Goal: Entertainment & Leisure: Consume media (video, audio)

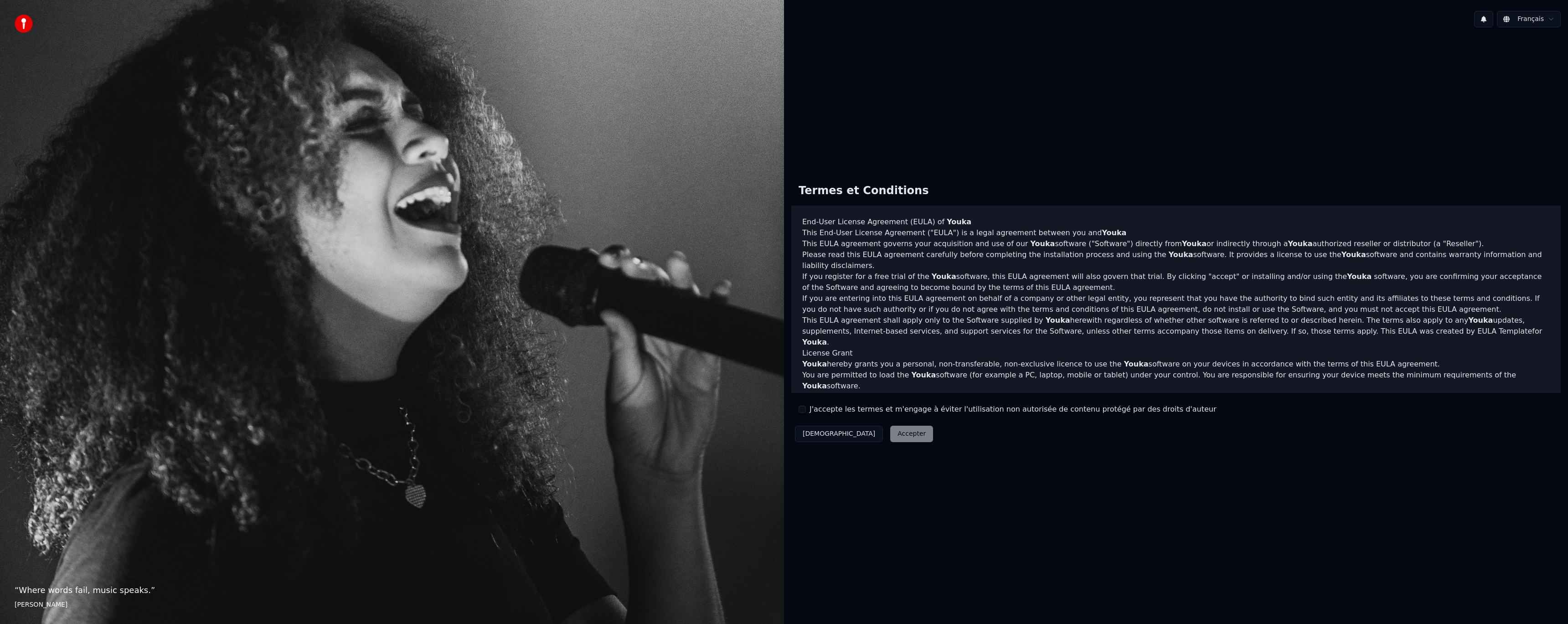
click at [808, 410] on div "J'accepte les termes et m'engage à éviter l'utilisation non autorisée de conten…" at bounding box center [1008, 409] width 418 height 11
click at [802, 410] on button "J'accepte les termes et m'engage à éviter l'utilisation non autorisée de conten…" at bounding box center [803, 409] width 7 height 7
click at [890, 439] on button "Accepter" at bounding box center [911, 434] width 43 height 17
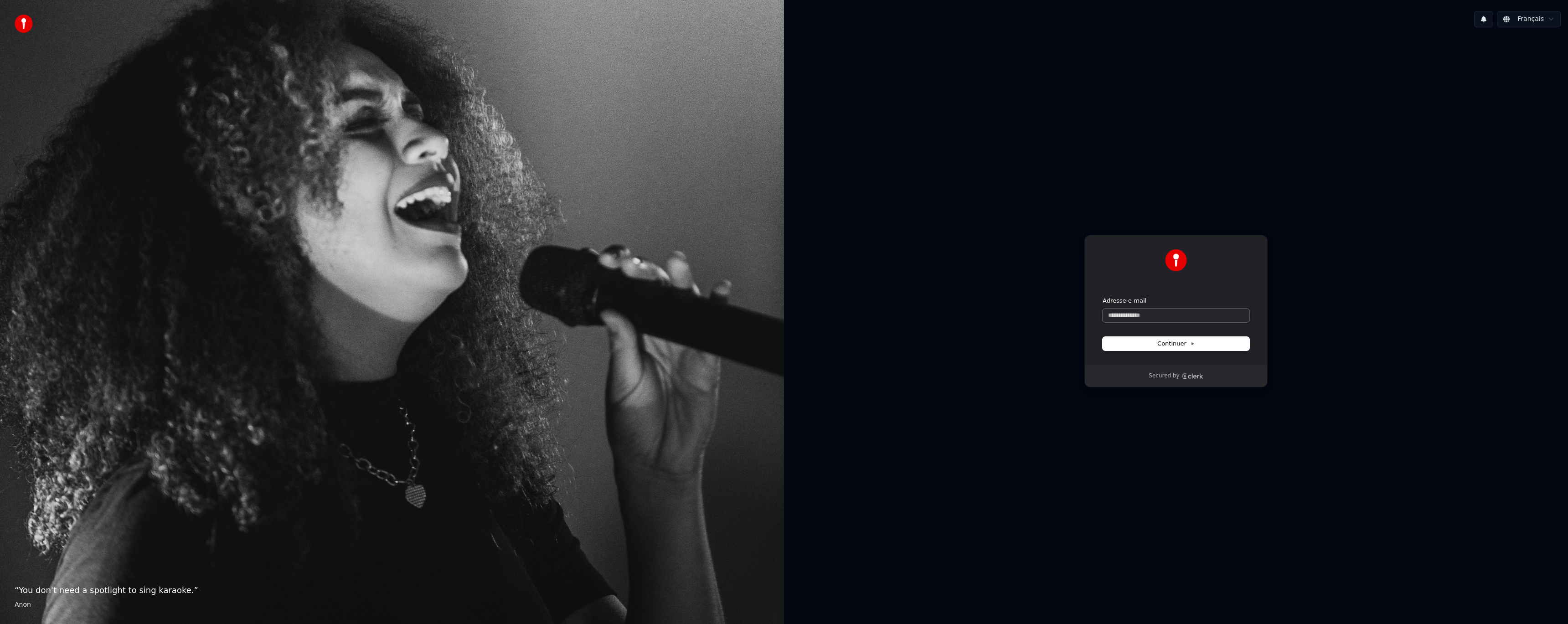
click at [1178, 312] on input "Adresse e-mail" at bounding box center [1176, 315] width 147 height 14
click at [1102, 297] on button "submit" at bounding box center [1102, 297] width 0 height 0
type input "**********"
click at [1126, 304] on input "Enter verification code" at bounding box center [1176, 303] width 128 height 17
type input "******"
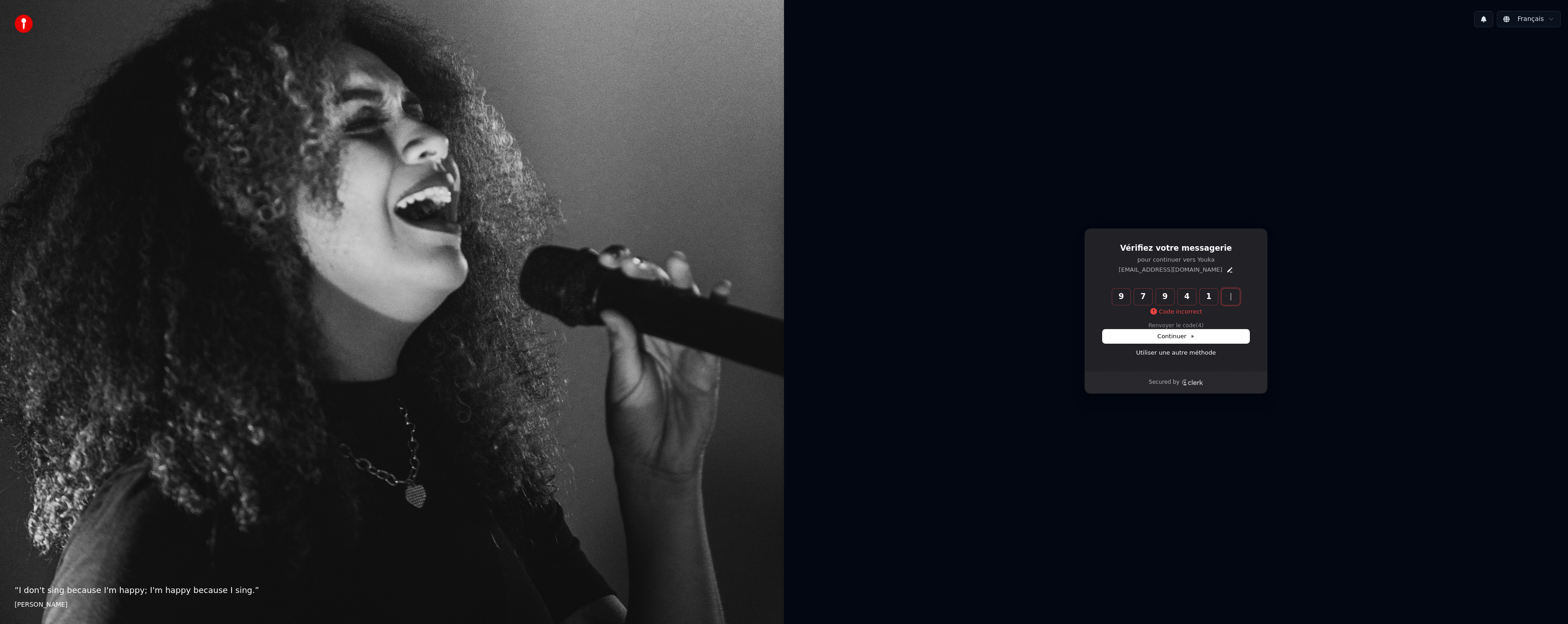
type input "******"
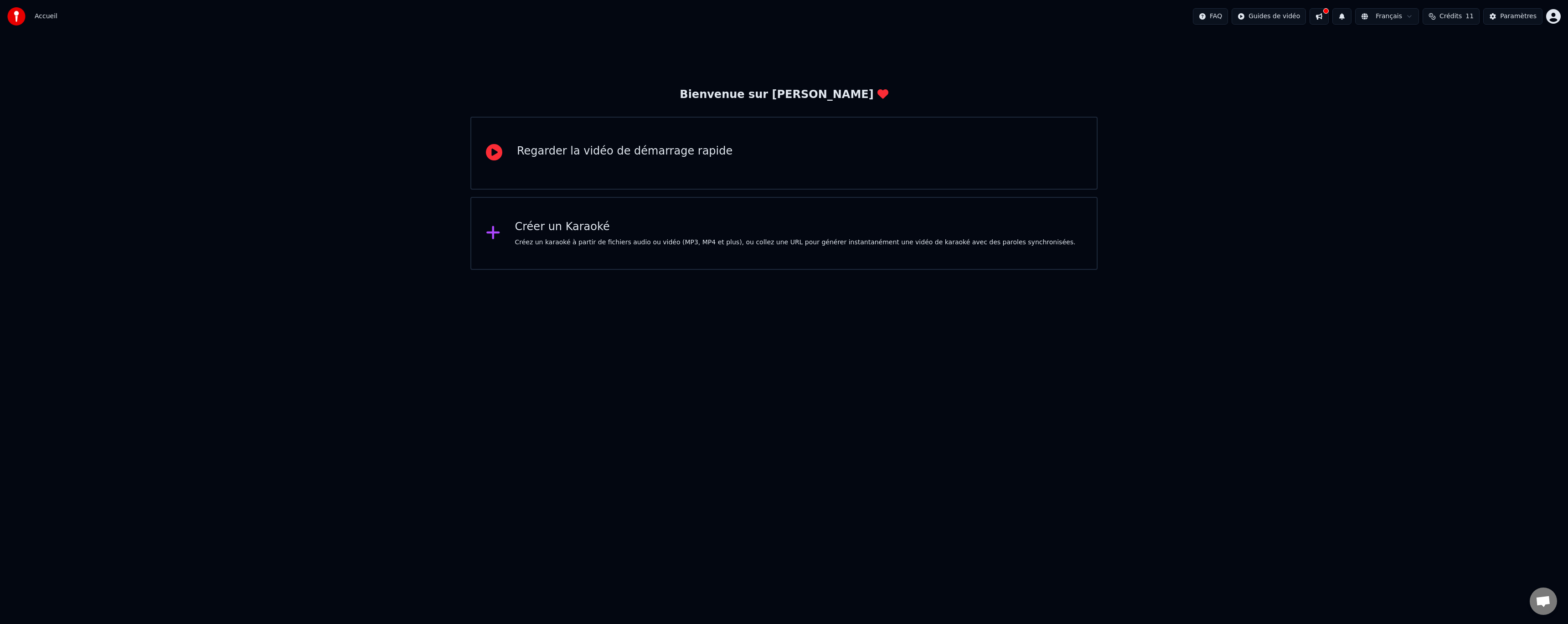
click at [1327, 18] on button at bounding box center [1318, 17] width 19 height 17
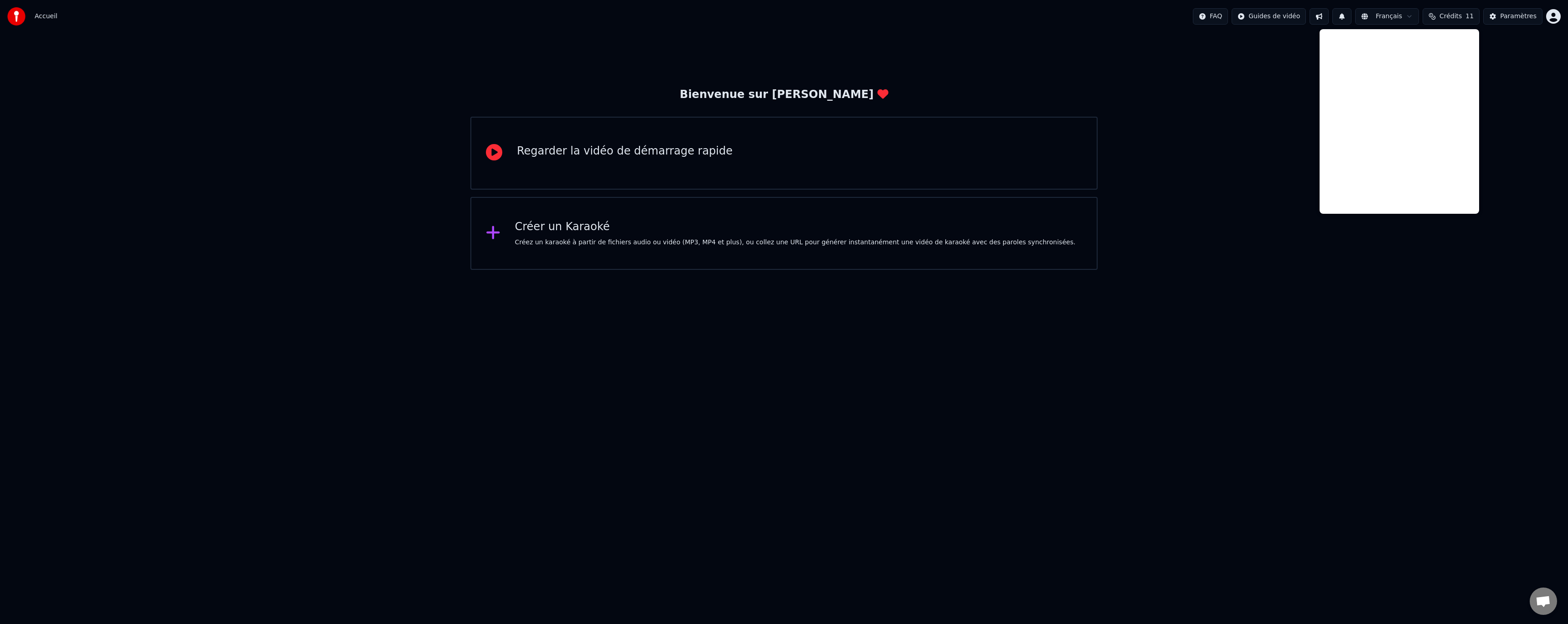
click at [1327, 18] on button at bounding box center [1318, 17] width 19 height 17
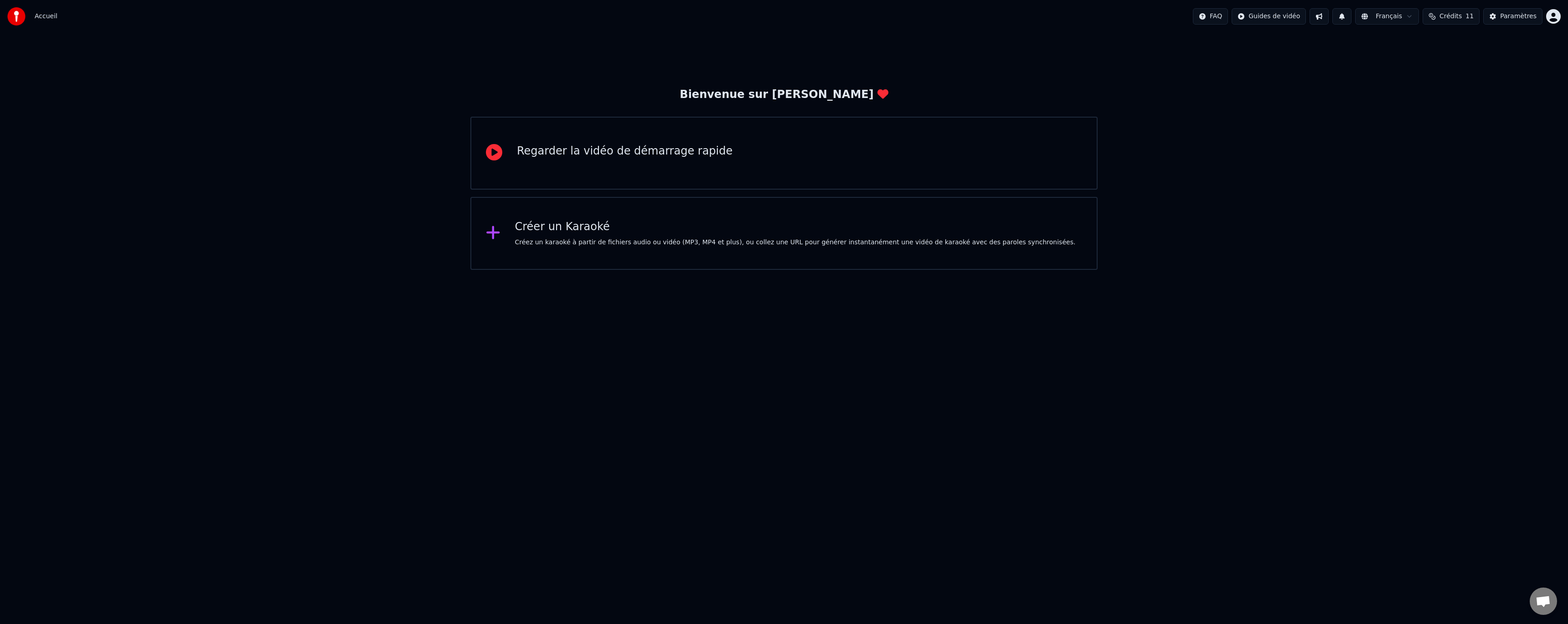
click at [1519, 21] on button "Paramètres" at bounding box center [1513, 17] width 59 height 17
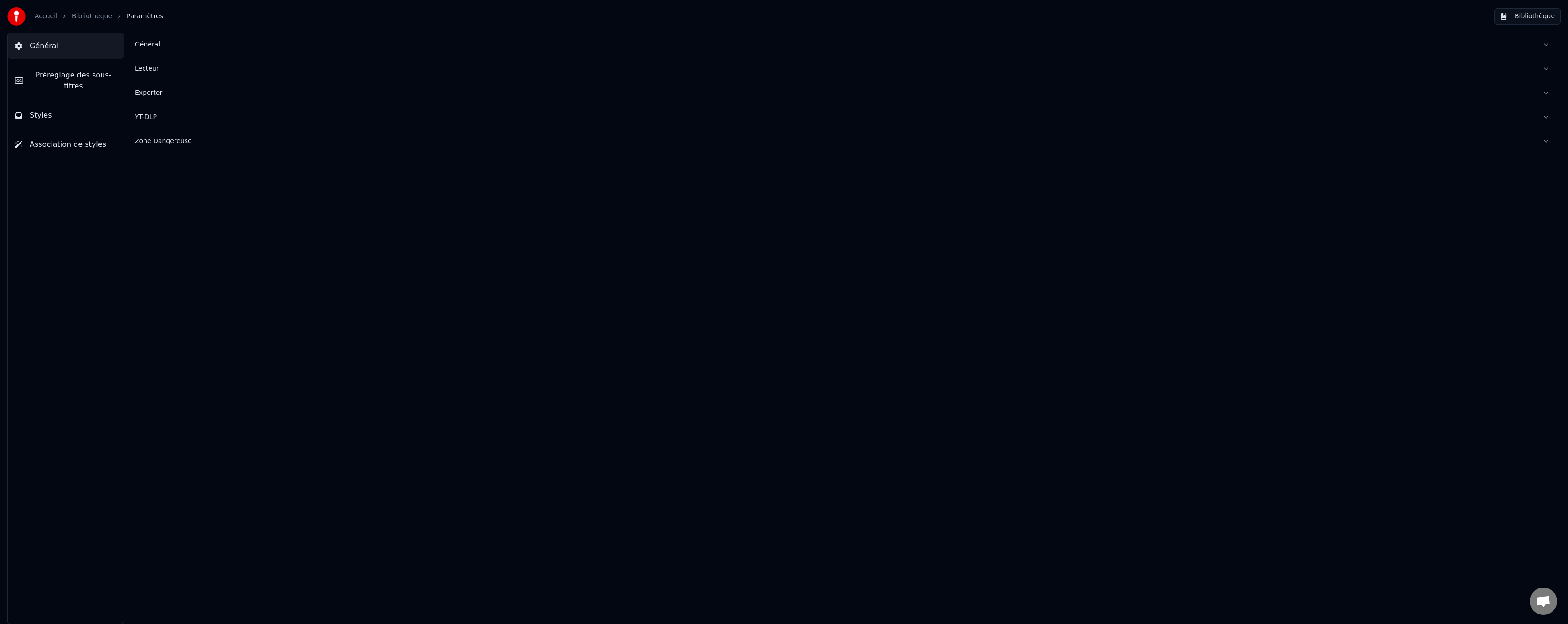
click at [52, 18] on link "Accueil" at bounding box center [45, 17] width 23 height 9
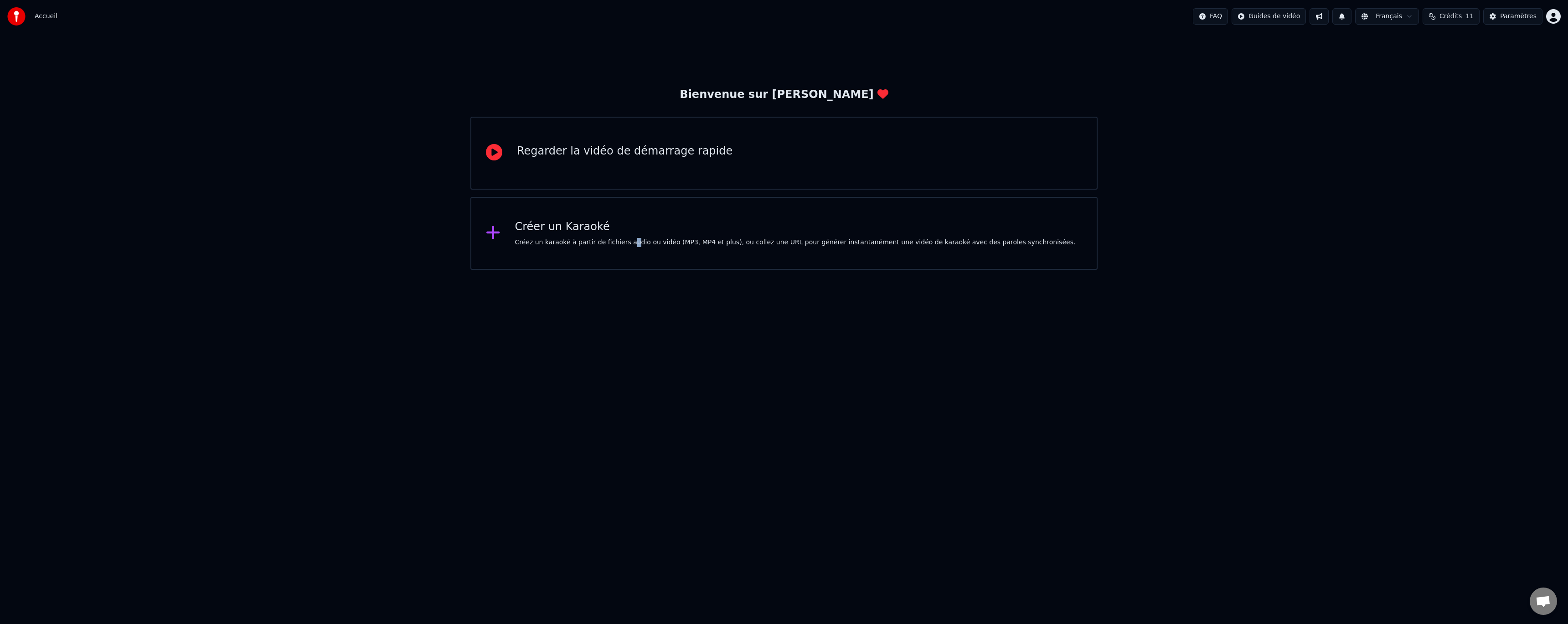
click at [623, 270] on html "Accueil FAQ Guides de vidéo Français Crédits 11 Paramètres Bienvenue sur Youka …" at bounding box center [784, 134] width 1568 height 270
click at [607, 152] on div "Regarder la vidéo de démarrage rapide" at bounding box center [624, 151] width 215 height 15
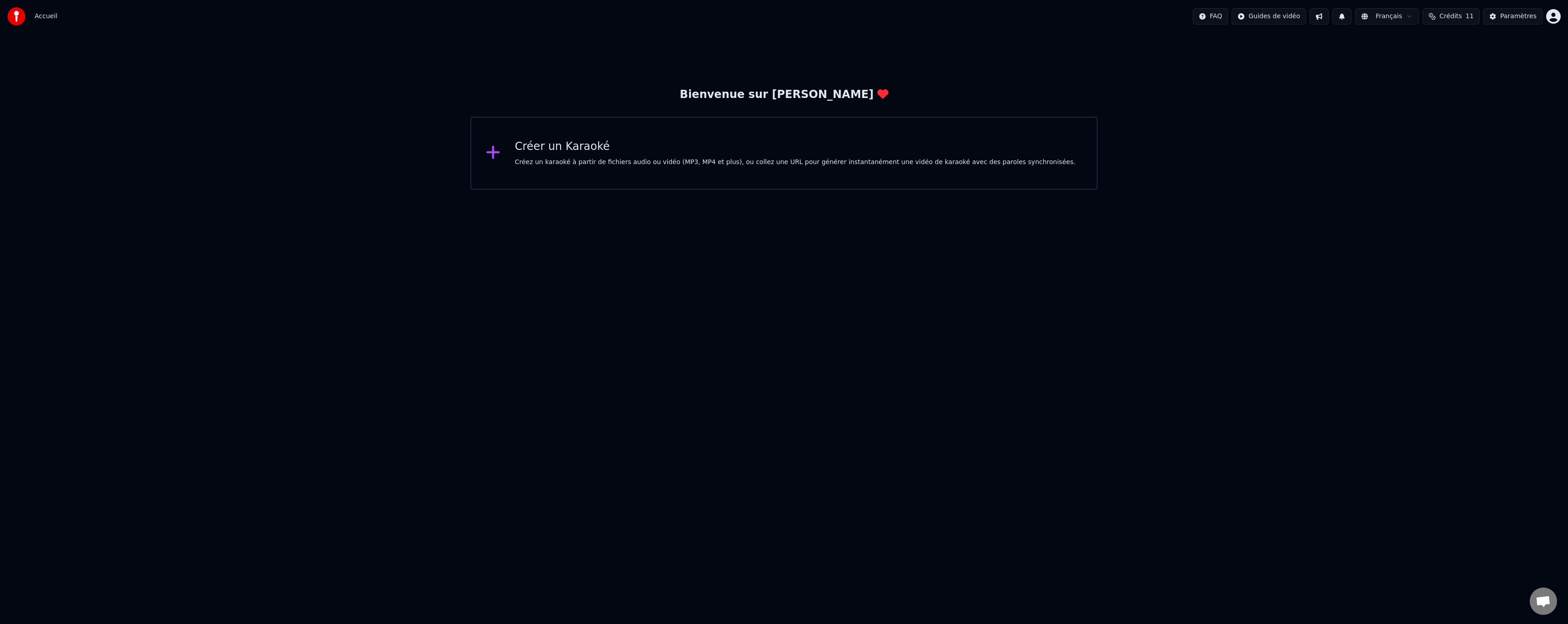
click at [660, 172] on div "Créer un Karaoké Créez un karaoké à partir de fichiers audio ou vidéo (MP3, MP4…" at bounding box center [784, 153] width 627 height 73
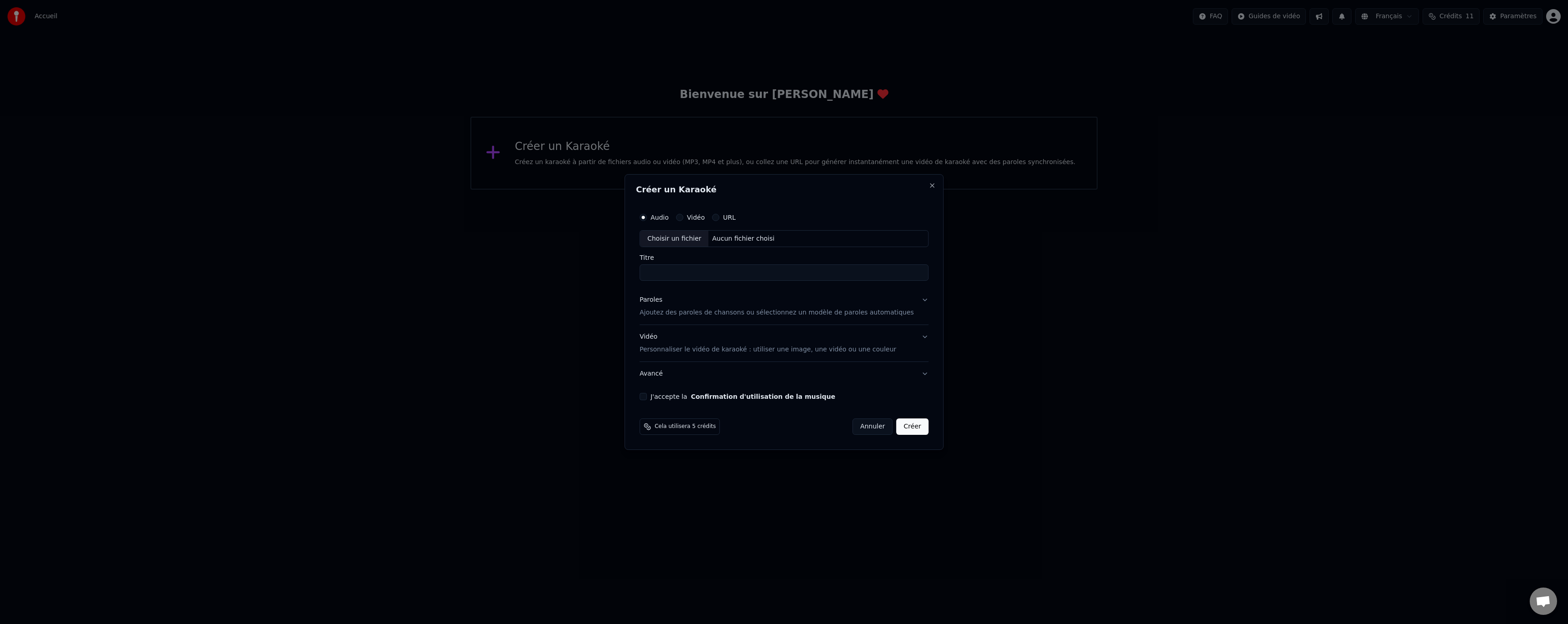
click at [698, 273] on input "Titre" at bounding box center [783, 273] width 289 height 17
click at [686, 233] on div "Choisir un fichier" at bounding box center [675, 239] width 69 height 17
type input "**********"
click at [704, 311] on p "Ajoutez des paroles de chansons ou sélectionnez un modèle de paroles automatiqu…" at bounding box center [777, 313] width 275 height 9
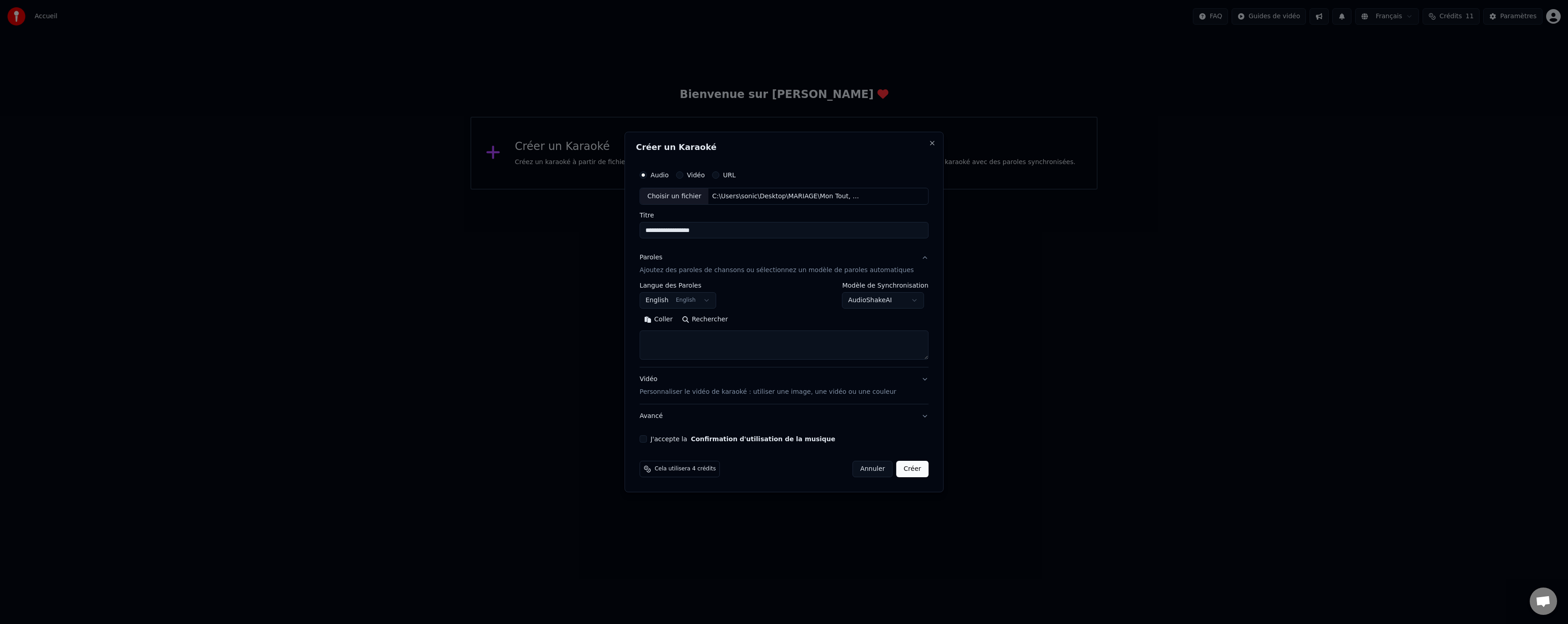
click at [700, 189] on body "**********" at bounding box center [784, 95] width 1568 height 189
select select "**"
click at [683, 333] on textarea at bounding box center [783, 345] width 289 height 29
paste textarea "**********"
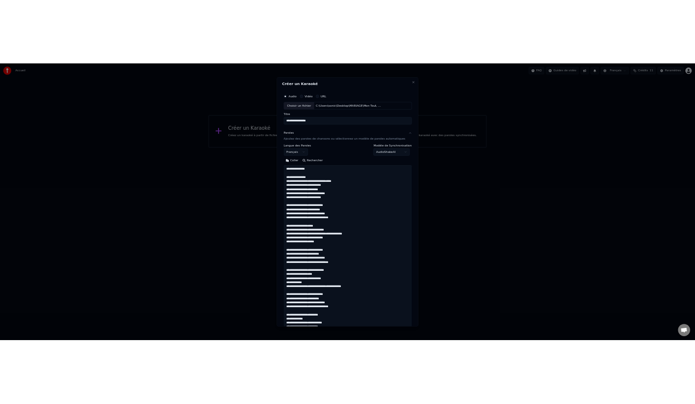
scroll to position [366, 0]
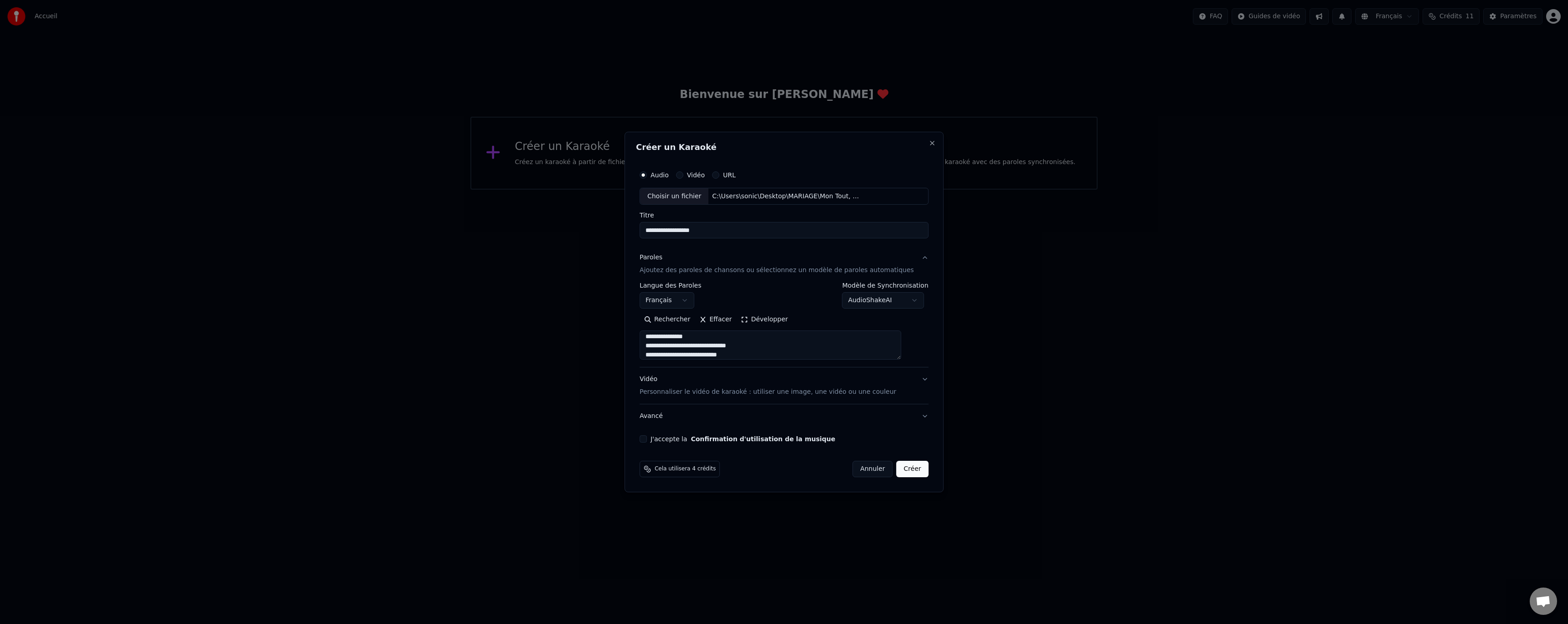
type textarea "**********"
click at [905, 189] on body "**********" at bounding box center [784, 95] width 1568 height 189
click at [707, 392] on p "Personnaliser le vidéo de karaoké : utiliser une image, une vidéo ou une couleur" at bounding box center [767, 392] width 257 height 9
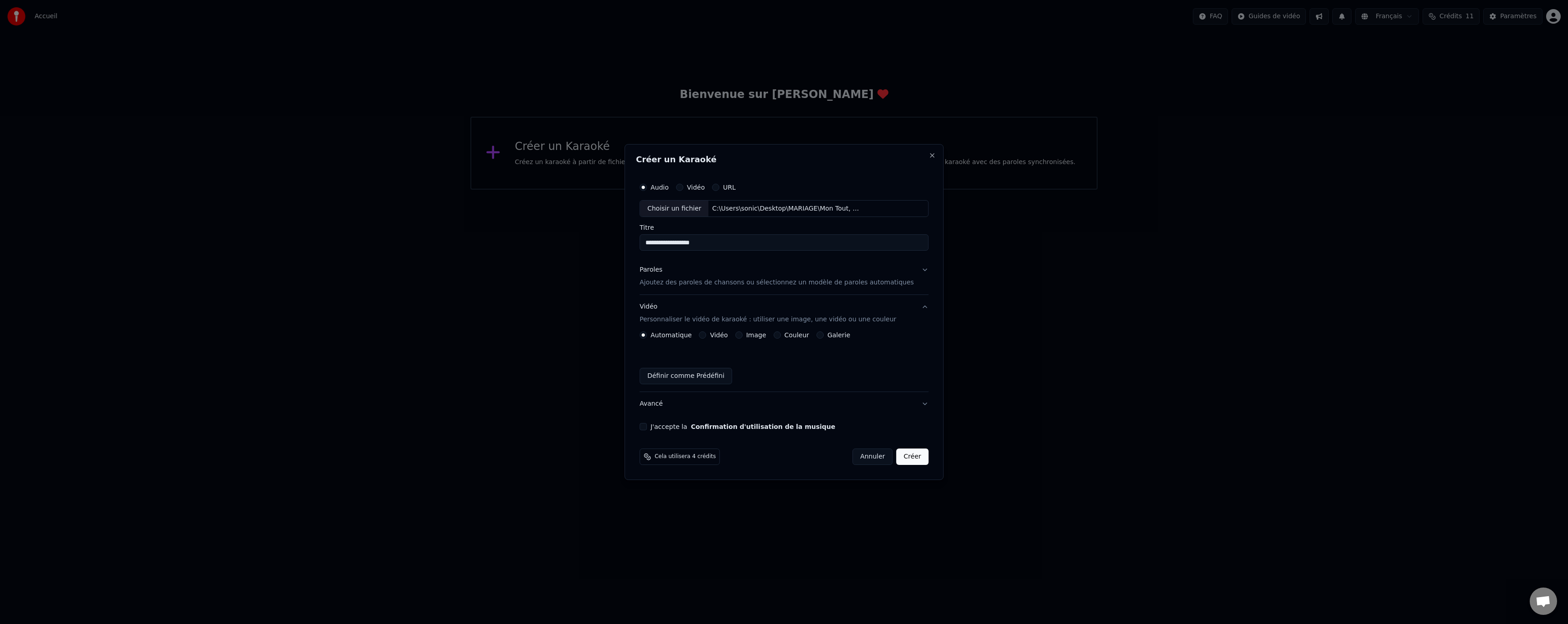
click at [759, 341] on div "Automatique Vidéo Image Couleur Galerie Définir comme Prédéfini" at bounding box center [783, 357] width 289 height 53
click at [761, 337] on label "Image" at bounding box center [756, 335] width 20 height 6
click at [742, 337] on button "Image" at bounding box center [739, 335] width 7 height 7
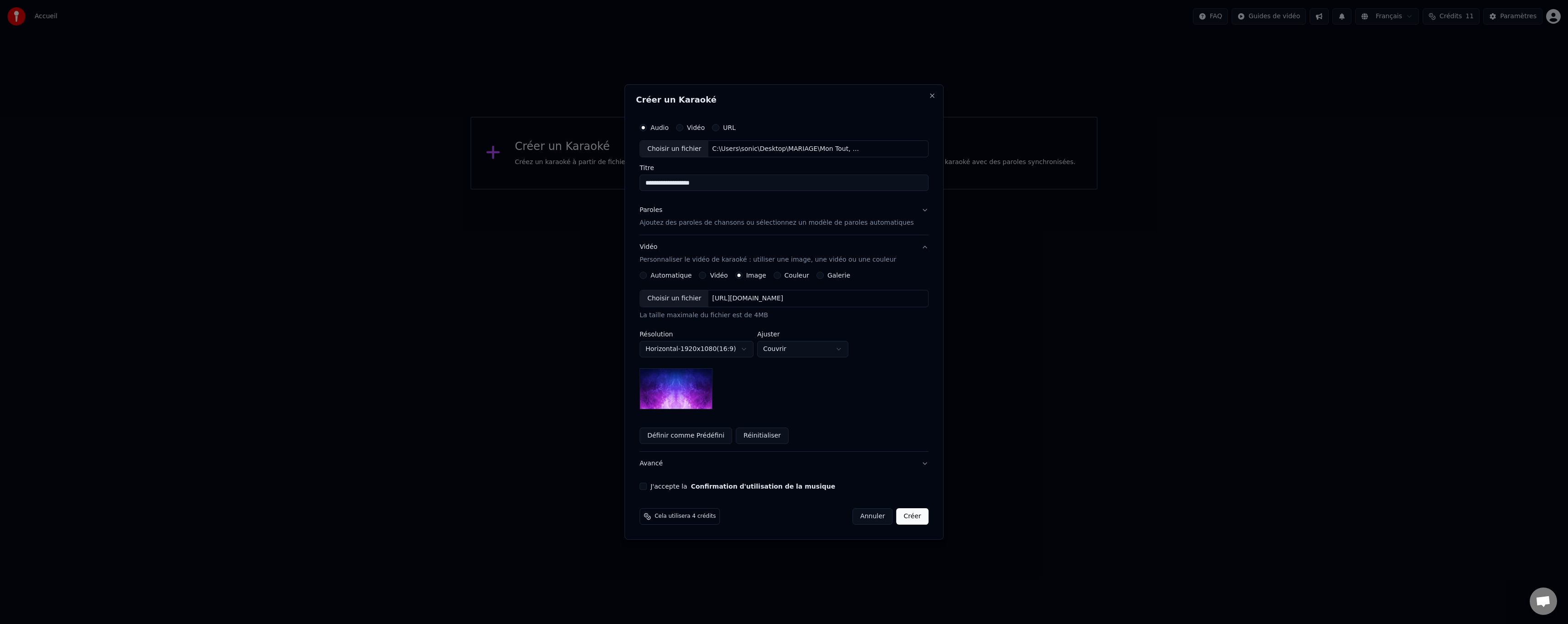
click at [681, 301] on div "Choisir un fichier" at bounding box center [675, 299] width 69 height 17
click at [757, 189] on body "**********" at bounding box center [784, 95] width 1568 height 189
select select "*********"
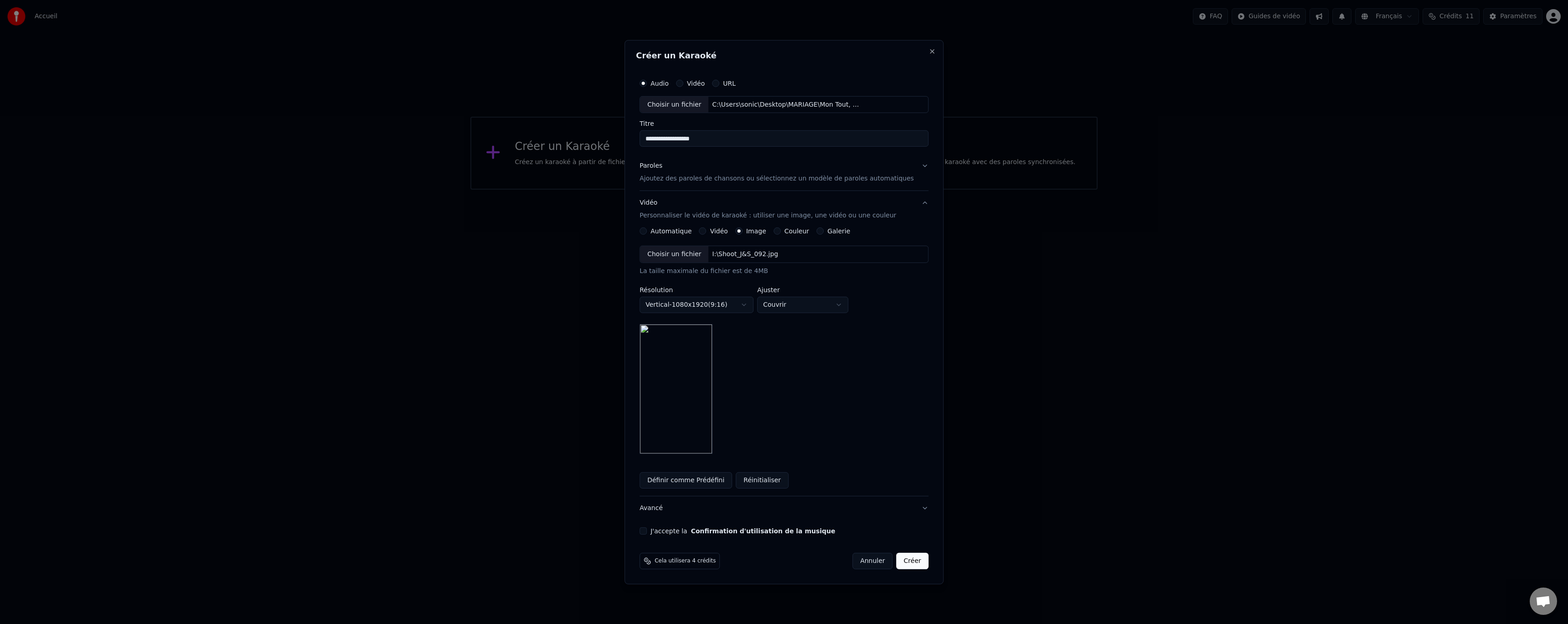
click at [647, 532] on button "J'accepte la Confirmation d'utilisation de la musique" at bounding box center [643, 530] width 7 height 7
click at [906, 567] on button "Créer" at bounding box center [912, 561] width 32 height 17
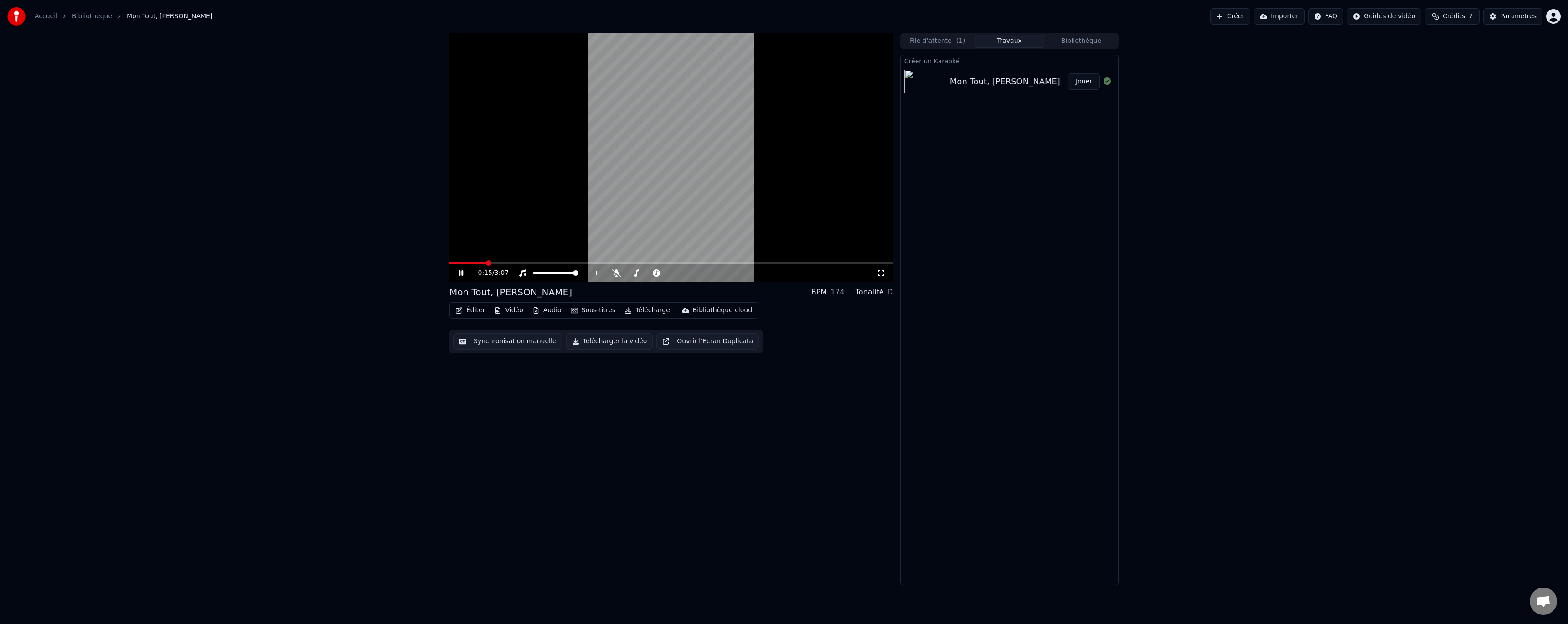
click at [460, 273] on icon at bounding box center [467, 273] width 21 height 7
click at [449, 261] on span at bounding box center [452, 263] width 6 height 6
click at [466, 274] on icon at bounding box center [467, 273] width 21 height 7
click at [614, 273] on icon at bounding box center [616, 273] width 9 height 7
click at [476, 312] on button "Éditer" at bounding box center [470, 311] width 37 height 13
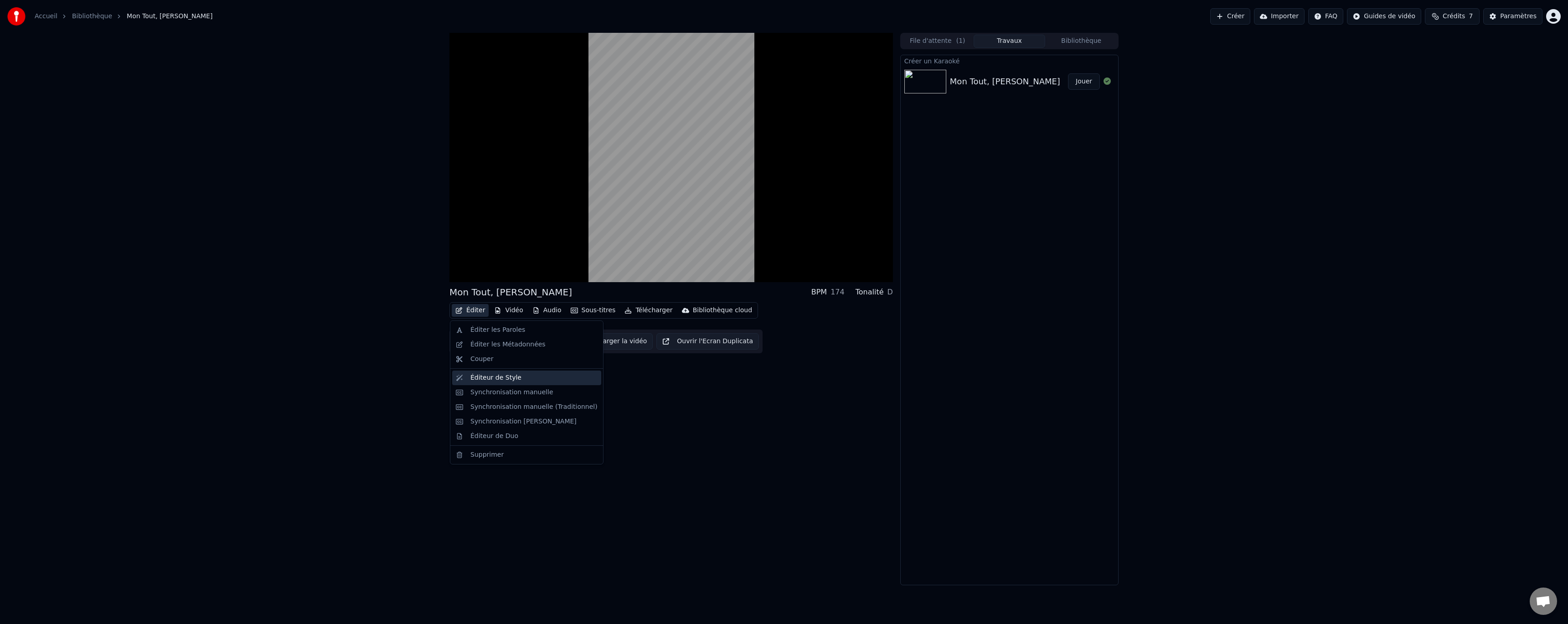
click at [533, 376] on div "Éditeur de Style" at bounding box center [533, 377] width 127 height 9
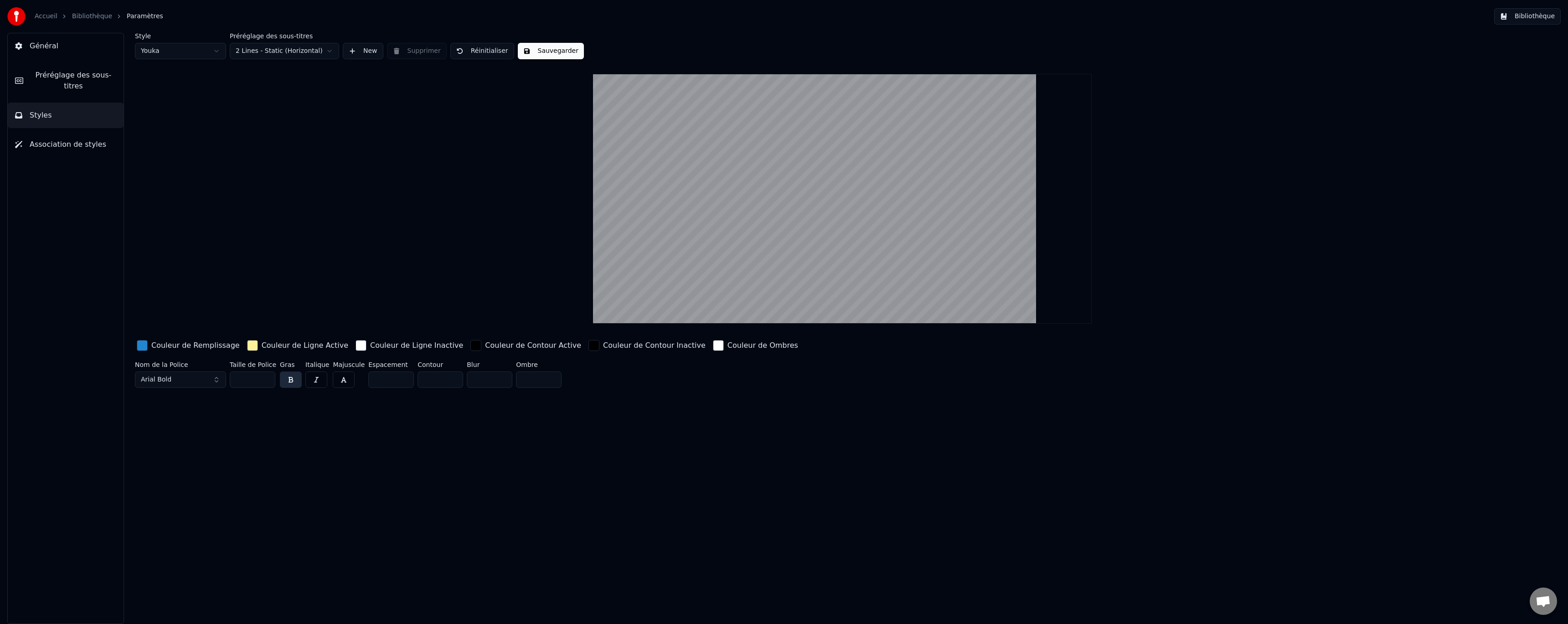
click at [141, 346] on div "button" at bounding box center [142, 345] width 11 height 11
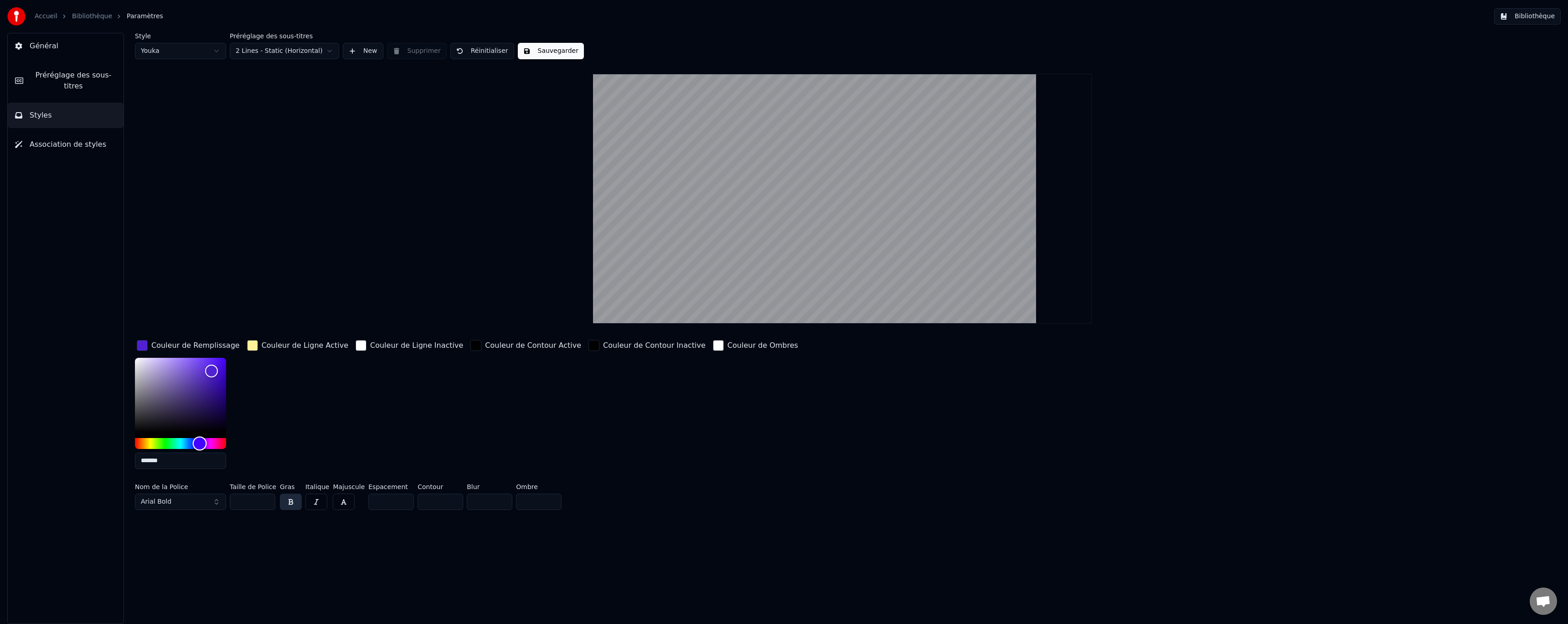
type input "*******"
drag, startPoint x: 211, startPoint y: 443, endPoint x: 199, endPoint y: 444, distance: 12.0
click at [199, 444] on div "Hue" at bounding box center [180, 443] width 91 height 11
click at [251, 350] on div "button" at bounding box center [252, 345] width 11 height 11
drag, startPoint x: 260, startPoint y: 443, endPoint x: 251, endPoint y: 444, distance: 9.1
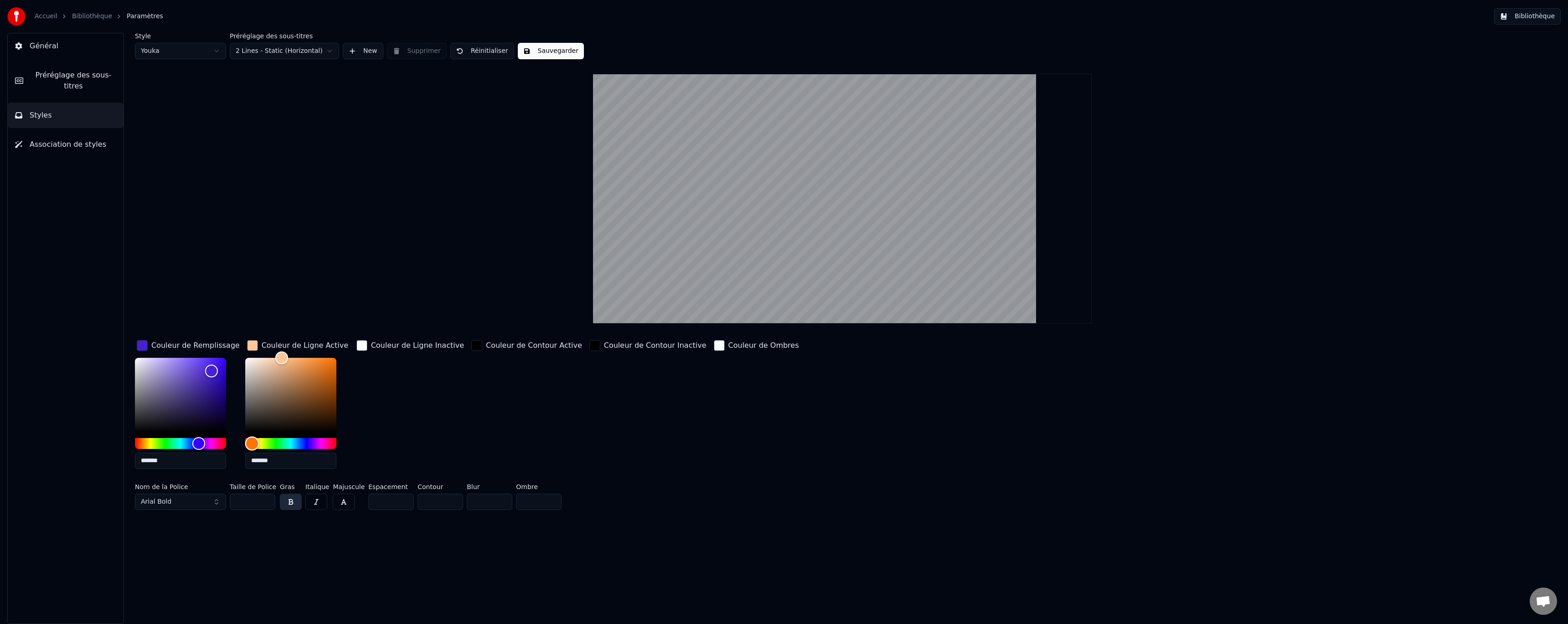
click at [251, 444] on div "Hue" at bounding box center [251, 442] width 14 height 14
click at [252, 444] on div "Hue" at bounding box center [252, 442] width 14 height 14
drag, startPoint x: 288, startPoint y: 400, endPoint x: 292, endPoint y: 387, distance: 13.6
click at [292, 387] on div "Color" at bounding box center [290, 395] width 91 height 75
type input "*******"
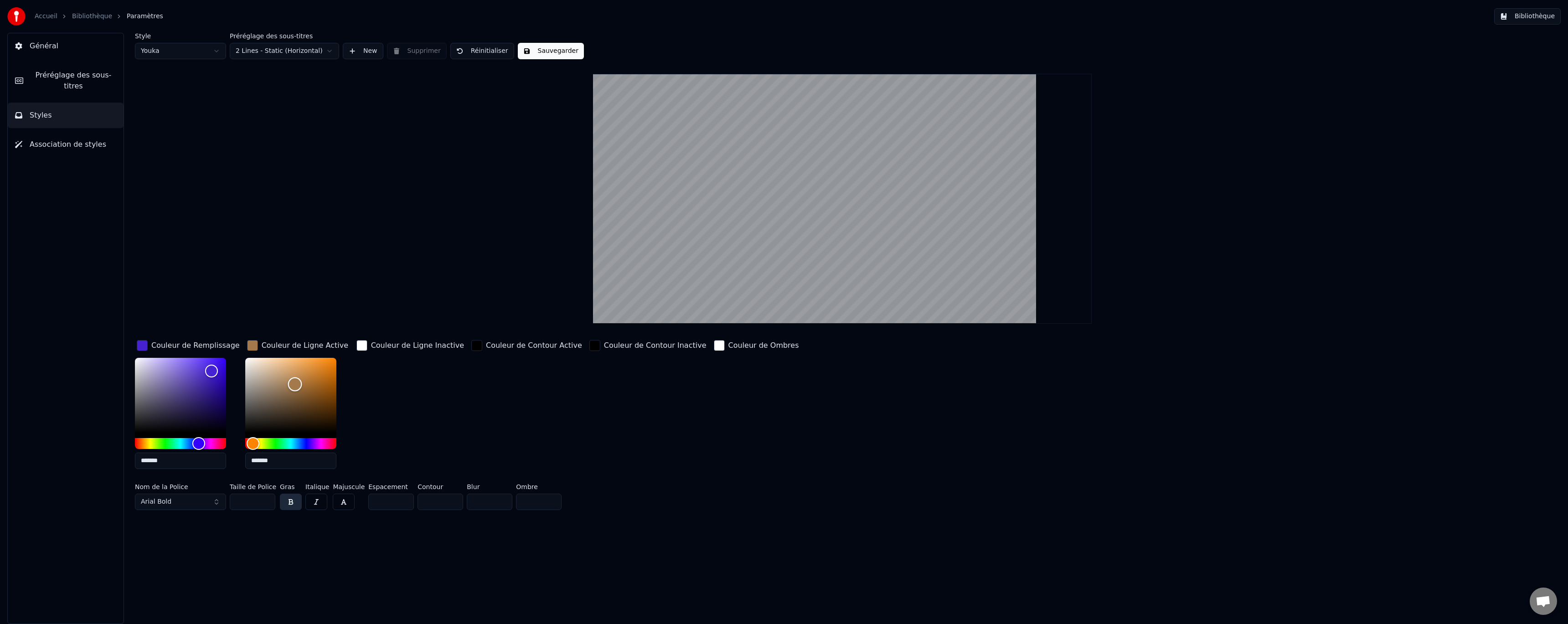
click at [294, 384] on div "Color" at bounding box center [294, 384] width 14 height 14
click at [497, 347] on div "Couleur de Contour Active" at bounding box center [534, 345] width 96 height 11
drag, startPoint x: 458, startPoint y: 427, endPoint x: 439, endPoint y: 337, distance: 92.0
click at [440, 338] on div "Couleur de Remplissage ******* Couleur de Ligne Active ******* Couleur de Ligne…" at bounding box center [683, 407] width 1098 height 138
drag, startPoint x: 458, startPoint y: 360, endPoint x: 556, endPoint y: 357, distance: 98.0
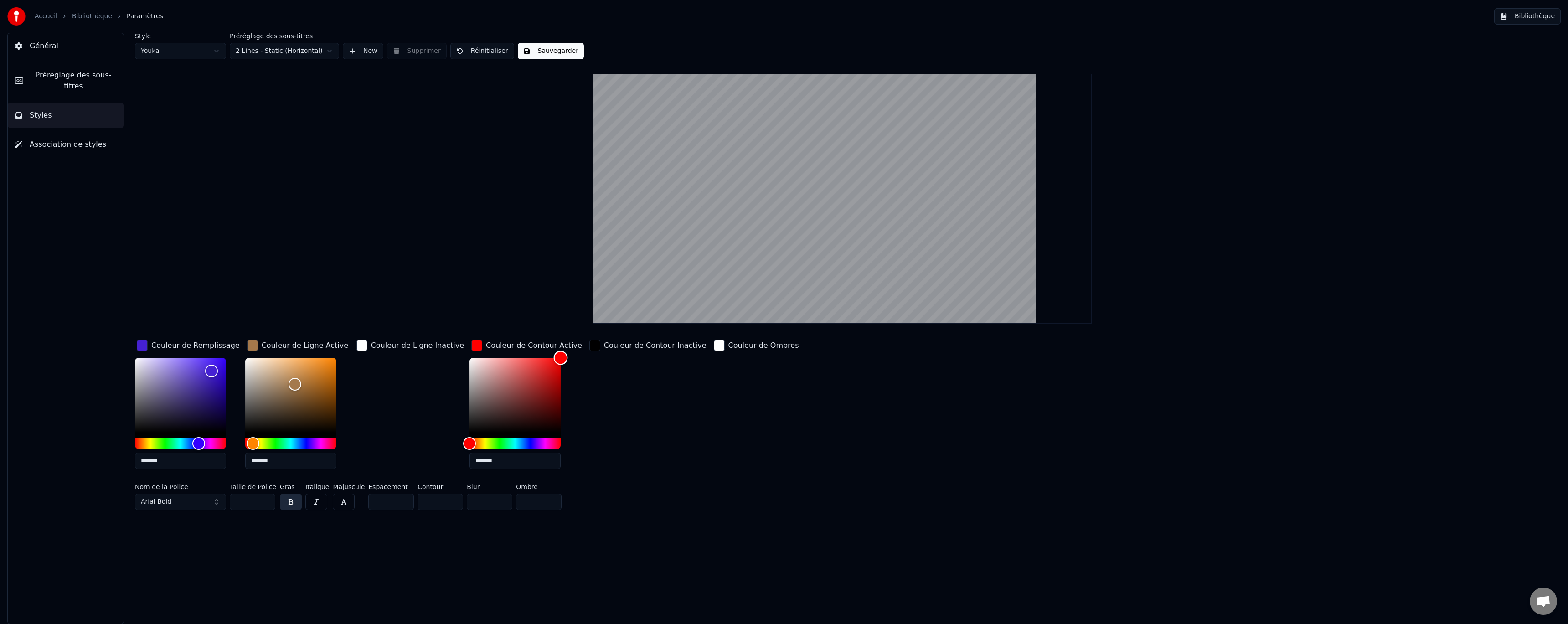
click at [556, 358] on div "*******" at bounding box center [526, 415] width 114 height 115
type input "*******"
drag, startPoint x: 542, startPoint y: 361, endPoint x: 427, endPoint y: 358, distance: 115.0
click at [427, 358] on div "Couleur de Remplissage ******* Couleur de Ligne Active ******* Couleur de Ligne…" at bounding box center [683, 407] width 1098 height 138
click at [266, 503] on input "**" at bounding box center [252, 502] width 45 height 17
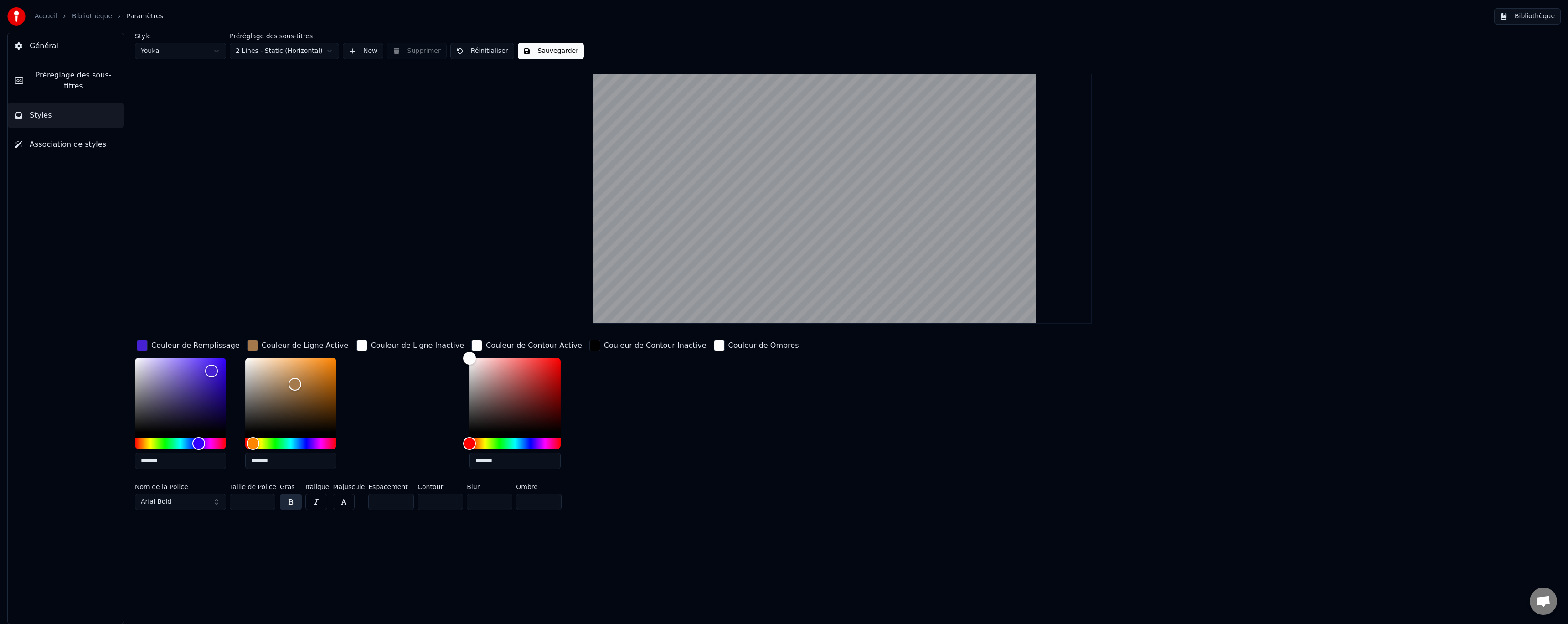
click at [266, 503] on input "**" at bounding box center [252, 502] width 45 height 17
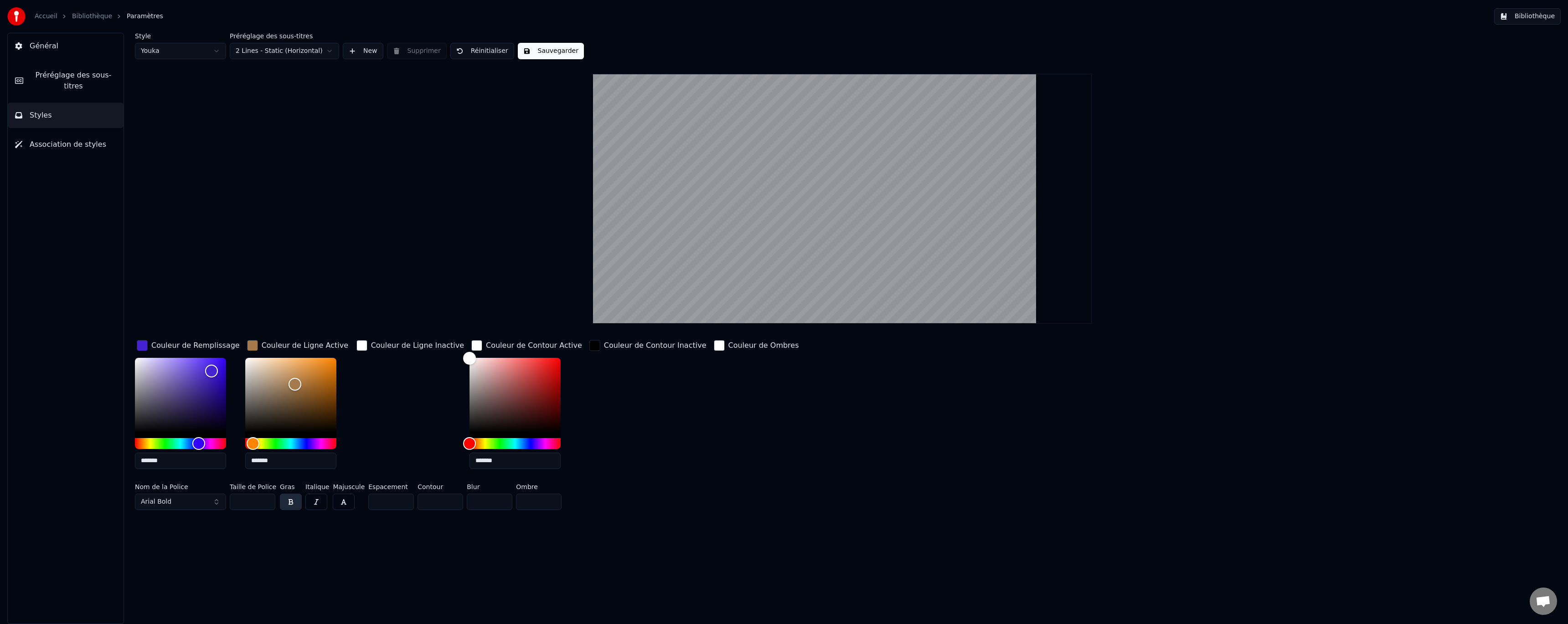
click at [266, 503] on input "**" at bounding box center [252, 502] width 45 height 17
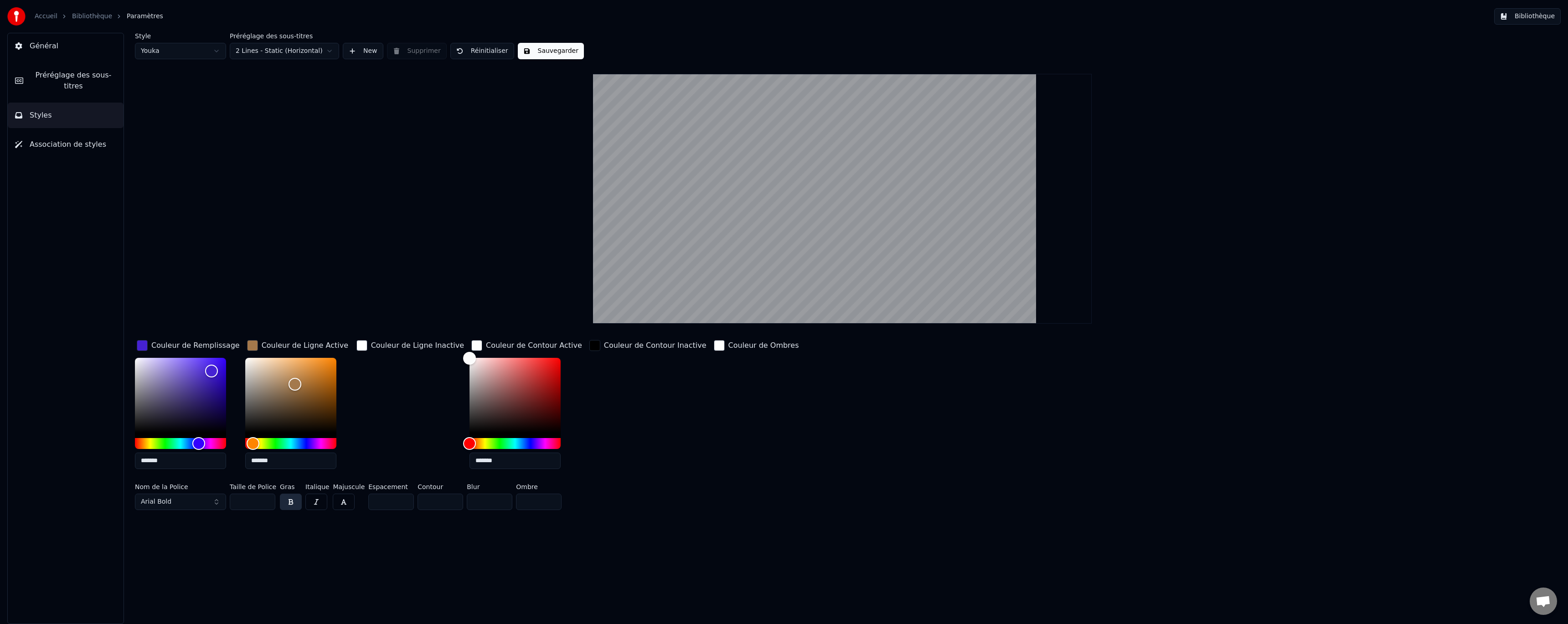
click at [266, 503] on input "**" at bounding box center [252, 502] width 45 height 17
drag, startPoint x: 248, startPoint y: 503, endPoint x: 220, endPoint y: 502, distance: 28.0
click at [220, 502] on div "Nom de la Police Arial Bold Taille de Police ** Gras Italique Majuscule Espacem…" at bounding box center [683, 498] width 1098 height 30
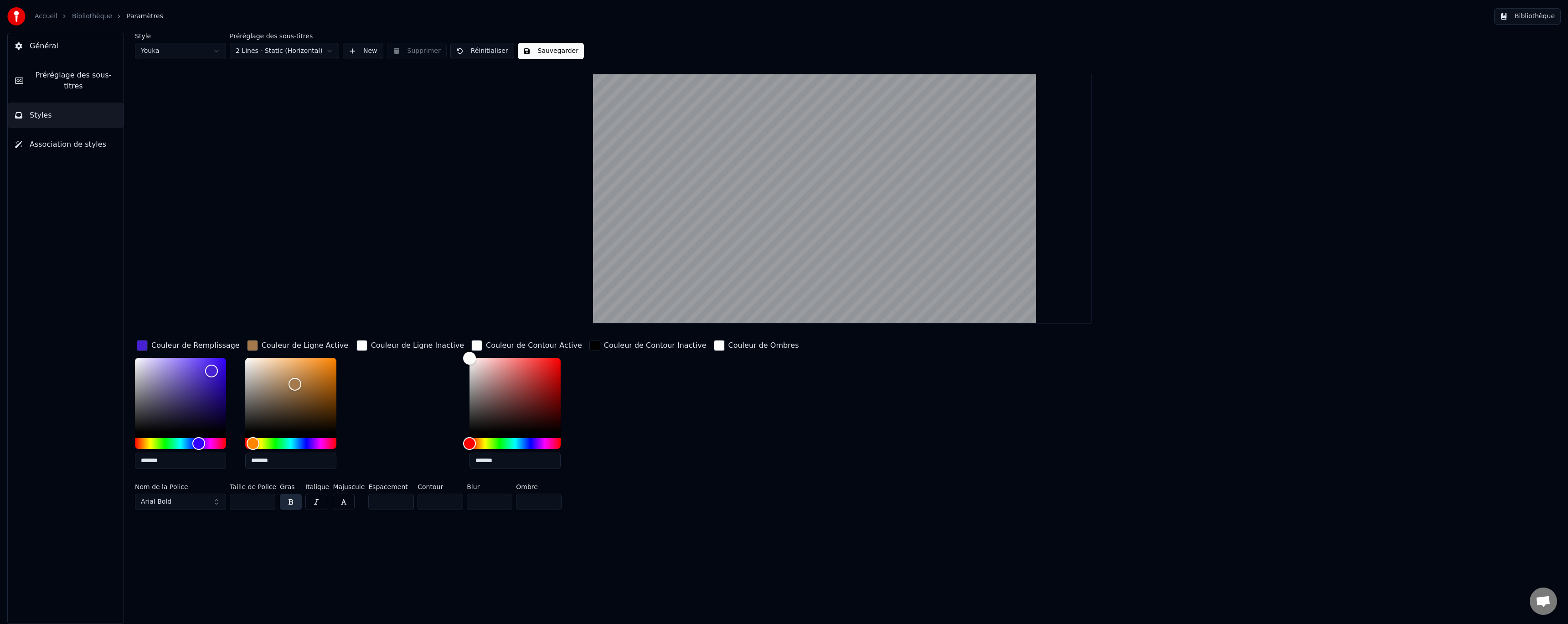
click at [225, 500] on div "Nom de la Police Arial Bold Taille de Police ** Gras Italique Majuscule Espacem…" at bounding box center [683, 498] width 1098 height 30
type input "**"
click at [351, 543] on div "Style Youka Préréglage des sous-titres 2 Lines - Static (Horizontal) New Suppri…" at bounding box center [842, 327] width 1451 height 591
click at [589, 348] on div "button" at bounding box center [595, 345] width 11 height 11
click at [589, 345] on div "button" at bounding box center [595, 345] width 11 height 11
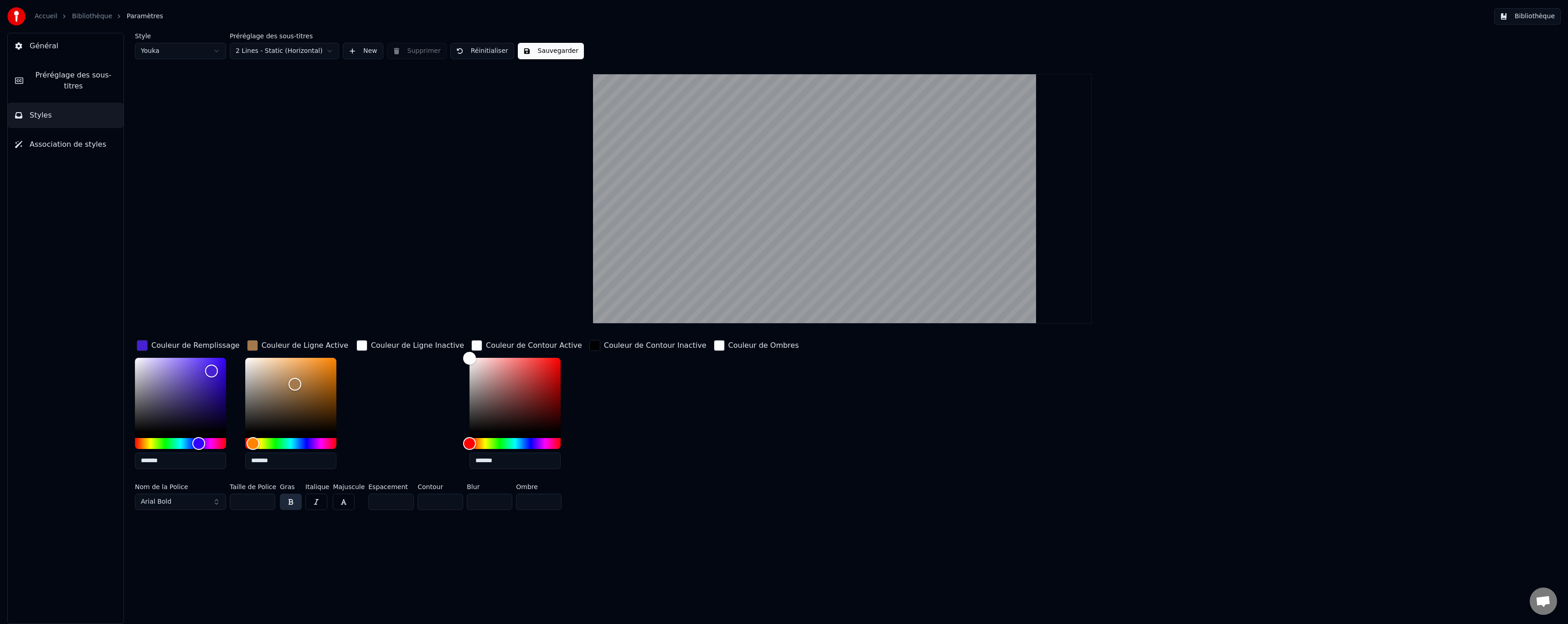
click at [486, 342] on div "Couleur de Contour Active" at bounding box center [534, 345] width 96 height 11
click at [471, 346] on div "button" at bounding box center [477, 345] width 11 height 11
click at [713, 345] on div "button" at bounding box center [719, 345] width 11 height 11
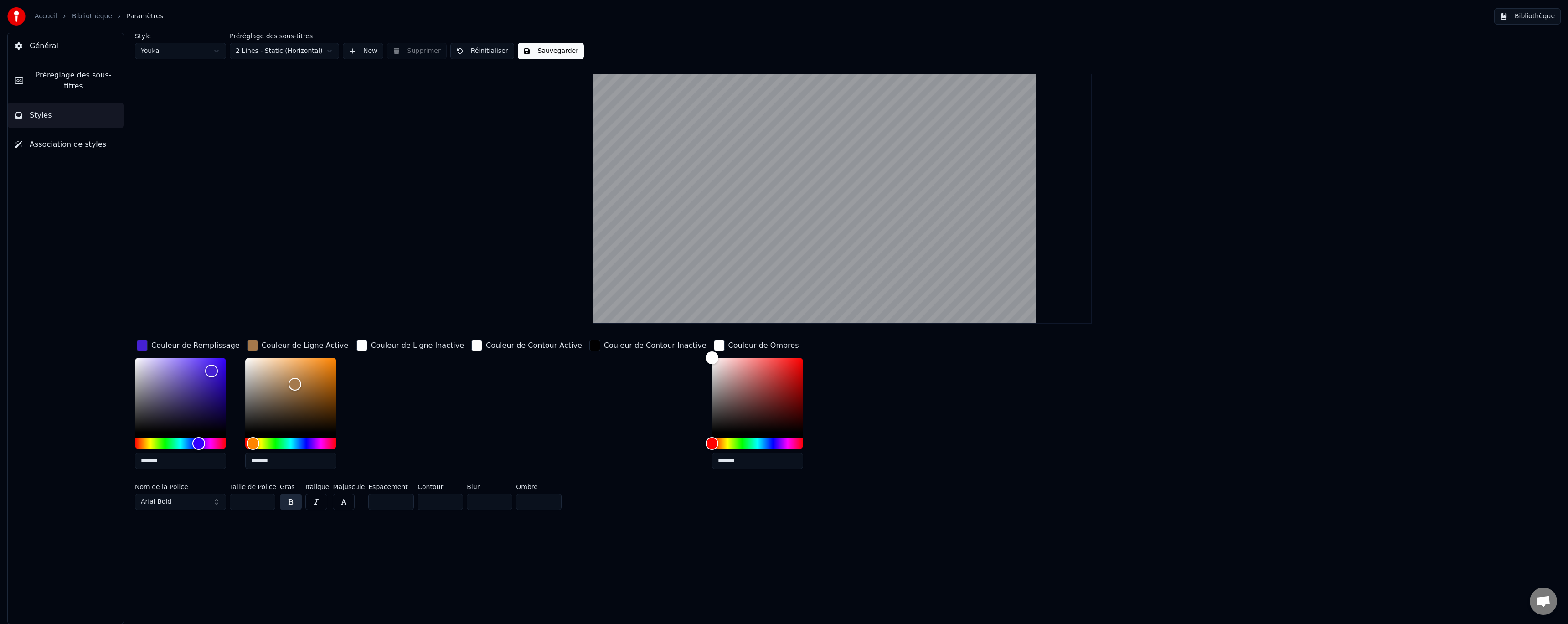
click at [713, 345] on div "button" at bounding box center [719, 345] width 11 height 11
drag, startPoint x: 720, startPoint y: 382, endPoint x: 776, endPoint y: 362, distance: 59.5
click at [775, 362] on div "Color" at bounding box center [757, 395] width 91 height 75
type input "*******"
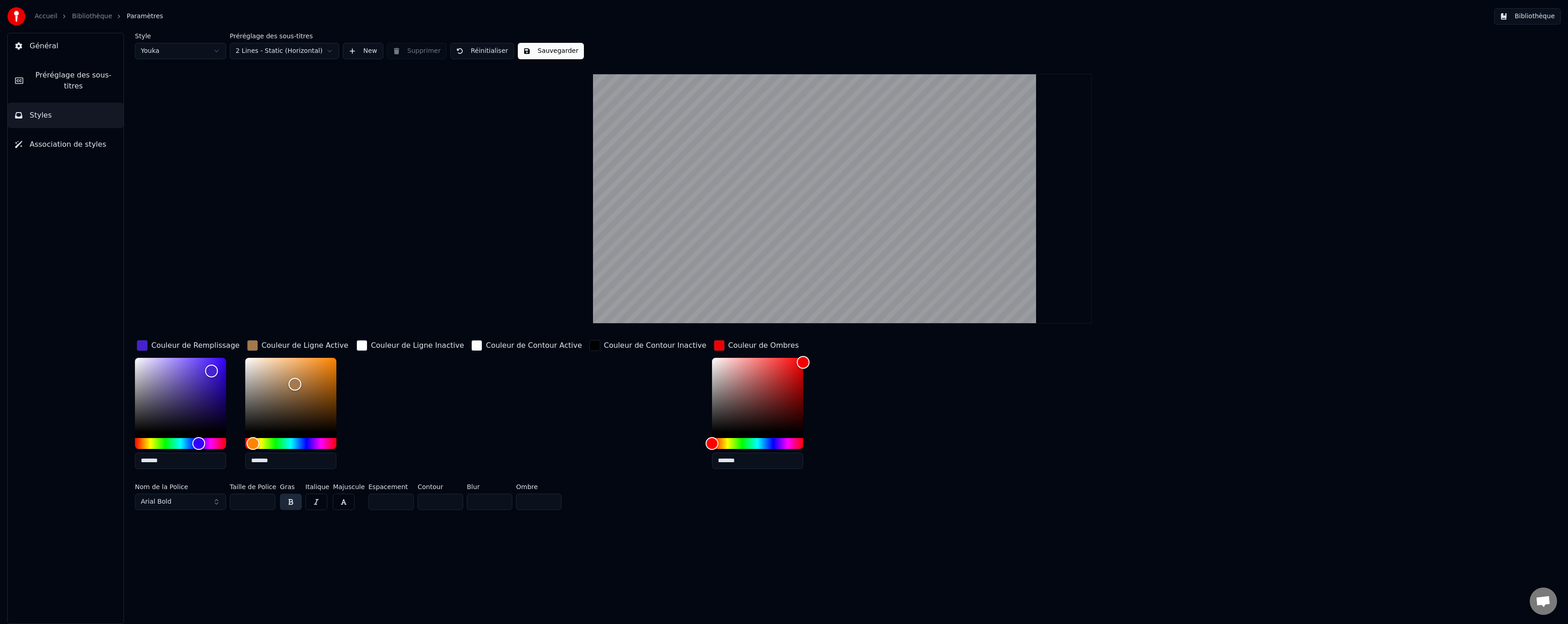
click at [713, 348] on div "button" at bounding box center [719, 345] width 11 height 11
click at [144, 344] on div "button" at bounding box center [142, 345] width 11 height 11
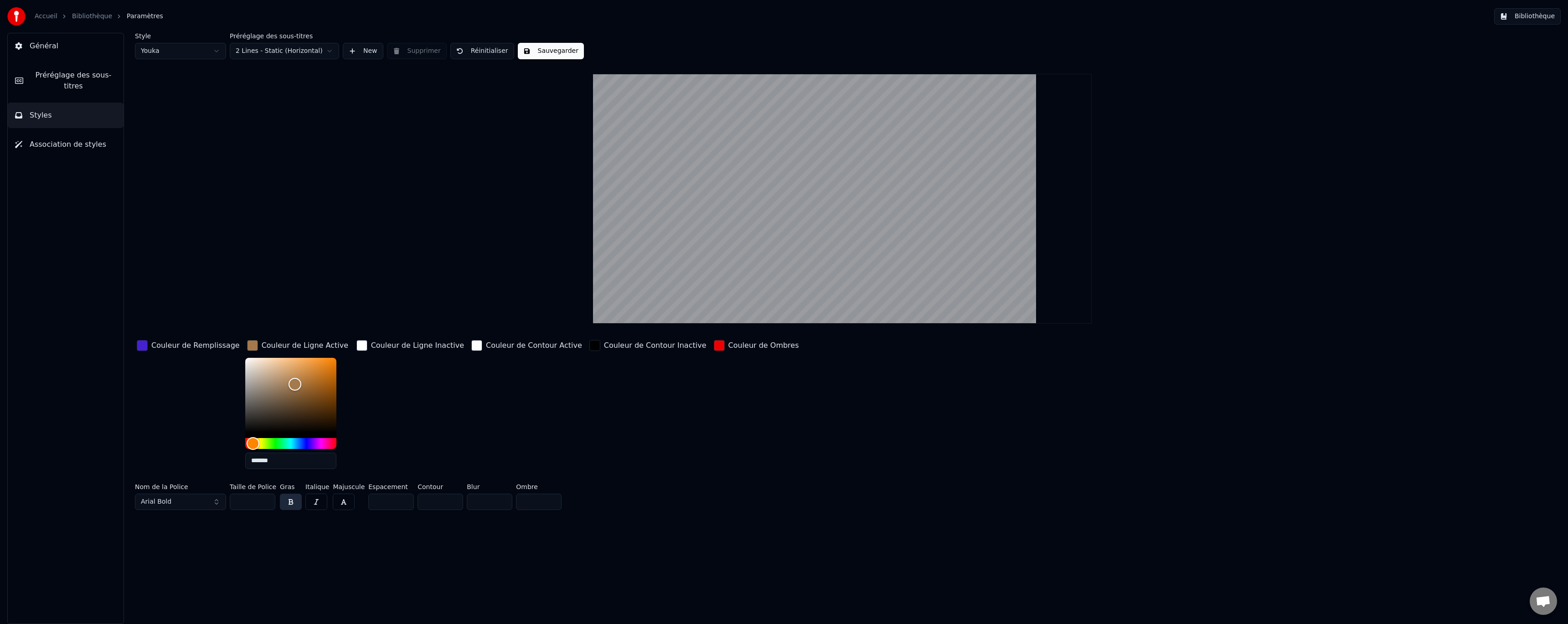
click at [144, 344] on div "button" at bounding box center [142, 345] width 11 height 11
click at [251, 348] on div "button" at bounding box center [252, 345] width 11 height 11
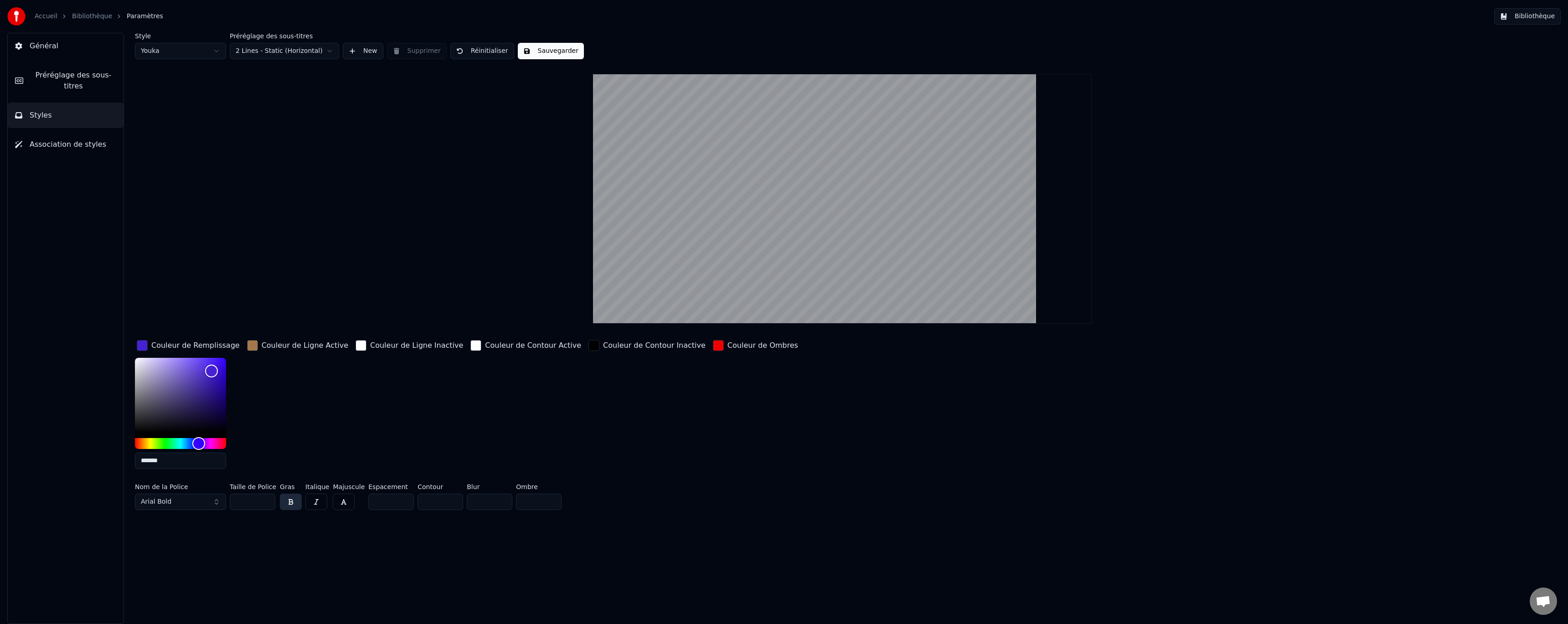
click at [251, 348] on div "button" at bounding box center [252, 345] width 11 height 11
click at [445, 436] on div "Couleur de Ligne Inactive" at bounding box center [410, 407] width 111 height 138
click at [216, 503] on button "Arial Bold" at bounding box center [180, 502] width 91 height 17
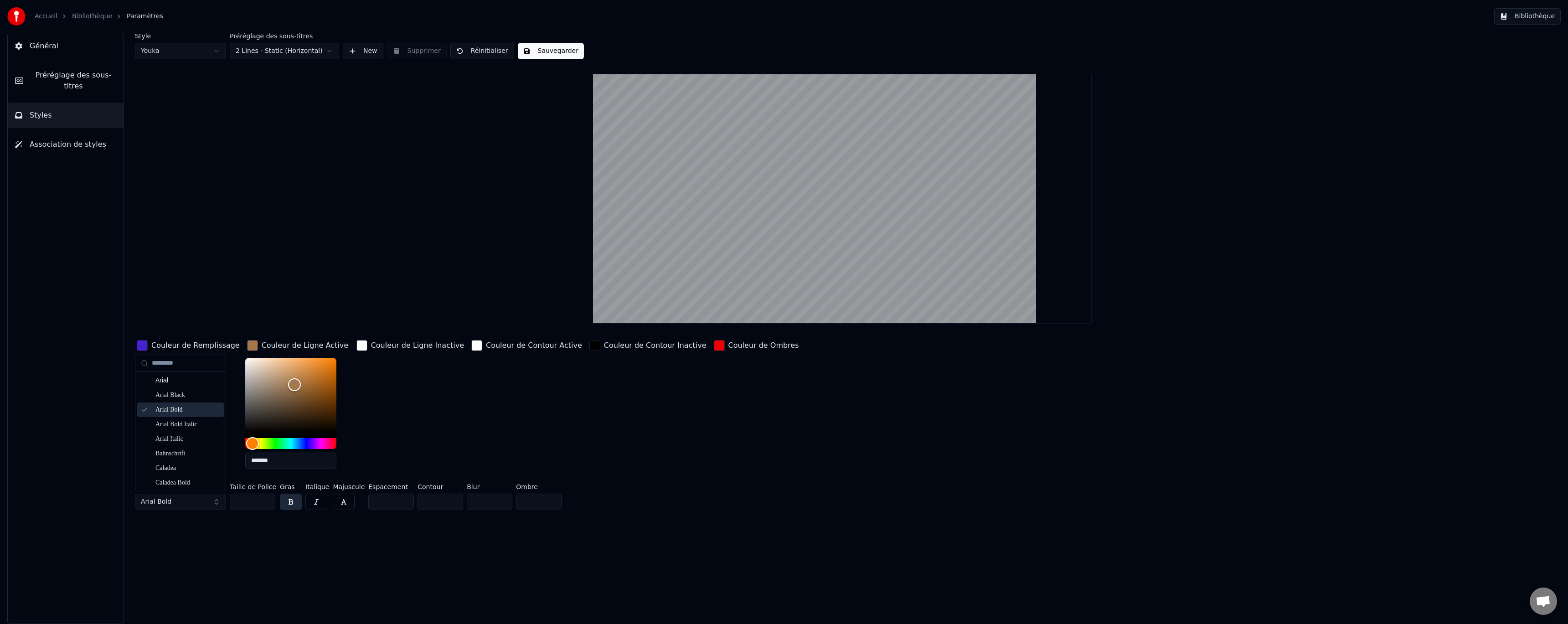
click at [598, 456] on div "Couleur de Contour Inactive" at bounding box center [648, 407] width 121 height 138
drag, startPoint x: 792, startPoint y: 276, endPoint x: 792, endPoint y: 217, distance: 59.0
click at [789, 242] on video at bounding box center [842, 198] width 498 height 249
click at [330, 55] on html "Accueil Bibliothèque Paramètres Bibliothèque Général Préréglage des sous-titres…" at bounding box center [784, 312] width 1568 height 624
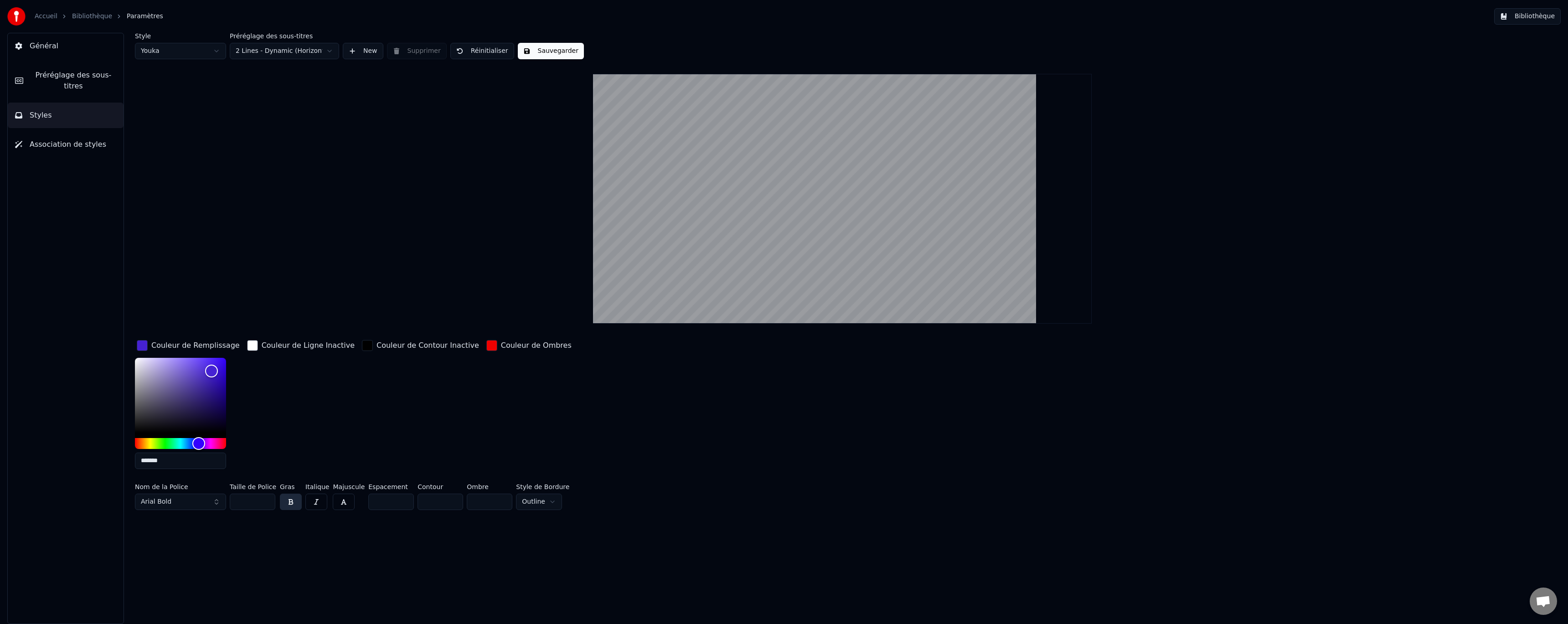
click at [530, 52] on button "Sauvegarder" at bounding box center [550, 51] width 66 height 17
click at [539, 53] on button "Terminé" at bounding box center [543, 51] width 51 height 17
click at [87, 14] on link "Bibliothèque" at bounding box center [92, 17] width 40 height 9
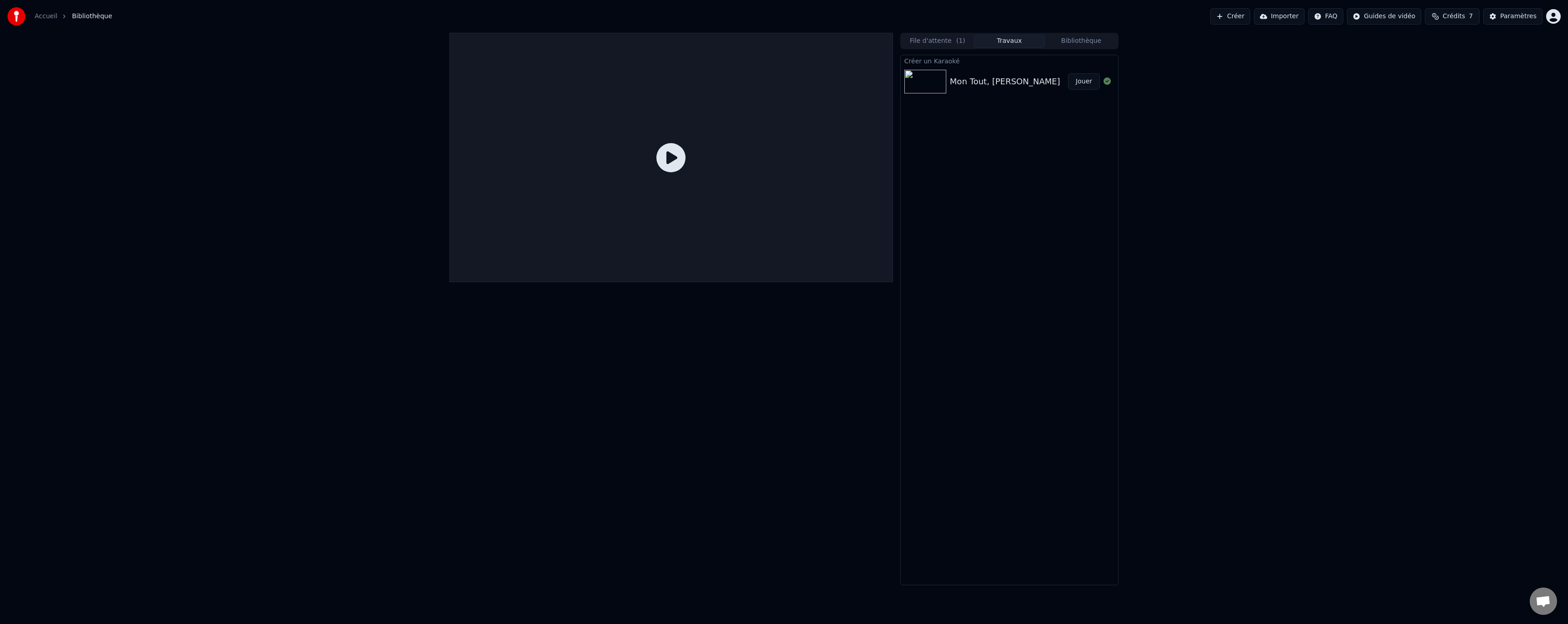
click at [970, 92] on div "Mon Tout, Ma Moitié Jouer" at bounding box center [1009, 81] width 217 height 31
click at [982, 78] on div "Mon Tout, [PERSON_NAME]" at bounding box center [1005, 82] width 110 height 13
click at [664, 149] on icon at bounding box center [670, 157] width 29 height 29
click at [905, 84] on img at bounding box center [925, 82] width 42 height 24
click at [919, 81] on img at bounding box center [925, 82] width 42 height 24
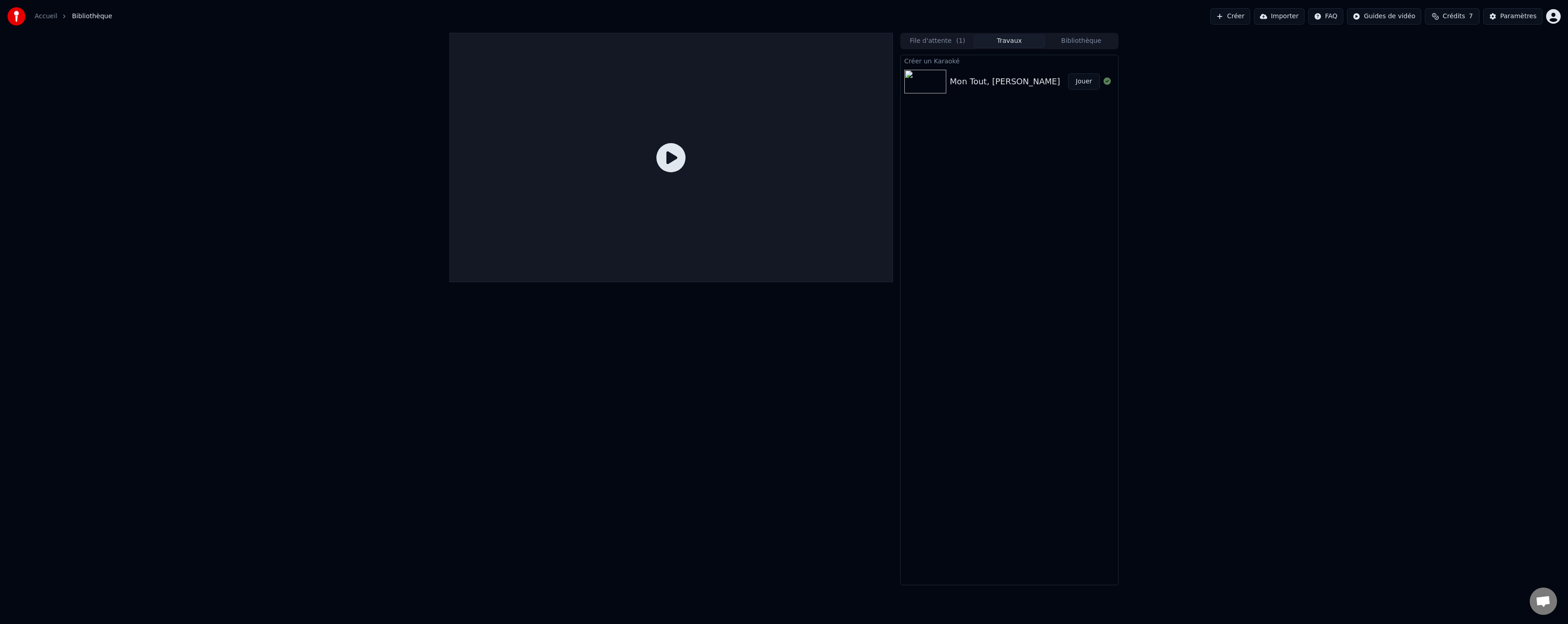
click at [935, 42] on button "File d'attente ( 1 )" at bounding box center [938, 41] width 72 height 13
click at [934, 71] on img at bounding box center [933, 70] width 42 height 24
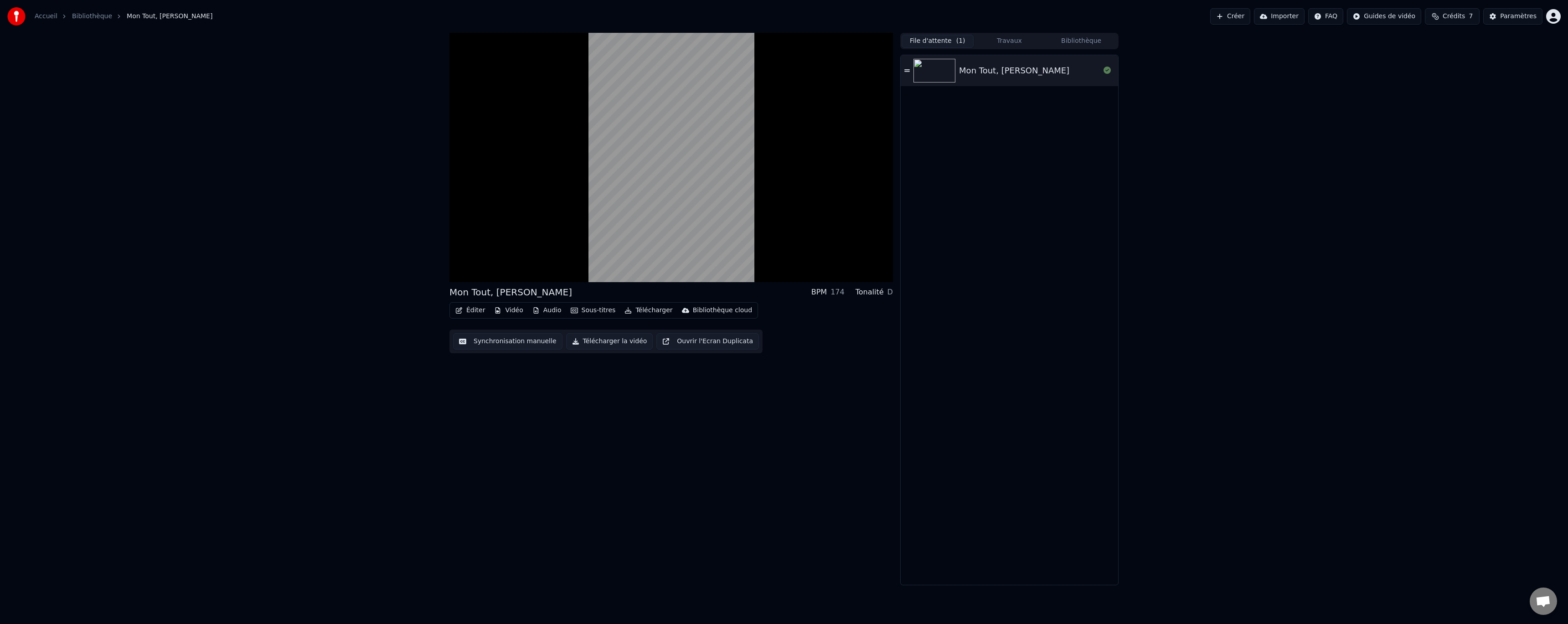
click at [587, 312] on button "Sous-titres" at bounding box center [593, 311] width 52 height 13
click at [733, 478] on div "Mon Tout, Ma Moitié BPM 174 Tonalité D Éditer Vidéo Audio Sous-titres Télécharg…" at bounding box center [671, 308] width 443 height 552
click at [539, 274] on span at bounding box center [537, 273] width 9 height 2
click at [578, 270] on span at bounding box center [576, 273] width 6 height 6
click at [649, 273] on span at bounding box center [637, 273] width 23 height 2
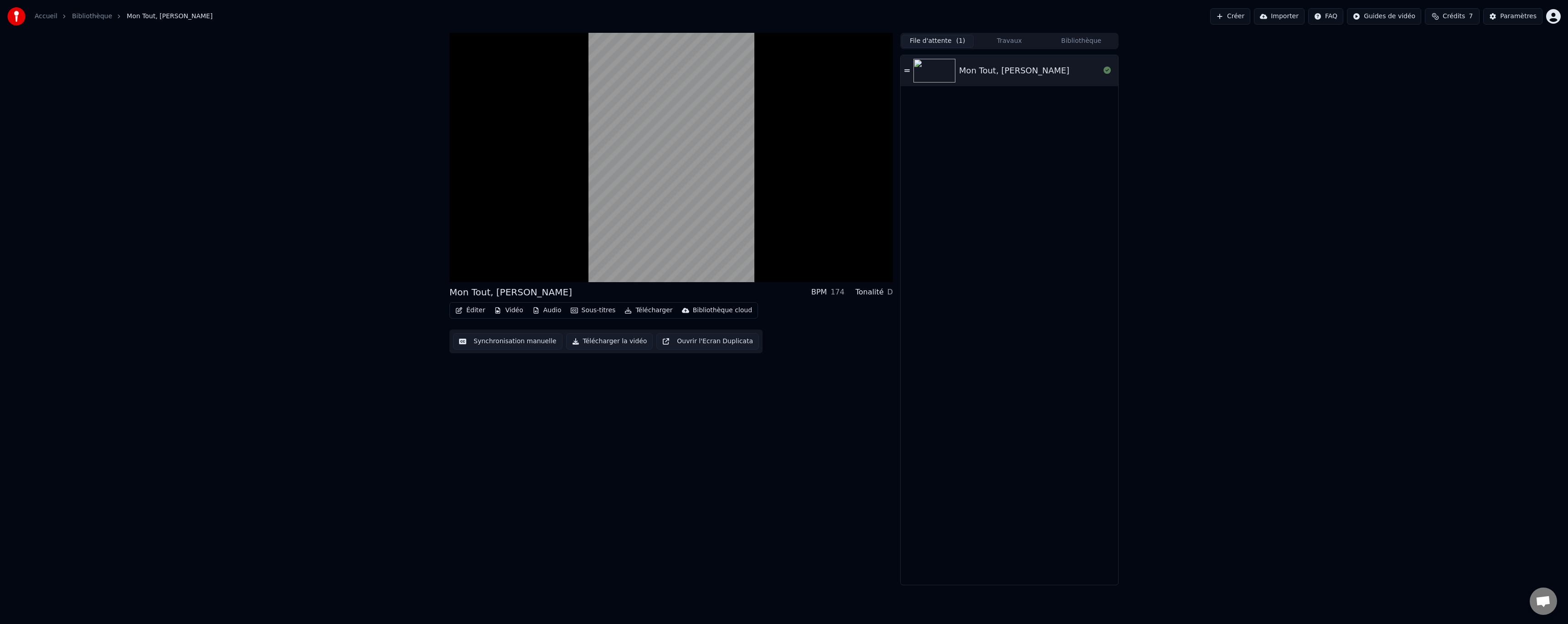
click at [575, 312] on button "Sous-titres" at bounding box center [593, 311] width 52 height 13
click at [474, 311] on button "Éditer" at bounding box center [470, 311] width 37 height 13
click at [782, 427] on div "Mon Tout, Ma Moitié BPM 174 Tonalité D Éditer Vidéo Audio Sous-titres Télécharg…" at bounding box center [671, 308] width 443 height 552
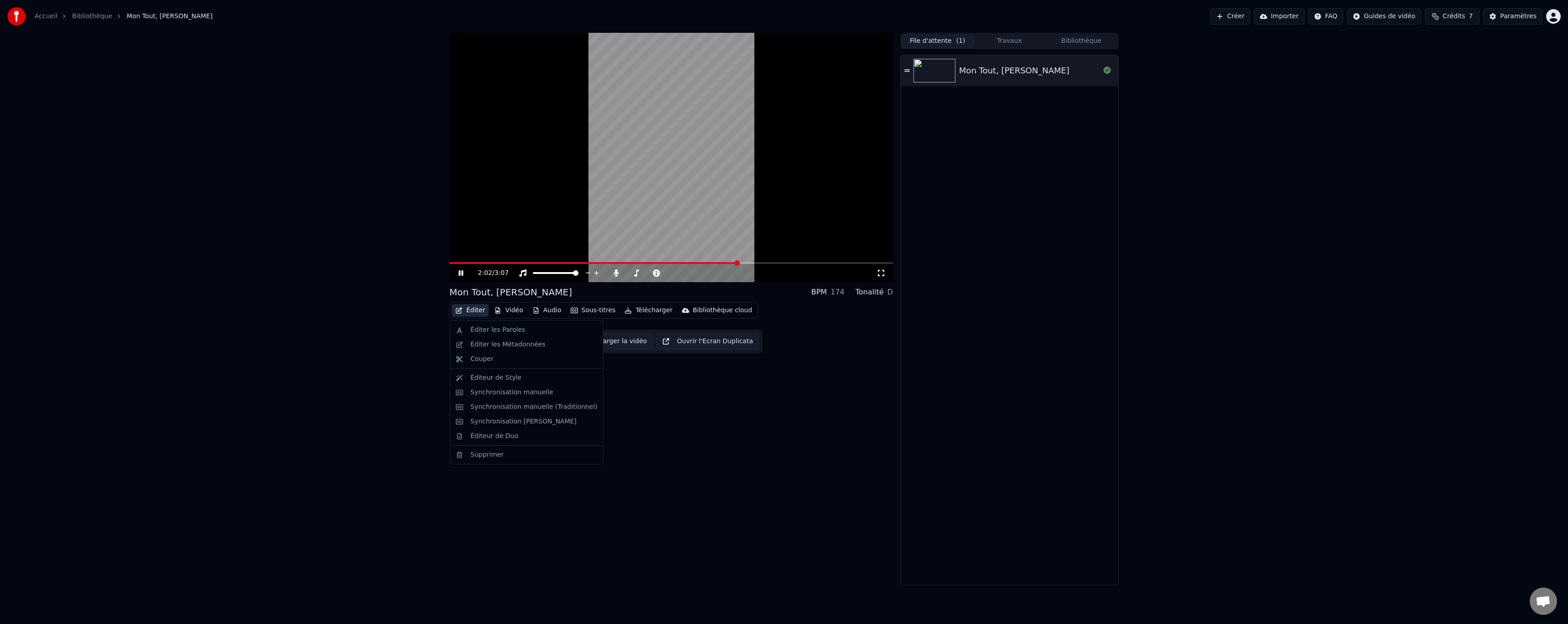
click at [467, 311] on button "Éditer" at bounding box center [470, 311] width 37 height 13
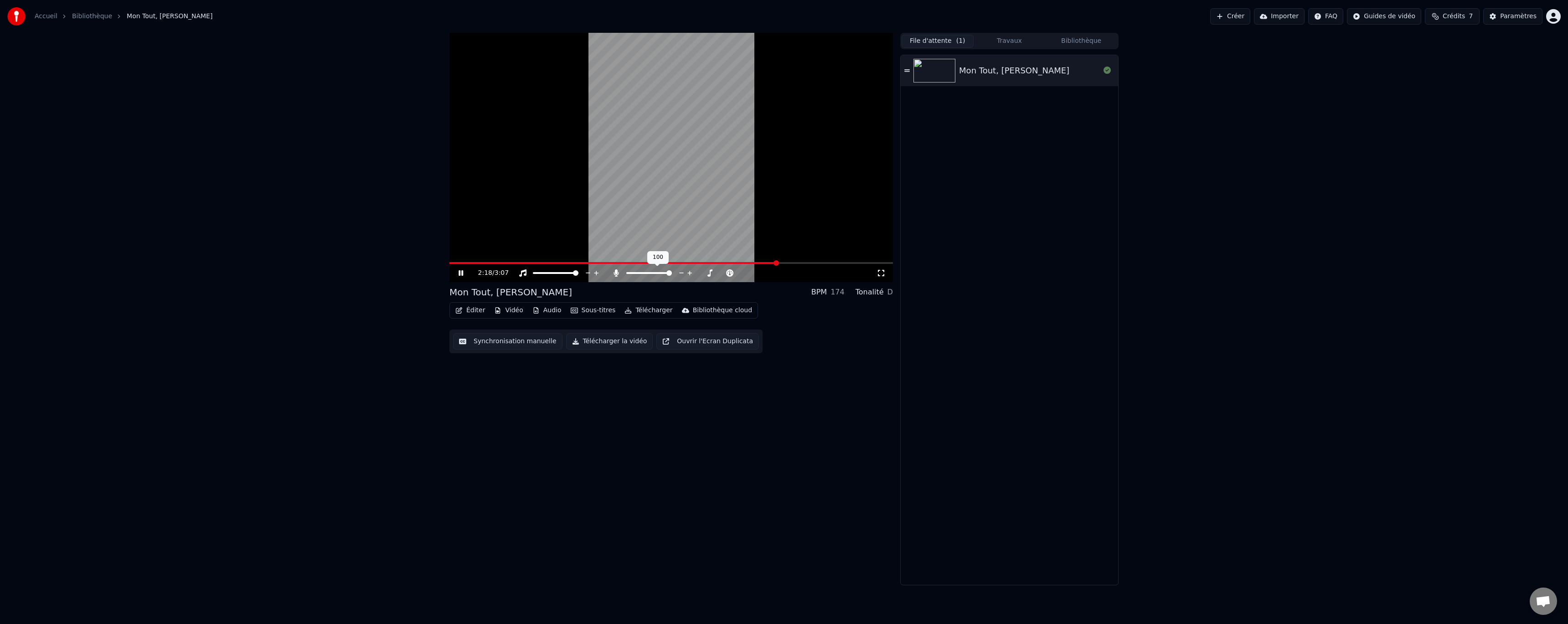
click at [672, 275] on span at bounding box center [669, 273] width 6 height 6
click at [667, 273] on span at bounding box center [669, 273] width 6 height 6
click at [662, 273] on span at bounding box center [644, 273] width 36 height 2
click at [678, 382] on div "2:40 / 3:07 Mon Tout, Ma Moitié BPM 174 Tonalité D Éditer Vidéo Audio Sous-titr…" at bounding box center [671, 308] width 443 height 552
click at [467, 312] on button "Éditer" at bounding box center [470, 311] width 37 height 13
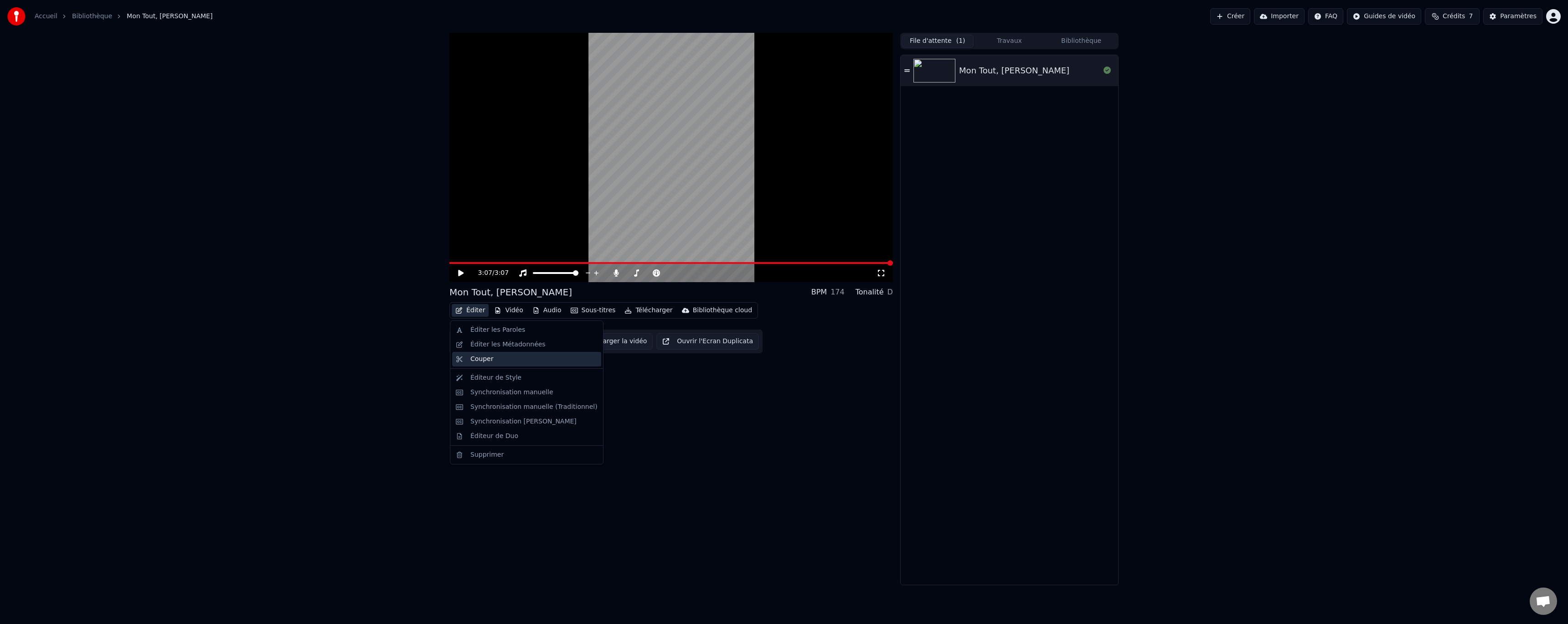
click at [515, 354] on div "Couper" at bounding box center [533, 359] width 127 height 9
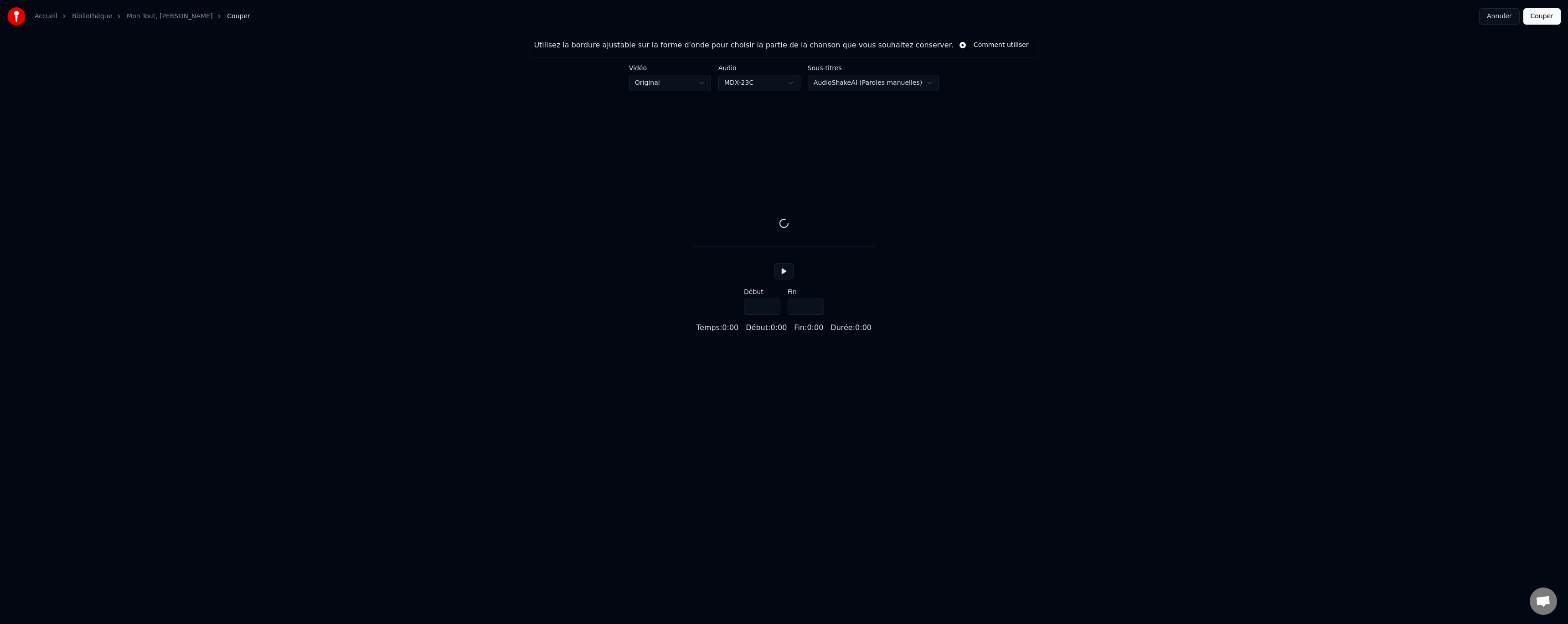
type input "*****"
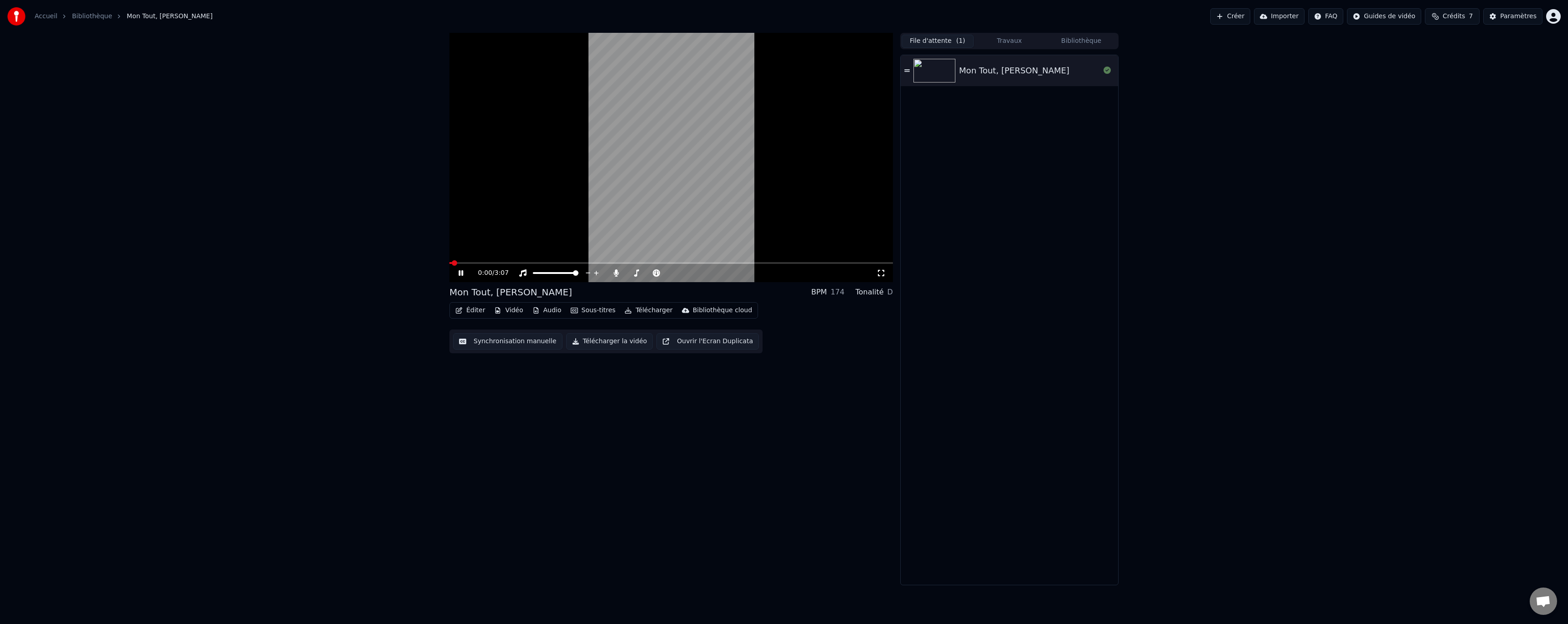
click at [477, 312] on button "Éditer" at bounding box center [470, 311] width 37 height 13
click at [462, 274] on icon at bounding box center [460, 273] width 5 height 6
click at [482, 312] on button "Éditer" at bounding box center [470, 311] width 37 height 13
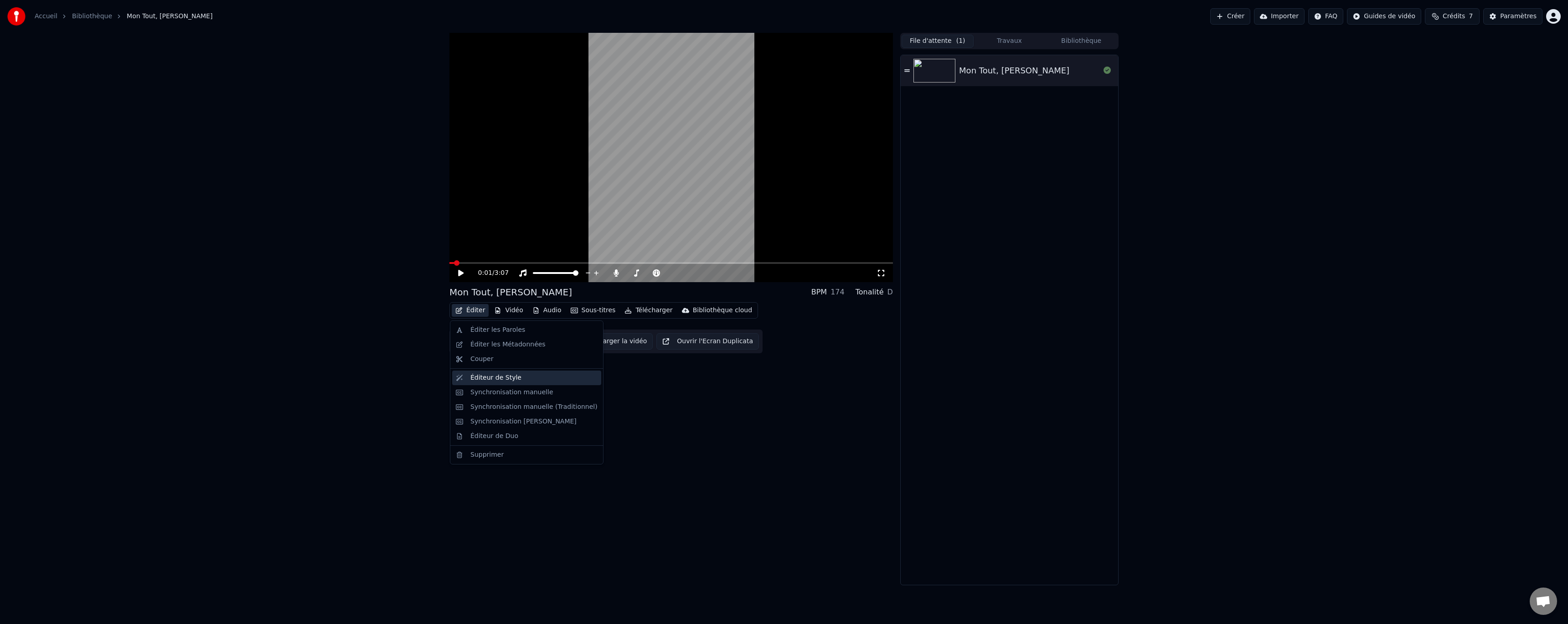
click at [514, 377] on div "Éditeur de Style" at bounding box center [495, 377] width 51 height 9
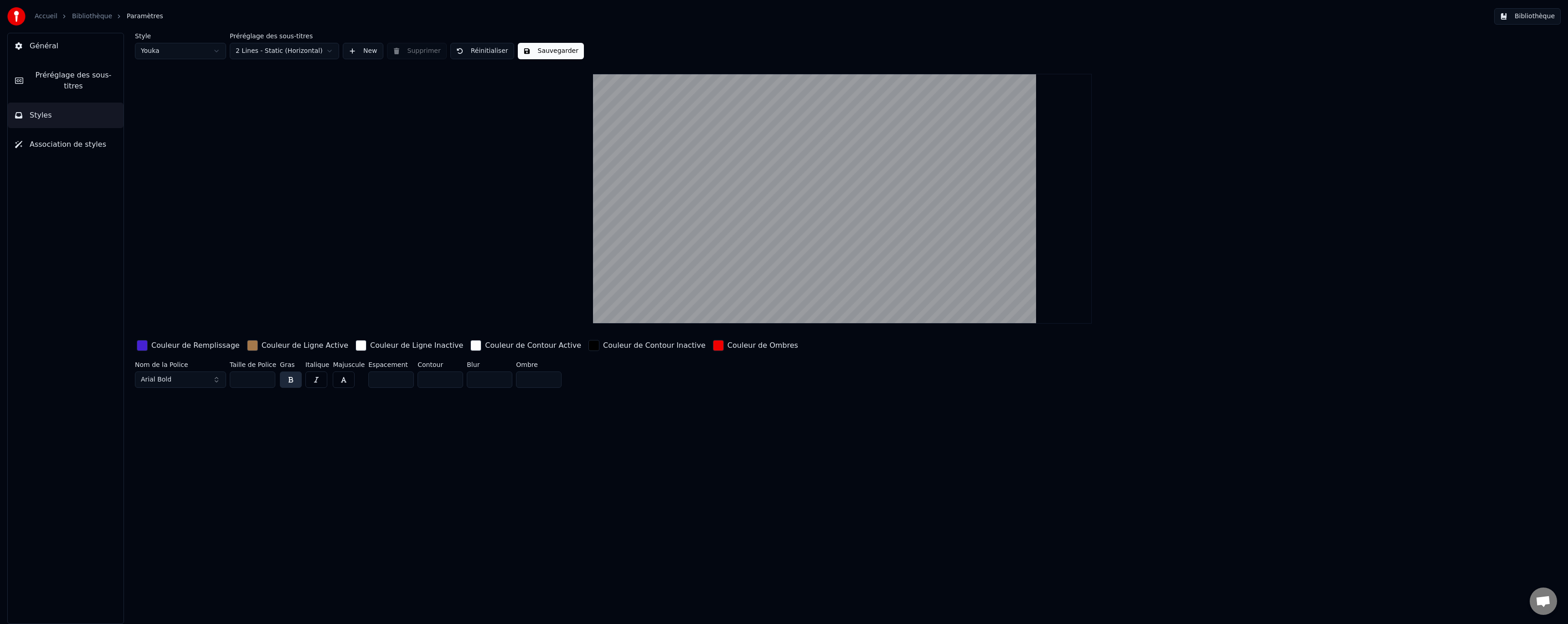
click at [398, 377] on input "*" at bounding box center [391, 379] width 45 height 17
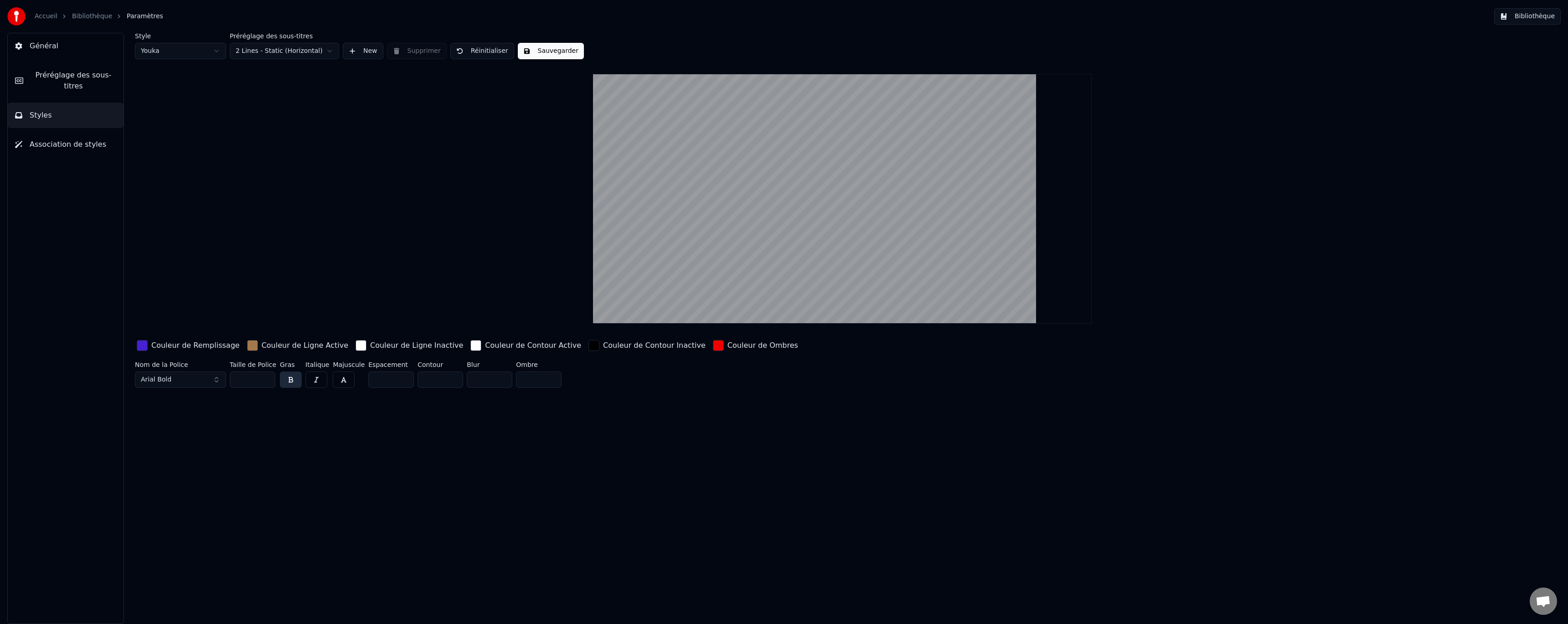
click at [398, 377] on input "*" at bounding box center [391, 379] width 45 height 17
type input "*"
click at [398, 380] on input "*" at bounding box center [391, 379] width 45 height 17
click at [273, 342] on div "Couleur de Ligne Active" at bounding box center [304, 345] width 86 height 11
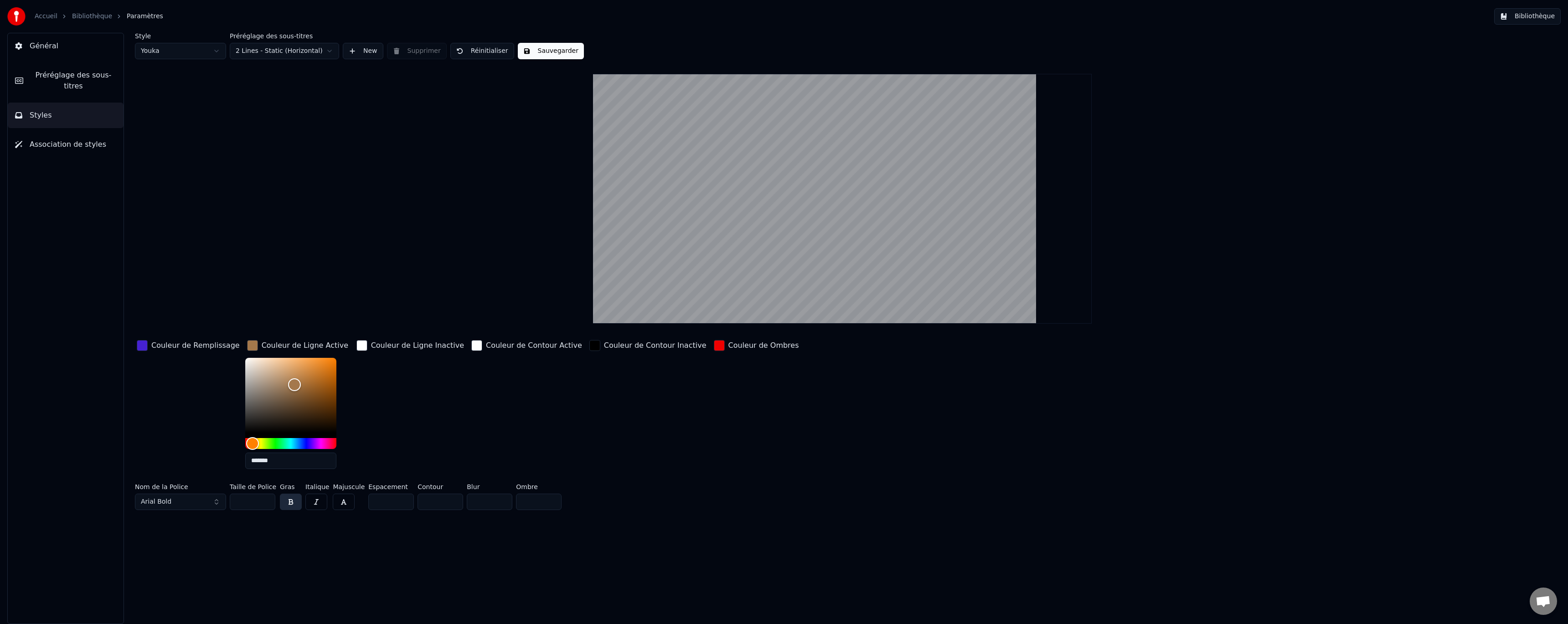
click at [312, 54] on html "Accueil Bibliothèque Paramètres Bibliothèque Général Préréglage des sous-titres…" at bounding box center [784, 312] width 1568 height 624
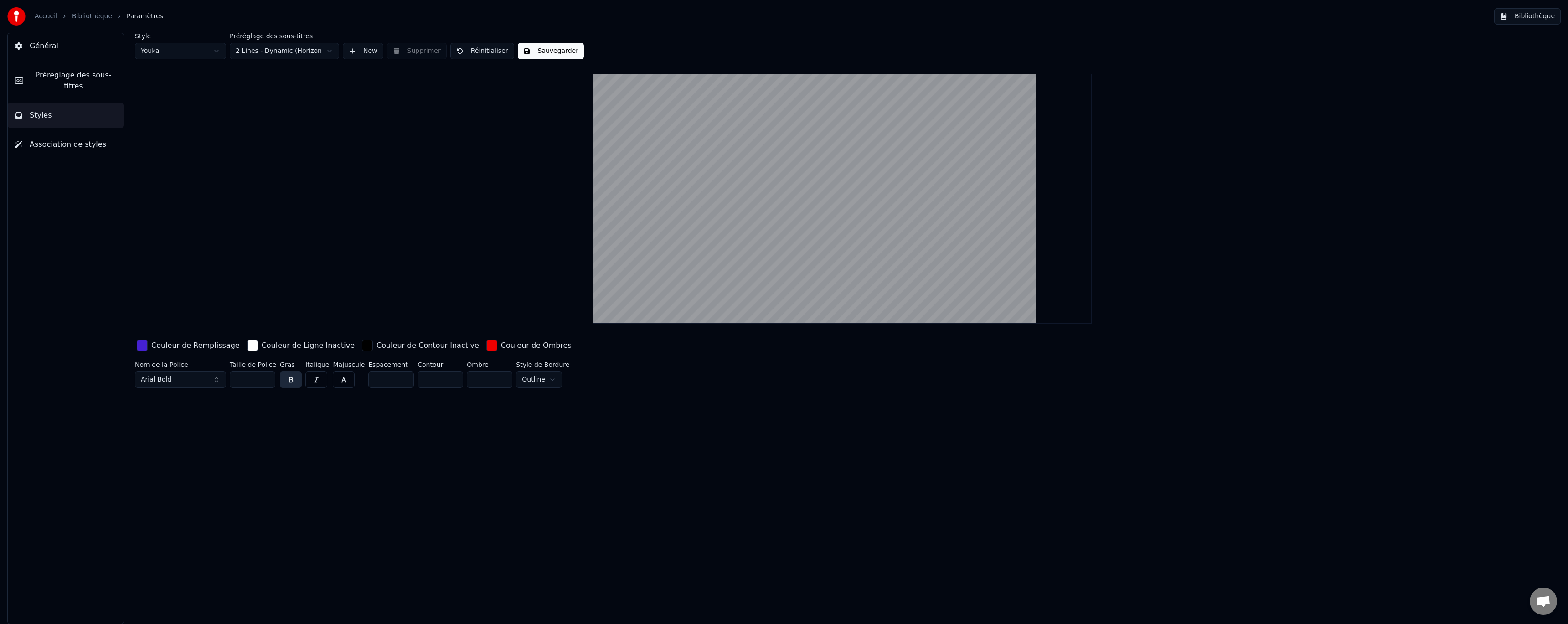
click at [333, 54] on html "Accueil Bibliothèque Paramètres Bibliothèque Général Préréglage des sous-titres…" at bounding box center [784, 312] width 1568 height 624
click at [328, 53] on html "Accueil Bibliothèque Paramètres Bibliothèque Général Préréglage des sous-titres…" at bounding box center [784, 312] width 1568 height 624
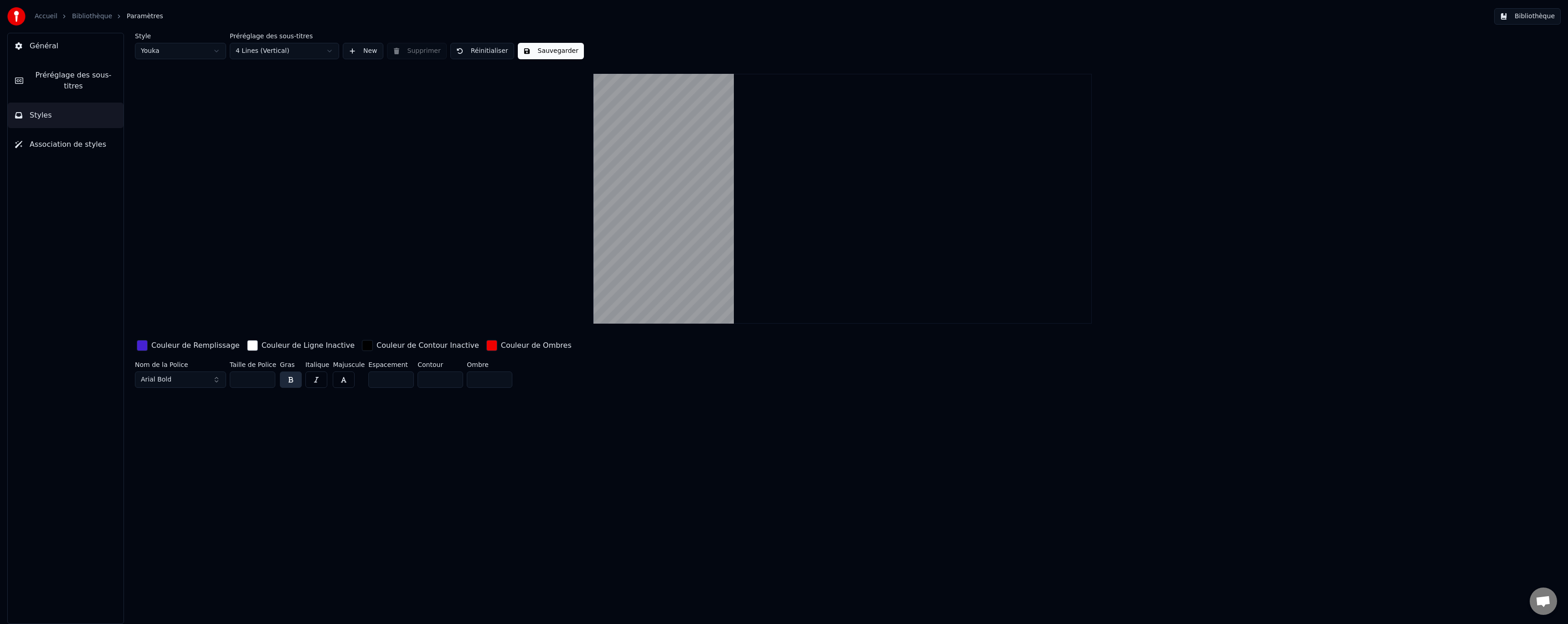
click at [330, 52] on html "Accueil Bibliothèque Paramètres Bibliothèque Général Préréglage des sous-titres…" at bounding box center [784, 312] width 1568 height 624
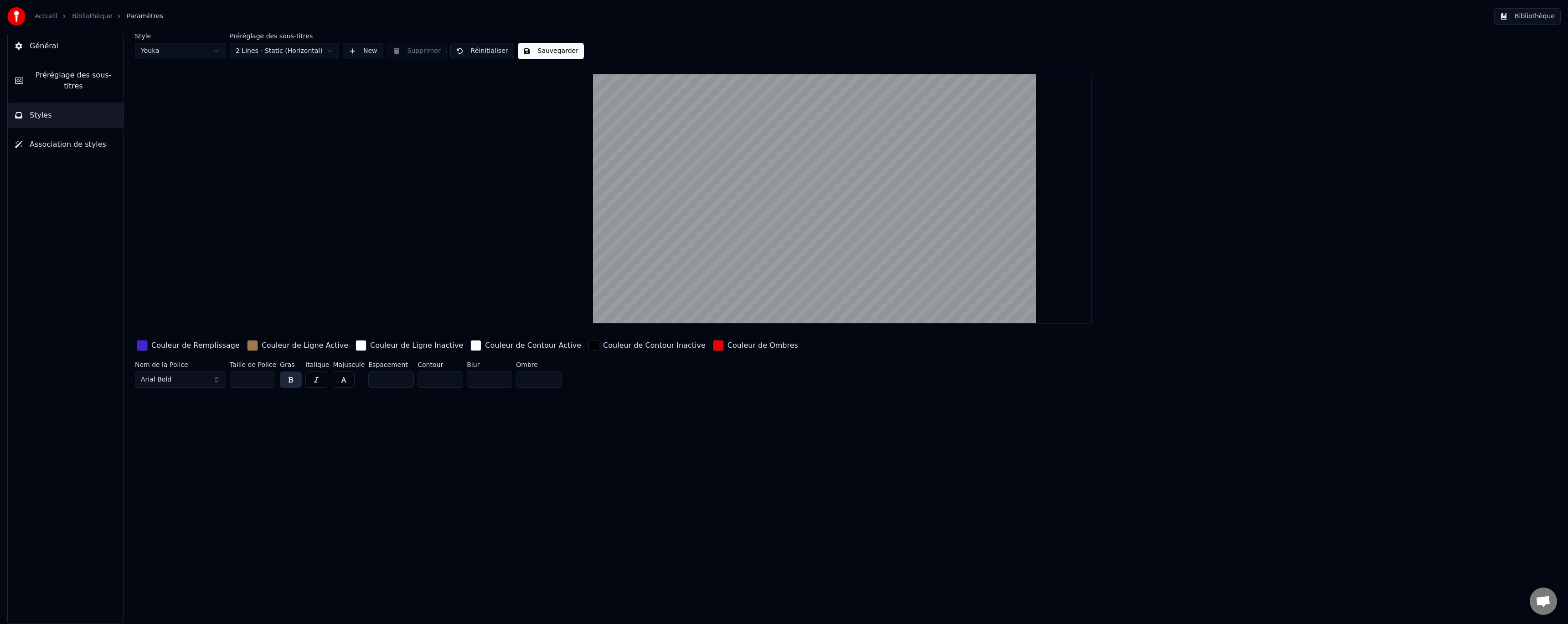
click at [329, 56] on html "Accueil Bibliothèque Paramètres Bibliothèque Général Préréglage des sous-titres…" at bounding box center [784, 312] width 1568 height 624
click at [359, 52] on button "New" at bounding box center [363, 51] width 41 height 17
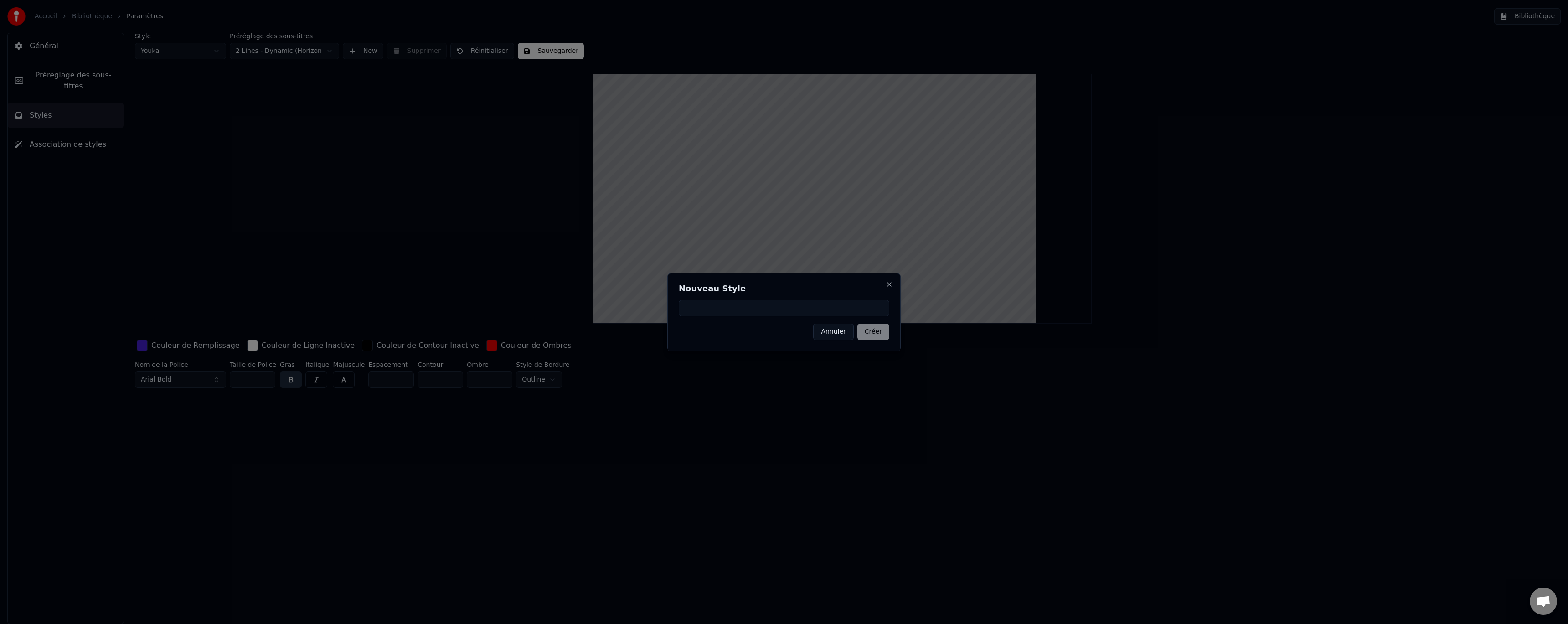
click at [842, 329] on button "Annuler" at bounding box center [832, 332] width 40 height 17
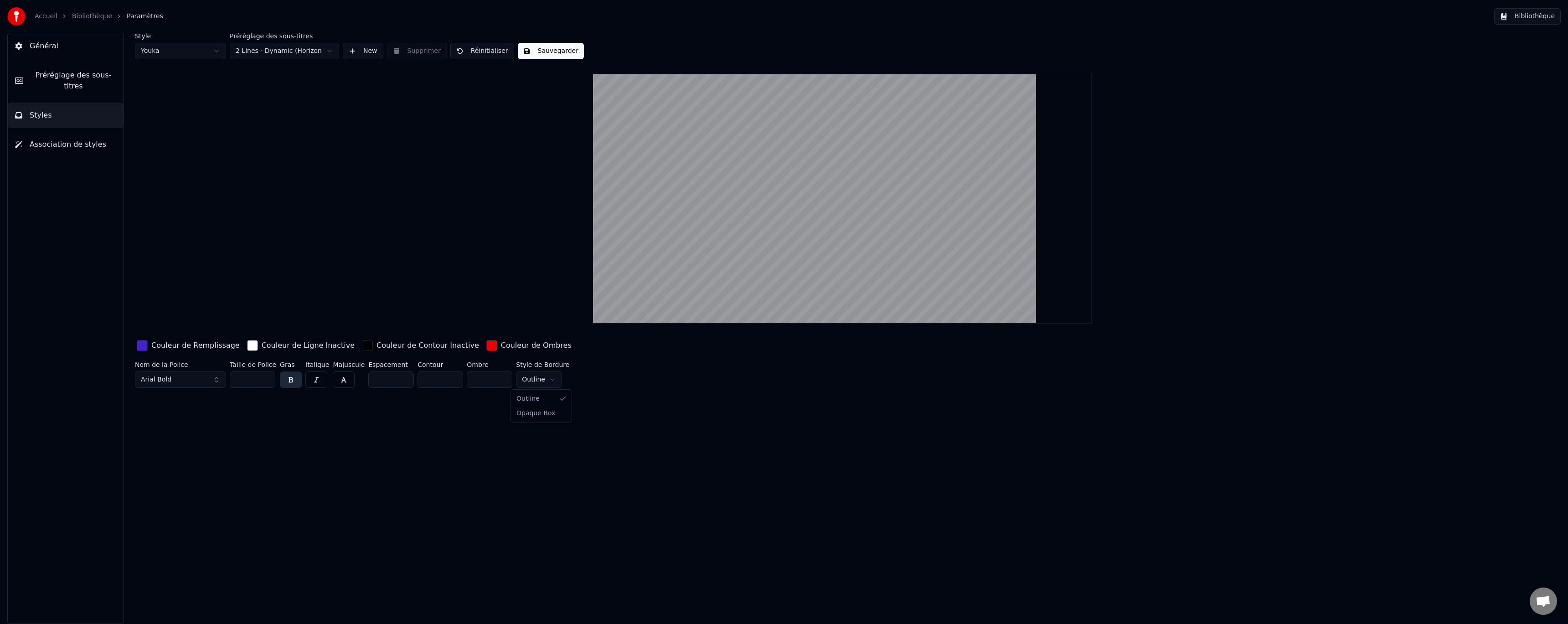
click at [546, 378] on html "Accueil Bibliothèque Paramètres Bibliothèque Général Préréglage des sous-titres…" at bounding box center [784, 312] width 1568 height 624
click at [524, 278] on html "Accueil Bibliothèque Paramètres Bibliothèque Général Préréglage des sous-titres…" at bounding box center [784, 312] width 1568 height 624
click at [246, 183] on div "Style Youka Préréglage des sous-titres 2 Lines - Dynamic (Horizontal) New Suppr…" at bounding box center [842, 211] width 1415 height 359
click at [362, 166] on div "Style Youka Préréglage des sous-titres 2 Lines - Dynamic (Horizontal) New Suppr…" at bounding box center [842, 211] width 1415 height 359
click at [538, 52] on button "Sauvegarder" at bounding box center [550, 51] width 66 height 17
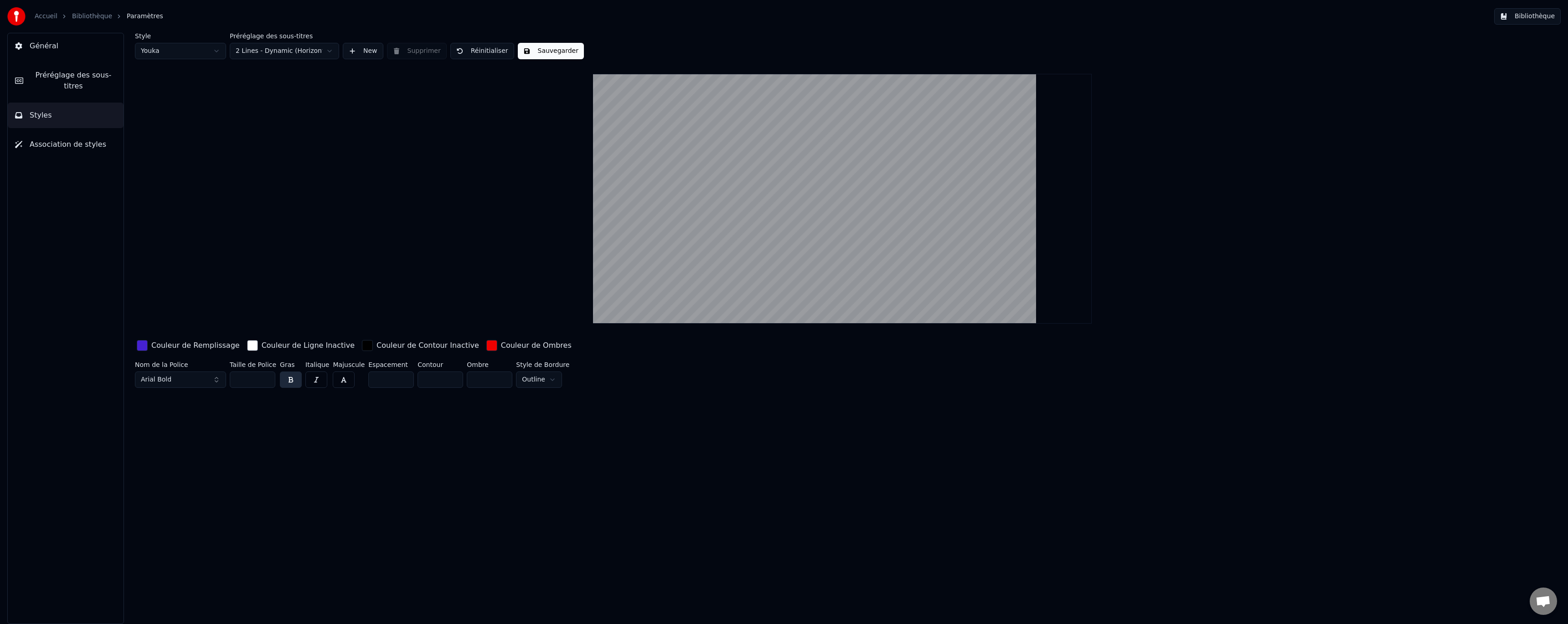
click at [84, 8] on div "Accueil Bibliothèque Paramètres" at bounding box center [85, 17] width 156 height 19
click at [86, 11] on div "Accueil Bibliothèque Paramètres" at bounding box center [85, 17] width 156 height 19
click at [87, 13] on link "Bibliothèque" at bounding box center [92, 17] width 40 height 9
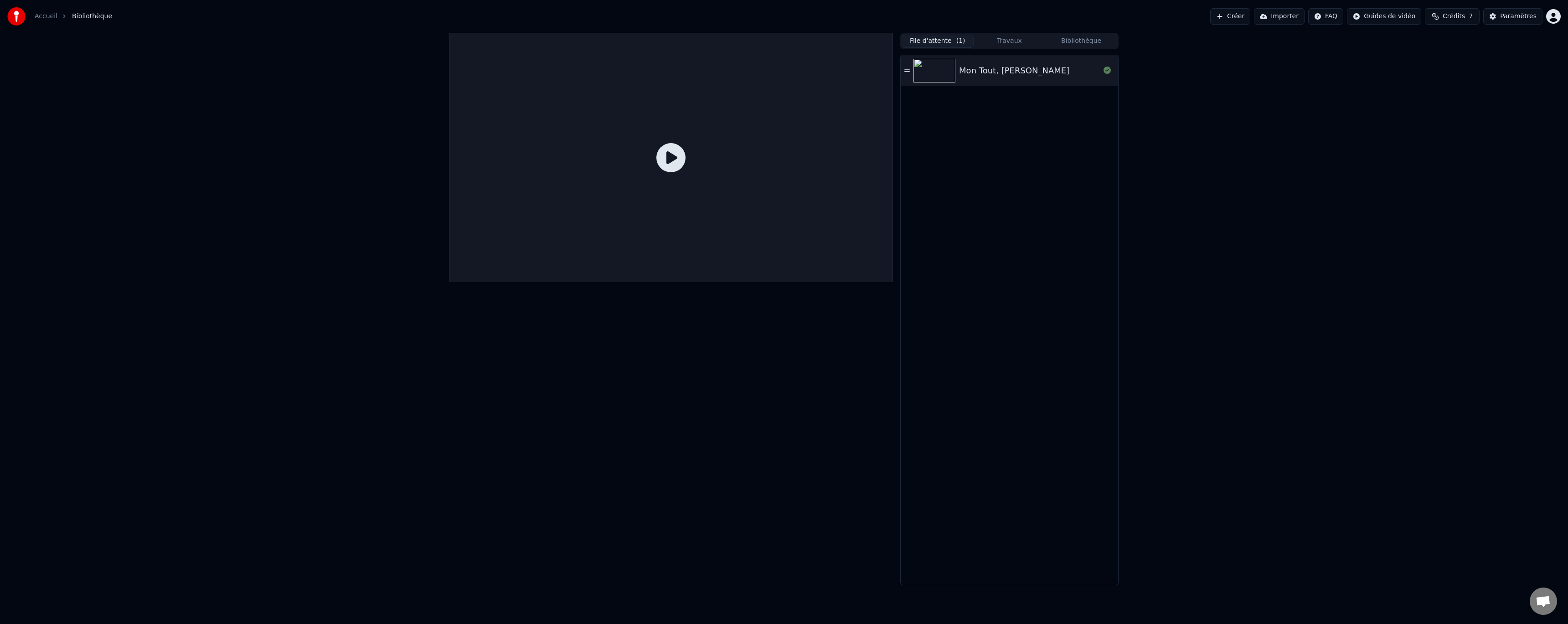
click at [958, 73] on div at bounding box center [935, 70] width 45 height 24
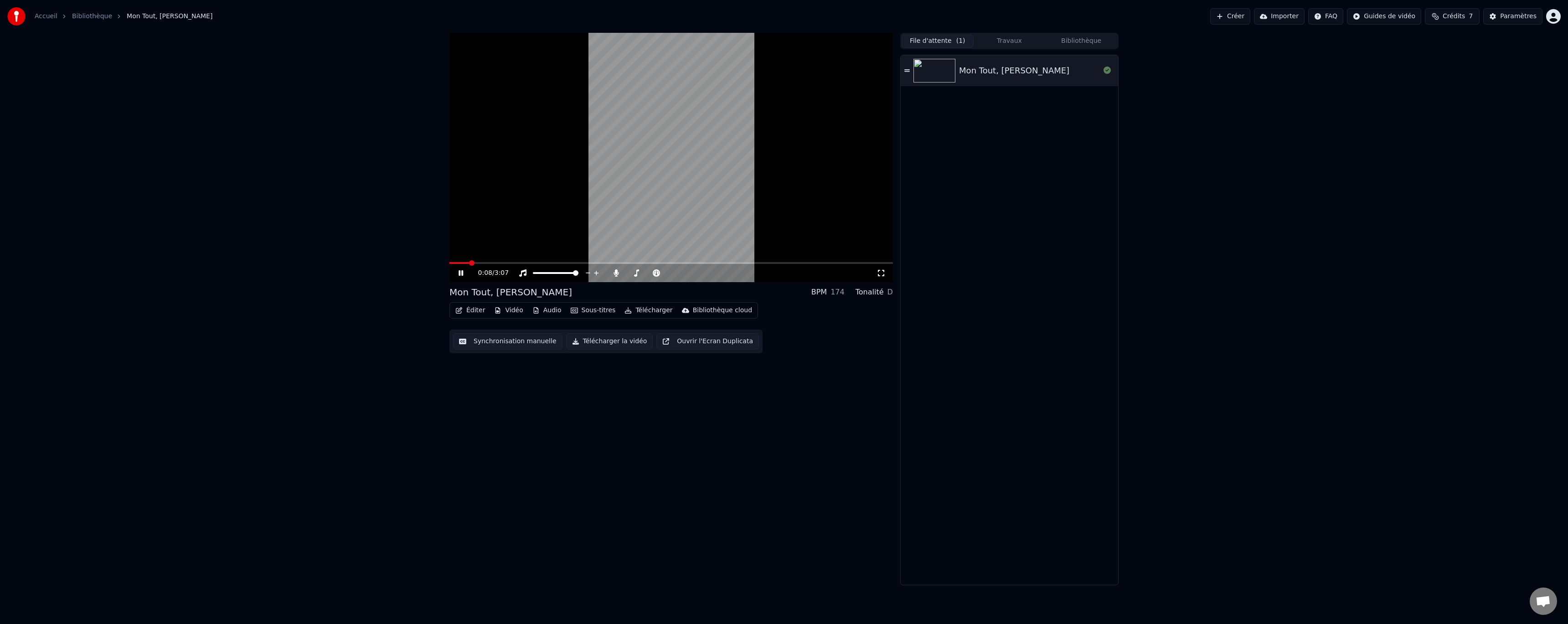
click at [883, 276] on icon at bounding box center [881, 273] width 9 height 7
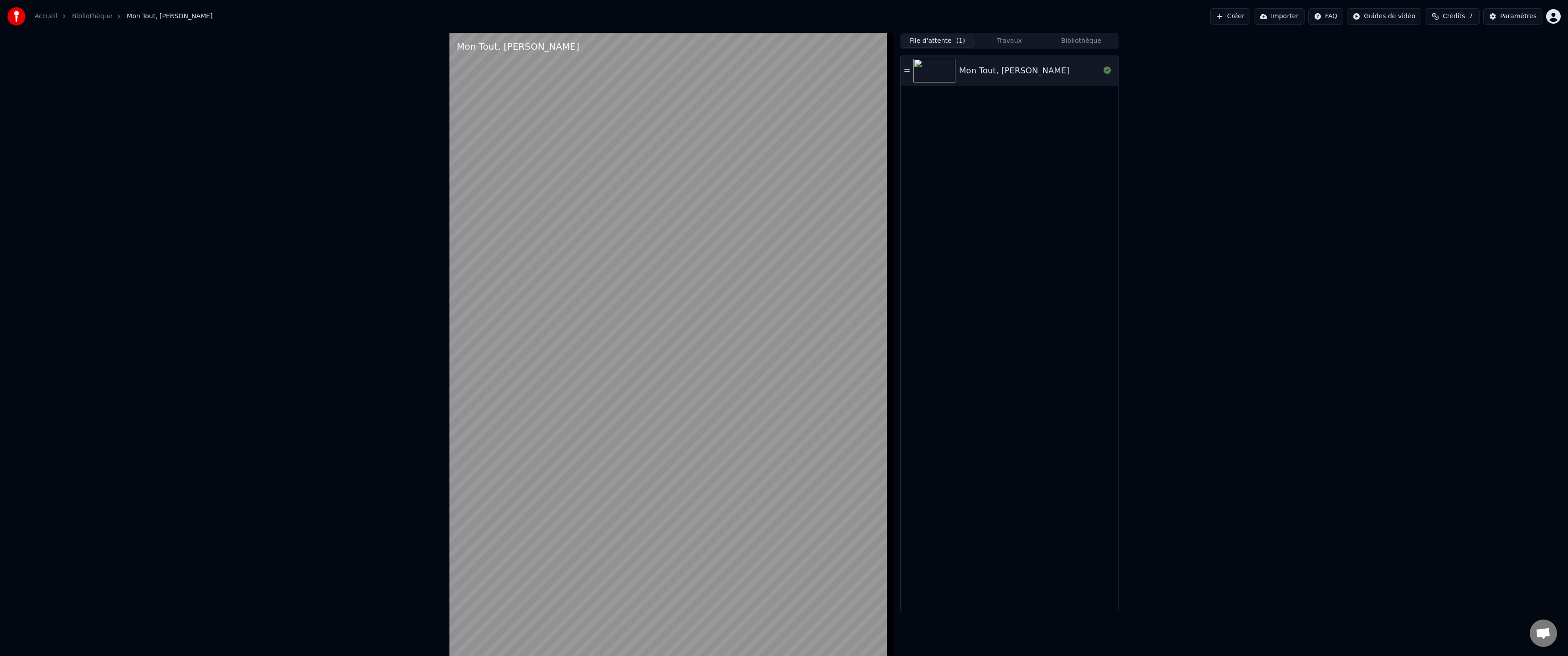
click at [893, 291] on div at bounding box center [671, 360] width 443 height 656
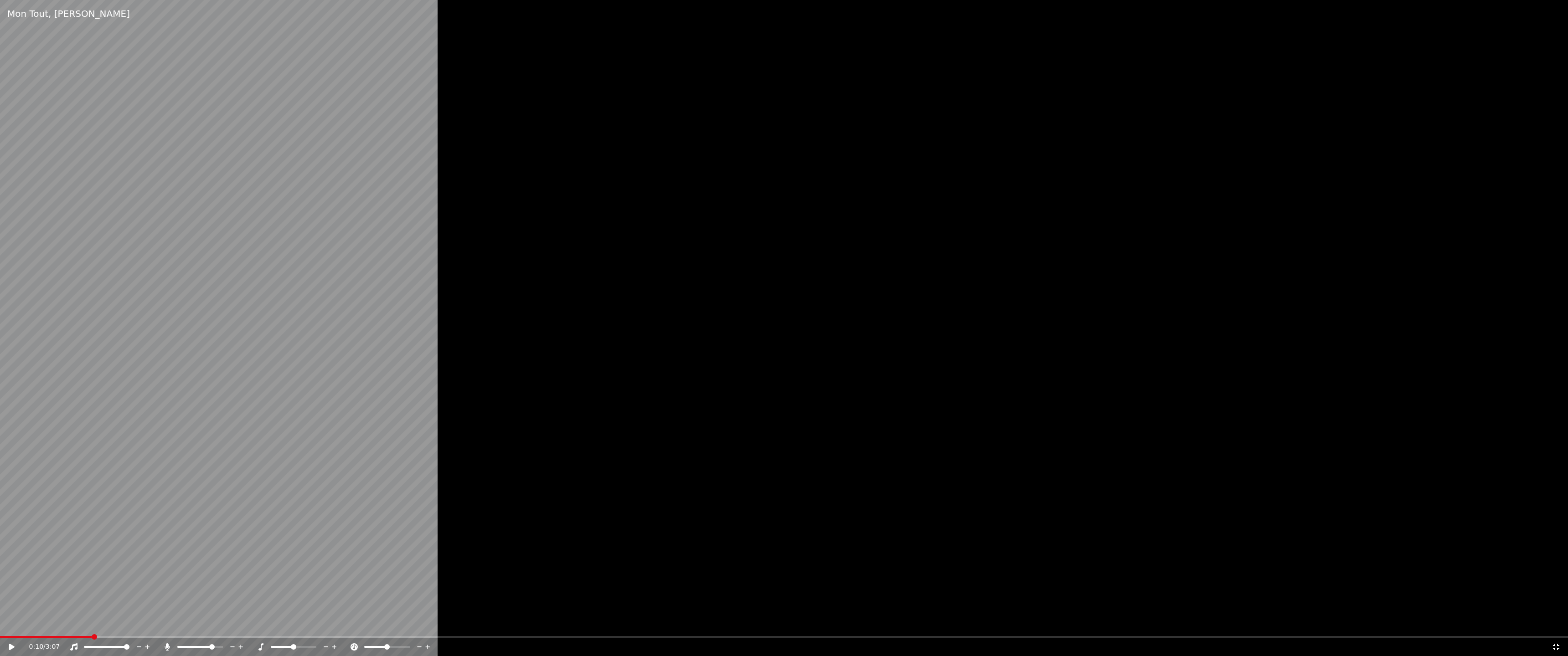
click at [917, 386] on div at bounding box center [784, 328] width 1568 height 656
click at [1556, 624] on div "0:12 / 3:07" at bounding box center [784, 648] width 1568 height 19
click at [1558, 624] on icon at bounding box center [1556, 648] width 9 height 7
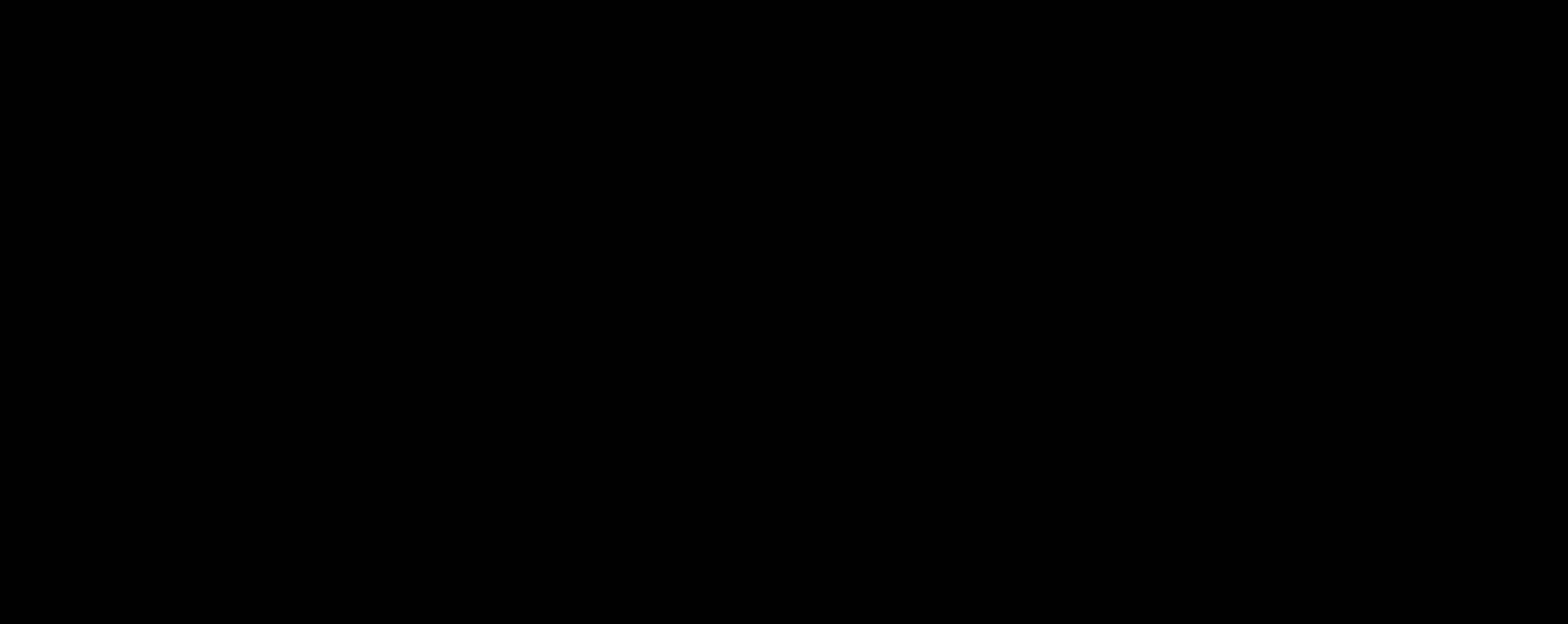
click at [465, 68] on button "Éditer" at bounding box center [470, 61] width 37 height 13
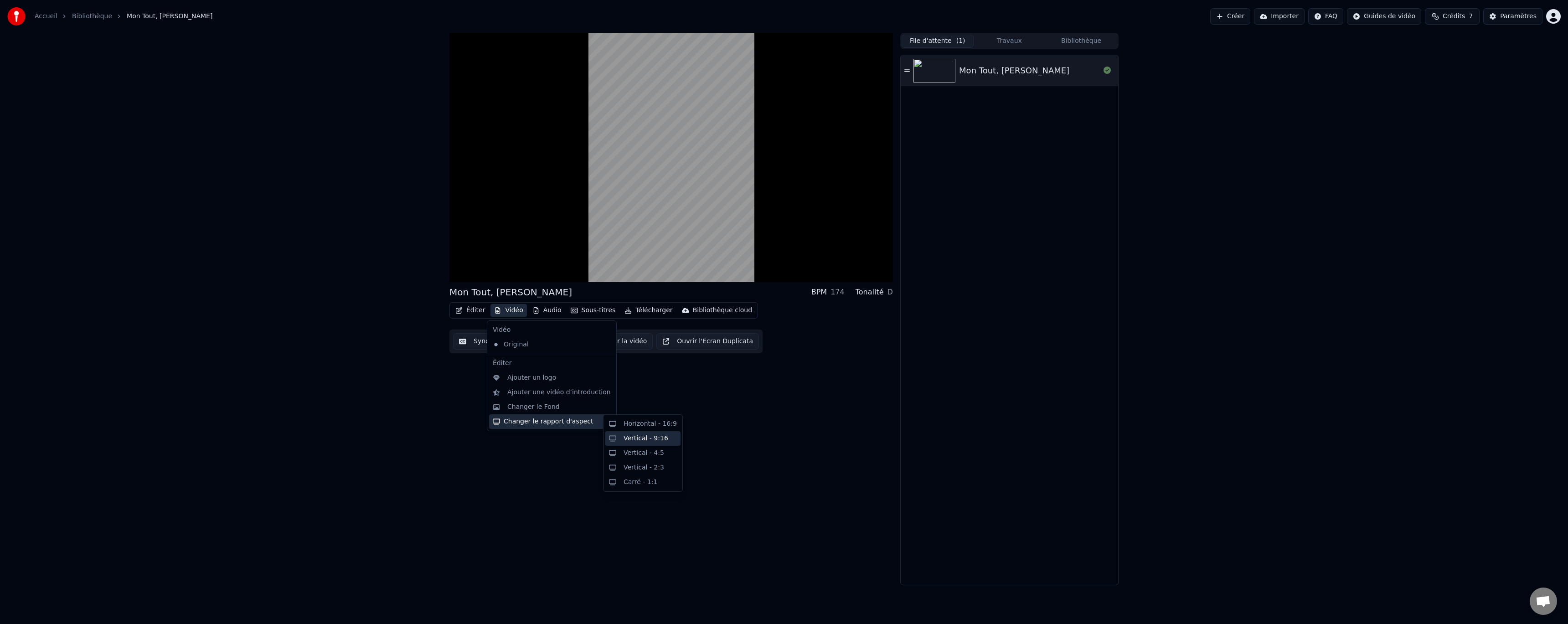
click at [667, 438] on div "Vertical - 9:16" at bounding box center [649, 439] width 53 height 9
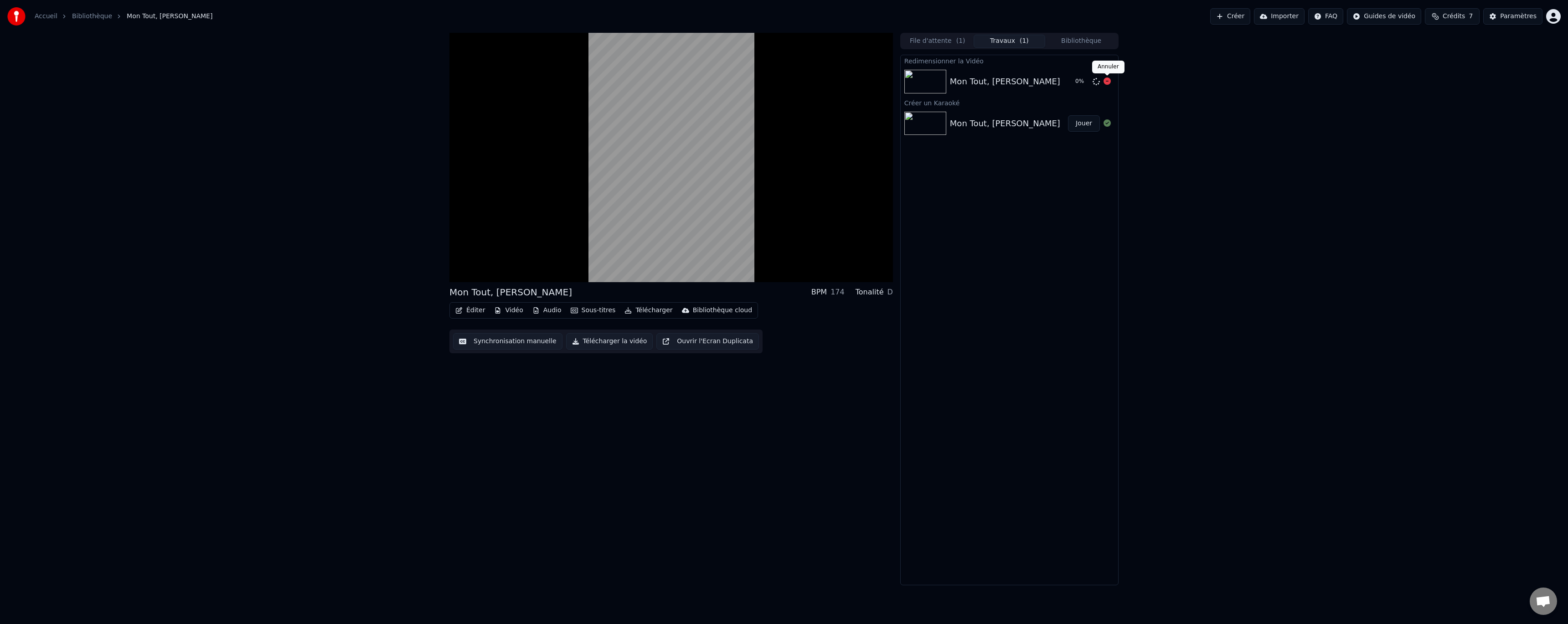
click at [1108, 80] on icon at bounding box center [1107, 82] width 7 height 7
click at [1106, 83] on icon at bounding box center [1107, 82] width 7 height 7
click at [1108, 81] on icon at bounding box center [1107, 82] width 7 height 7
click at [1108, 80] on icon at bounding box center [1107, 82] width 7 height 7
click at [1108, 82] on icon at bounding box center [1107, 82] width 7 height 7
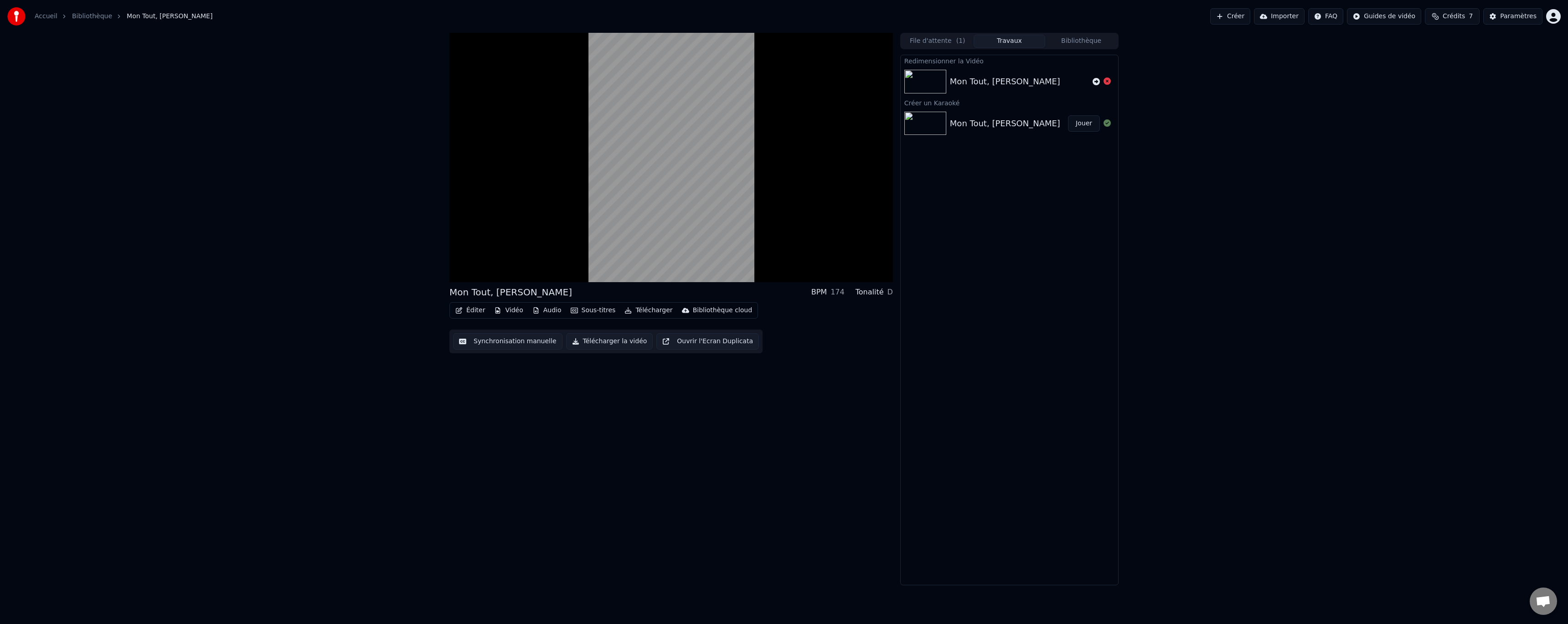
click at [470, 309] on button "Éditer" at bounding box center [470, 311] width 37 height 13
click at [721, 453] on div "Mon Tout, Ma Moitié BPM 174 Tonalité D Éditer Vidéo Audio Sous-titres Télécharg…" at bounding box center [671, 308] width 443 height 552
click at [461, 307] on button "Éditer" at bounding box center [470, 311] width 37 height 13
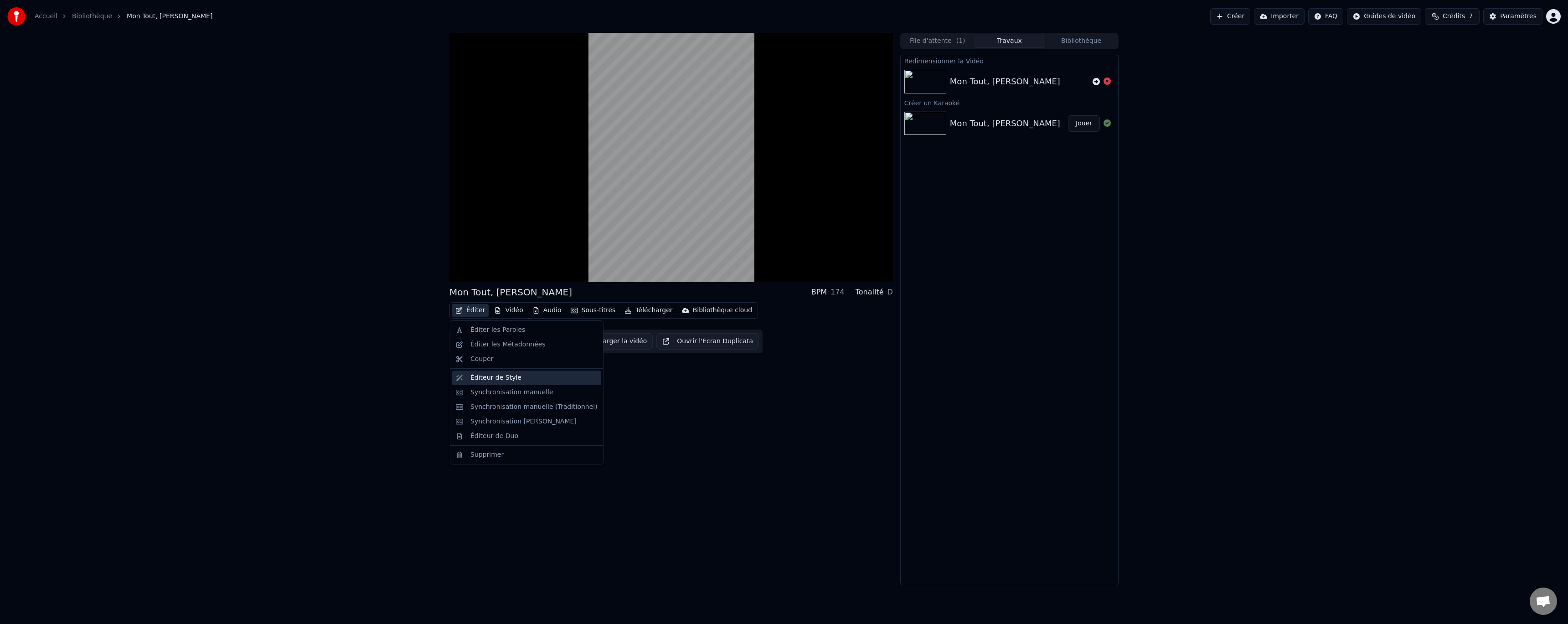
click at [497, 375] on div "Éditeur de Style" at bounding box center [495, 377] width 51 height 9
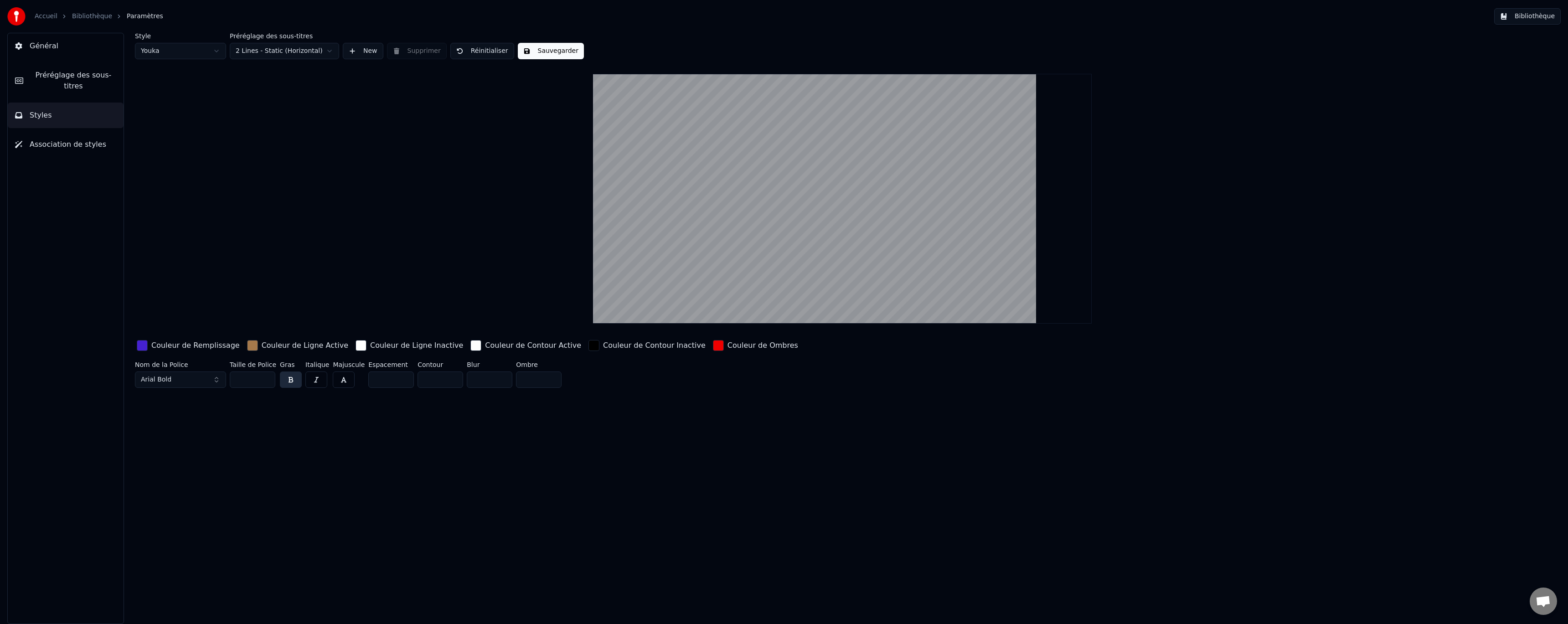
click at [479, 50] on button "Réinitialiser" at bounding box center [482, 51] width 64 height 17
type input "**"
type input "*"
click at [143, 343] on div "button" at bounding box center [142, 345] width 11 height 11
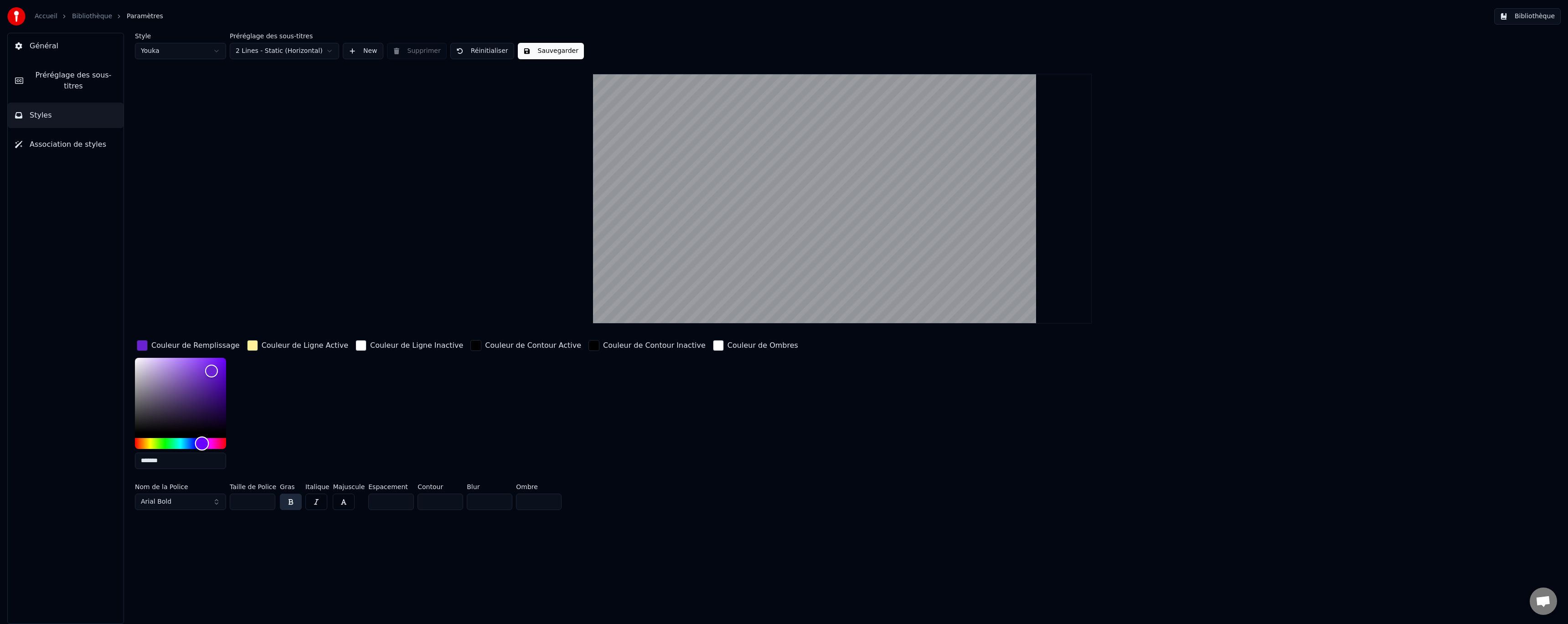
type input "*******"
drag, startPoint x: 195, startPoint y: 442, endPoint x: 202, endPoint y: 442, distance: 7.0
click at [202, 442] on div "Hue" at bounding box center [180, 443] width 91 height 11
click at [252, 347] on div "button" at bounding box center [252, 345] width 11 height 11
drag, startPoint x: 256, startPoint y: 441, endPoint x: 263, endPoint y: 442, distance: 7.1
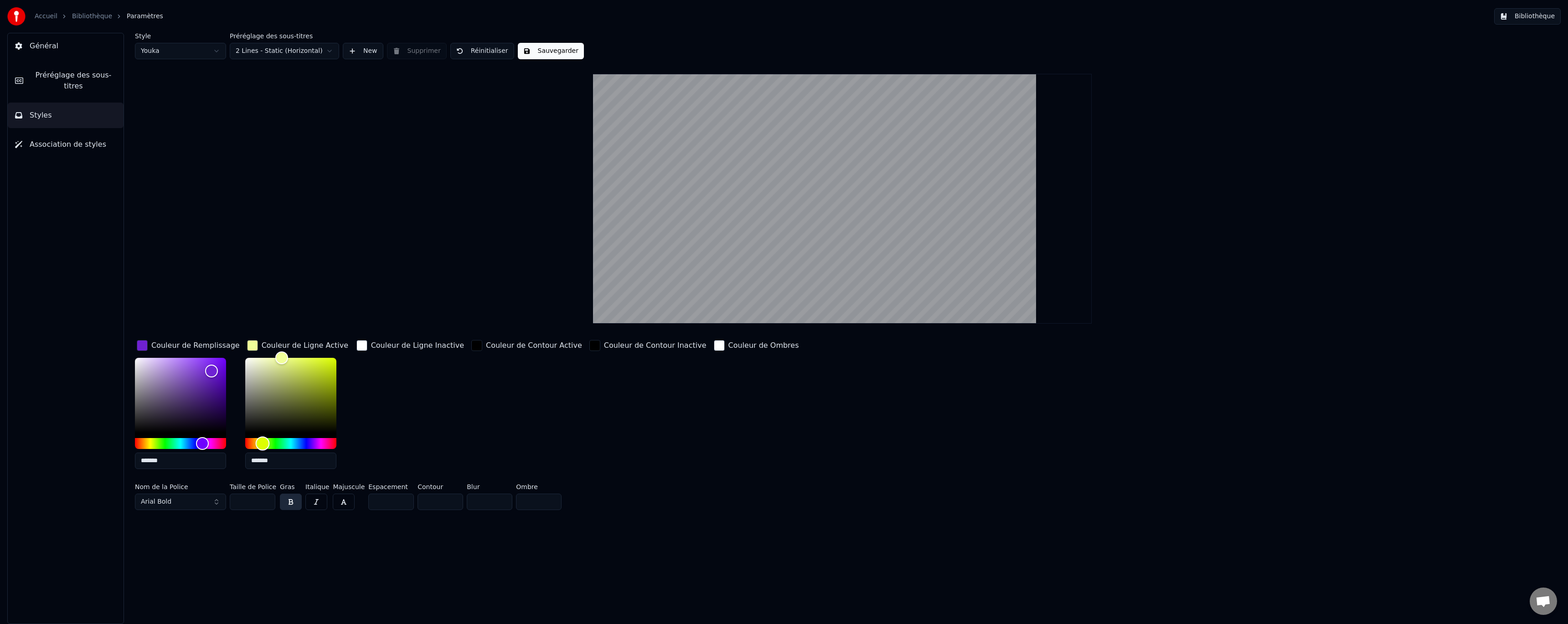
click at [263, 442] on div "Hue" at bounding box center [262, 442] width 14 height 14
drag, startPoint x: 283, startPoint y: 395, endPoint x: 281, endPoint y: 409, distance: 14.1
click at [281, 409] on div "Color" at bounding box center [290, 395] width 91 height 75
drag, startPoint x: 262, startPoint y: 443, endPoint x: 253, endPoint y: 443, distance: 9.0
click at [253, 443] on div "Hue" at bounding box center [253, 442] width 14 height 14
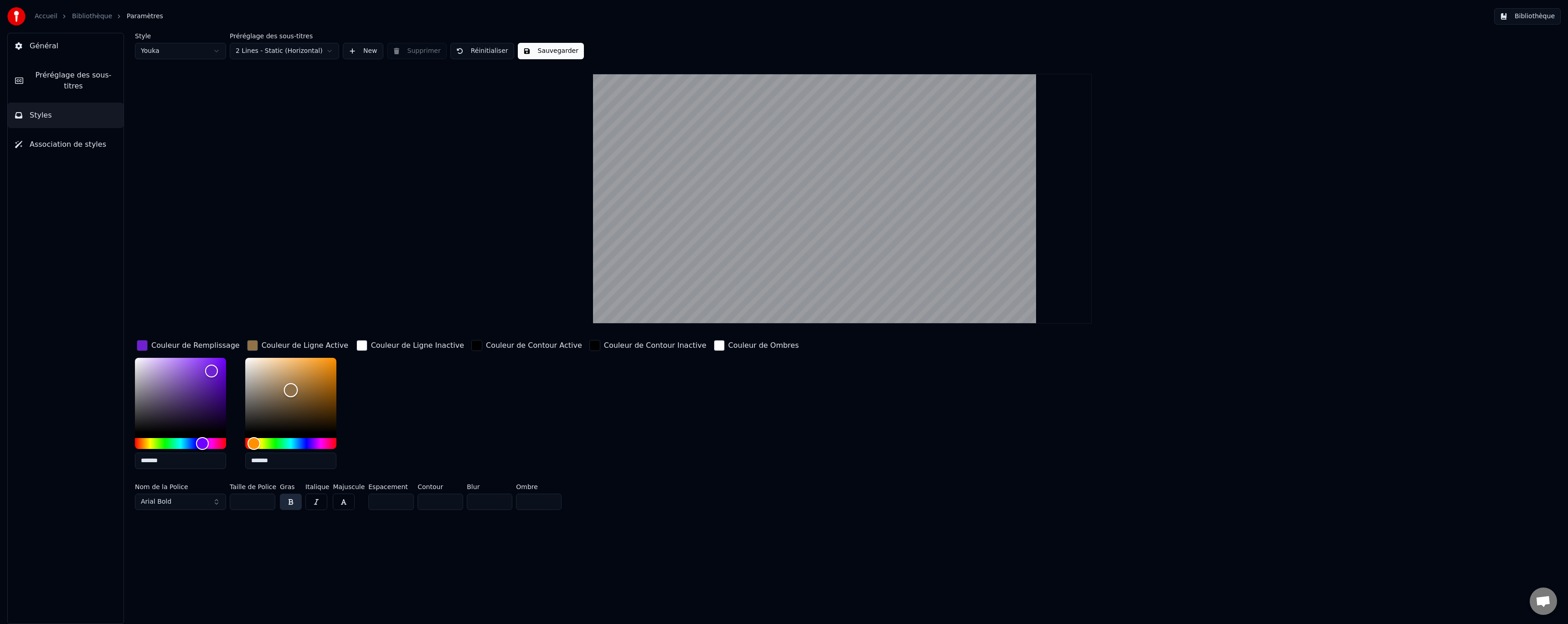
drag, startPoint x: 281, startPoint y: 407, endPoint x: 289, endPoint y: 389, distance: 19.7
click at [289, 389] on div "Color" at bounding box center [290, 389] width 14 height 14
click at [285, 387] on div "Color" at bounding box center [285, 387] width 14 height 14
click at [277, 445] on div "Hue" at bounding box center [290, 443] width 91 height 11
drag, startPoint x: 286, startPoint y: 385, endPoint x: 296, endPoint y: 405, distance: 22.4
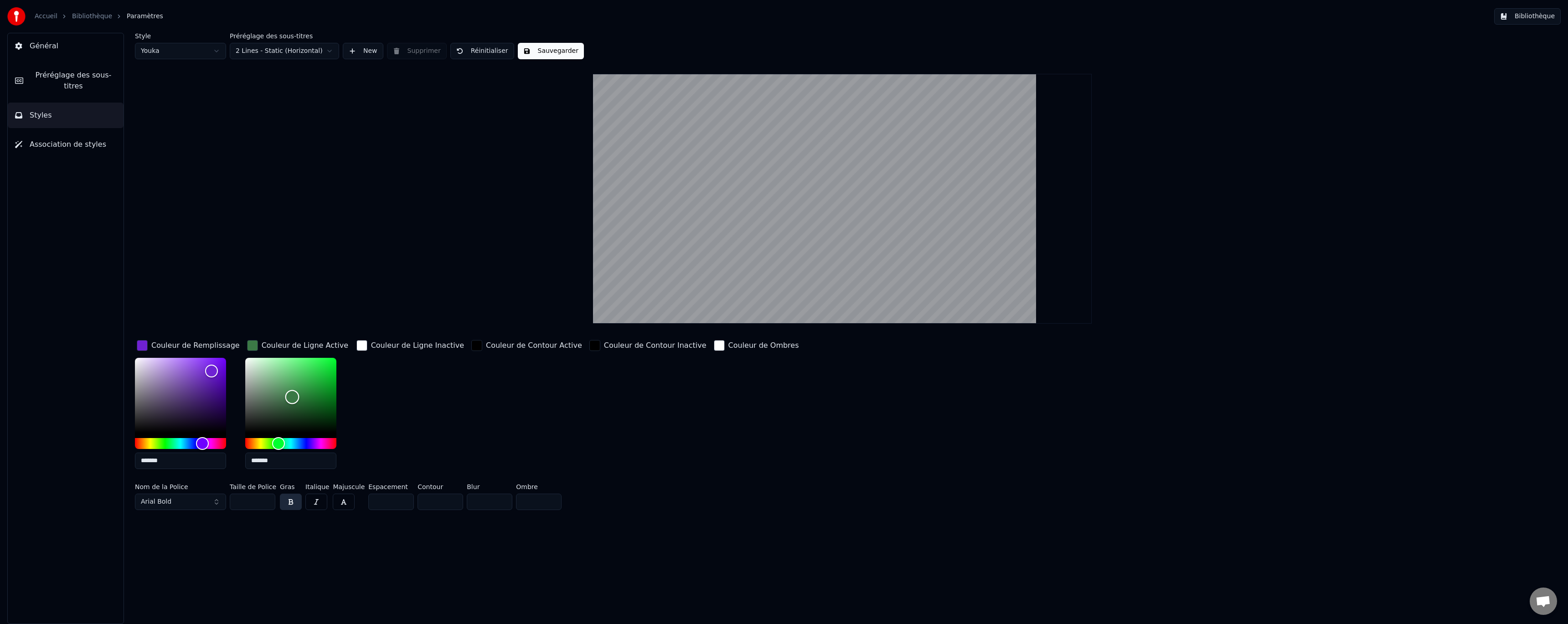
click at [296, 401] on div "Color" at bounding box center [291, 397] width 14 height 14
drag, startPoint x: 278, startPoint y: 442, endPoint x: 284, endPoint y: 443, distance: 6.1
click at [284, 443] on div "Hue" at bounding box center [284, 442] width 14 height 14
type input "*******"
drag, startPoint x: 294, startPoint y: 393, endPoint x: 330, endPoint y: 414, distance: 41.7
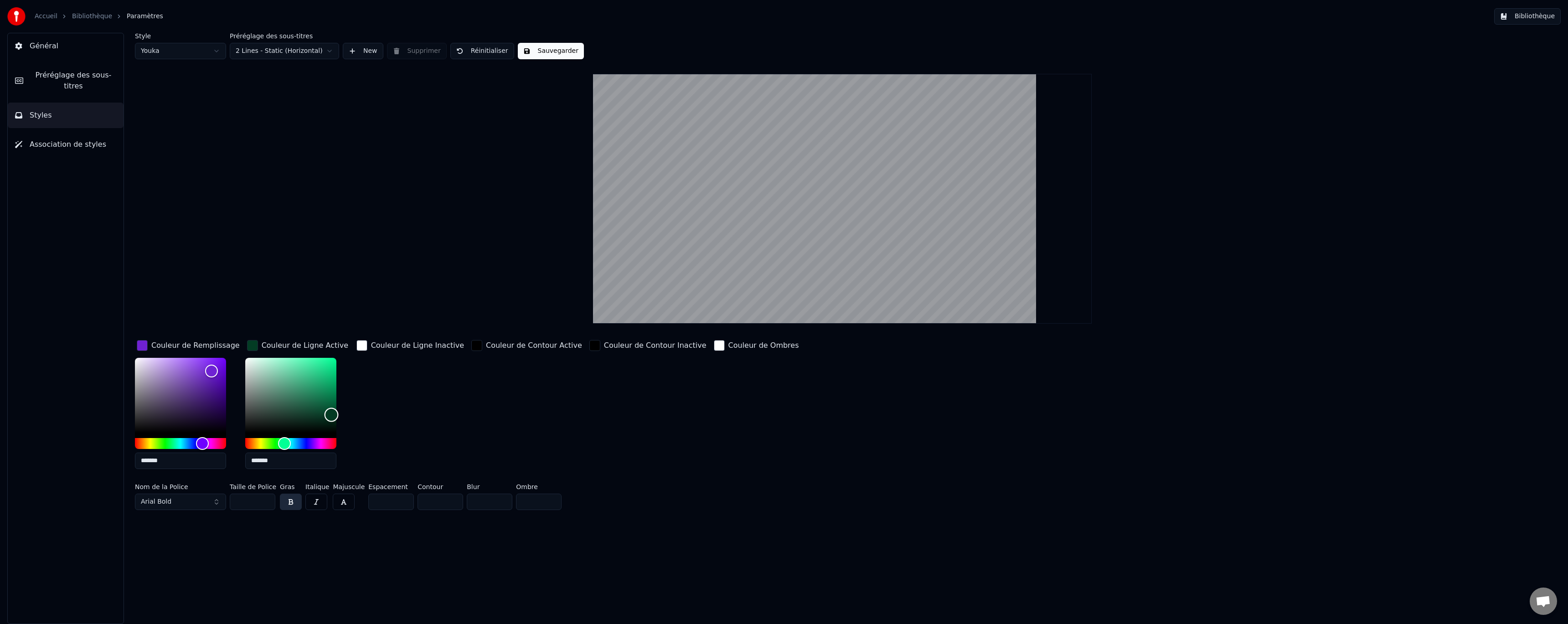
click at [330, 414] on div "Color" at bounding box center [290, 395] width 91 height 75
click at [154, 441] on div "Hue" at bounding box center [180, 443] width 91 height 11
drag, startPoint x: 150, startPoint y: 441, endPoint x: 143, endPoint y: 440, distance: 7.1
click at [143, 440] on div "Hue" at bounding box center [142, 442] width 14 height 14
type input "*******"
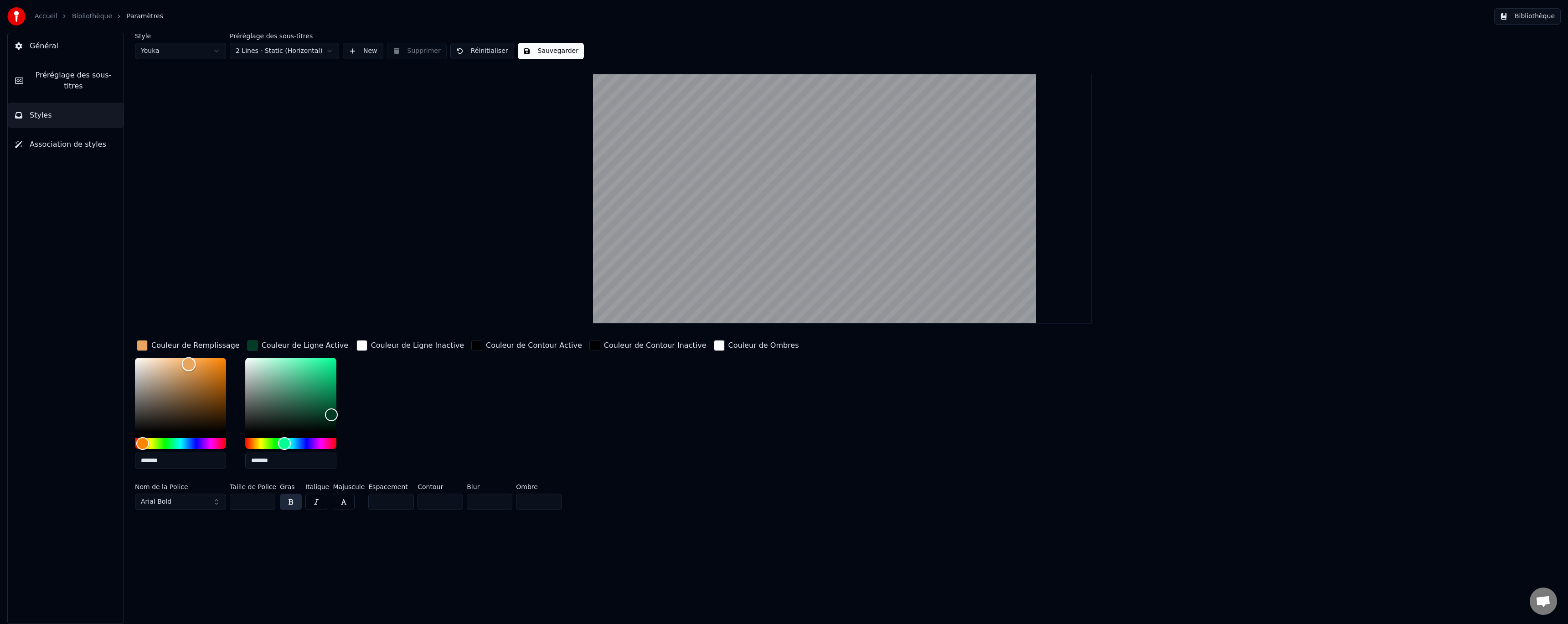
drag, startPoint x: 211, startPoint y: 371, endPoint x: 188, endPoint y: 363, distance: 24.4
click at [188, 363] on div "Color" at bounding box center [188, 363] width 14 height 14
click at [371, 346] on div "Couleur de Ligne Inactive" at bounding box center [418, 345] width 93 height 11
drag, startPoint x: 353, startPoint y: 356, endPoint x: 372, endPoint y: 370, distance: 23.6
click at [362, 364] on div "Color" at bounding box center [353, 357] width 14 height 14
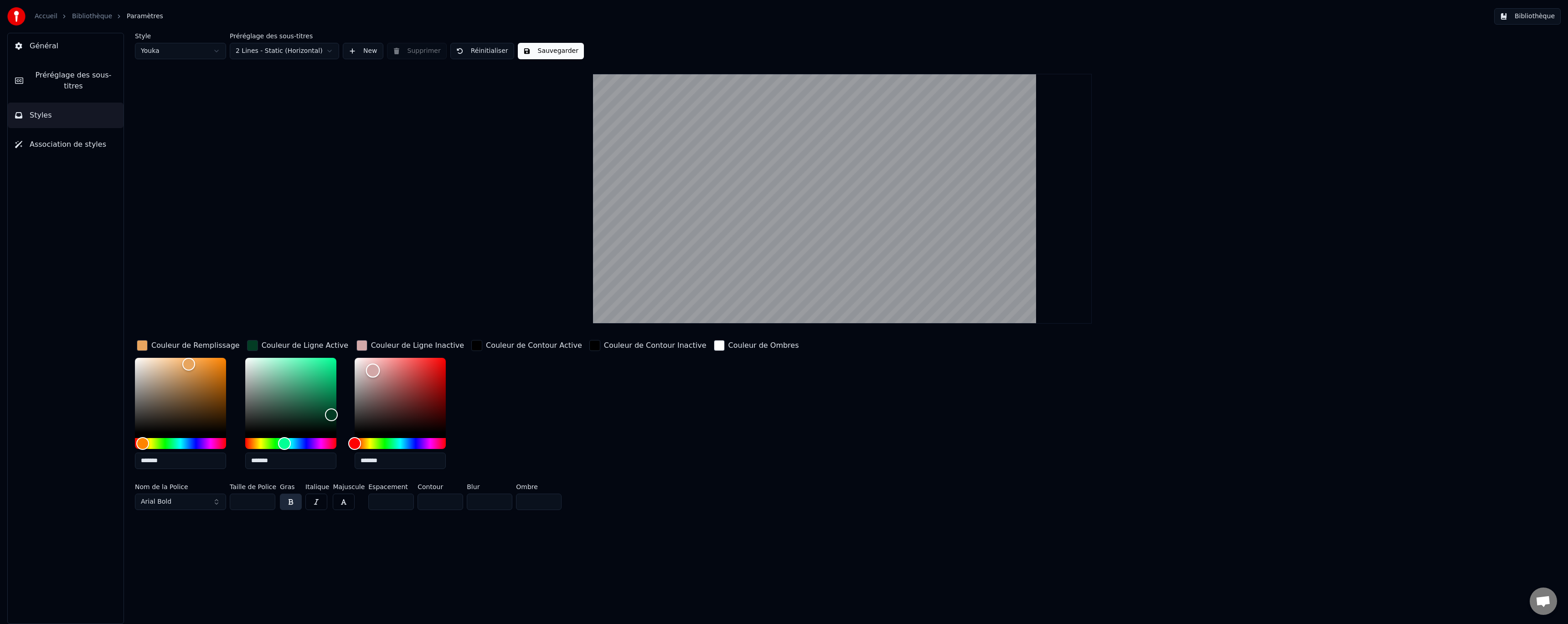
type input "*******"
drag, startPoint x: 371, startPoint y: 370, endPoint x: 337, endPoint y: 342, distance: 44.0
click at [338, 342] on div "Couleur de Remplissage ******* Couleur de Ligne Active ******* Couleur de Ligne…" at bounding box center [683, 407] width 1098 height 138
click at [534, 49] on button "Sauvegarder" at bounding box center [550, 51] width 66 height 17
click at [62, 45] on button "Général" at bounding box center [65, 46] width 116 height 26
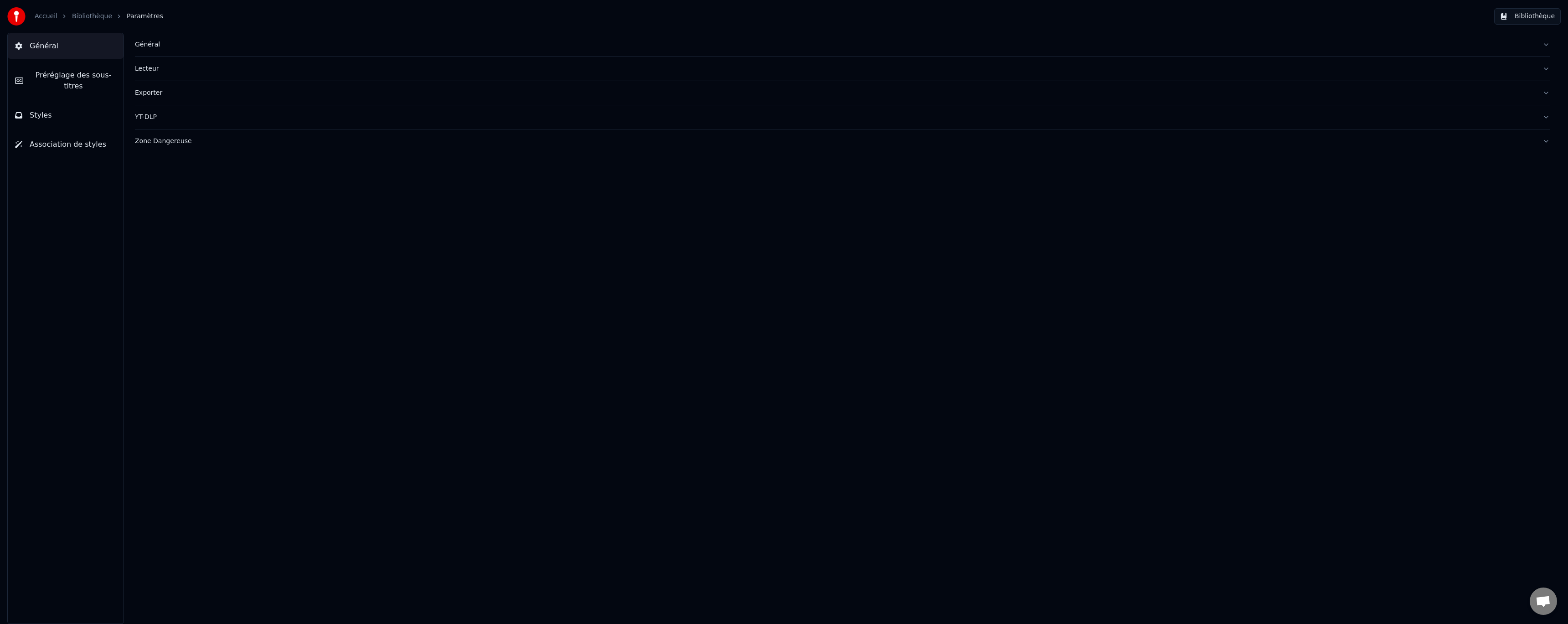
click at [86, 16] on link "Bibliothèque" at bounding box center [92, 17] width 40 height 9
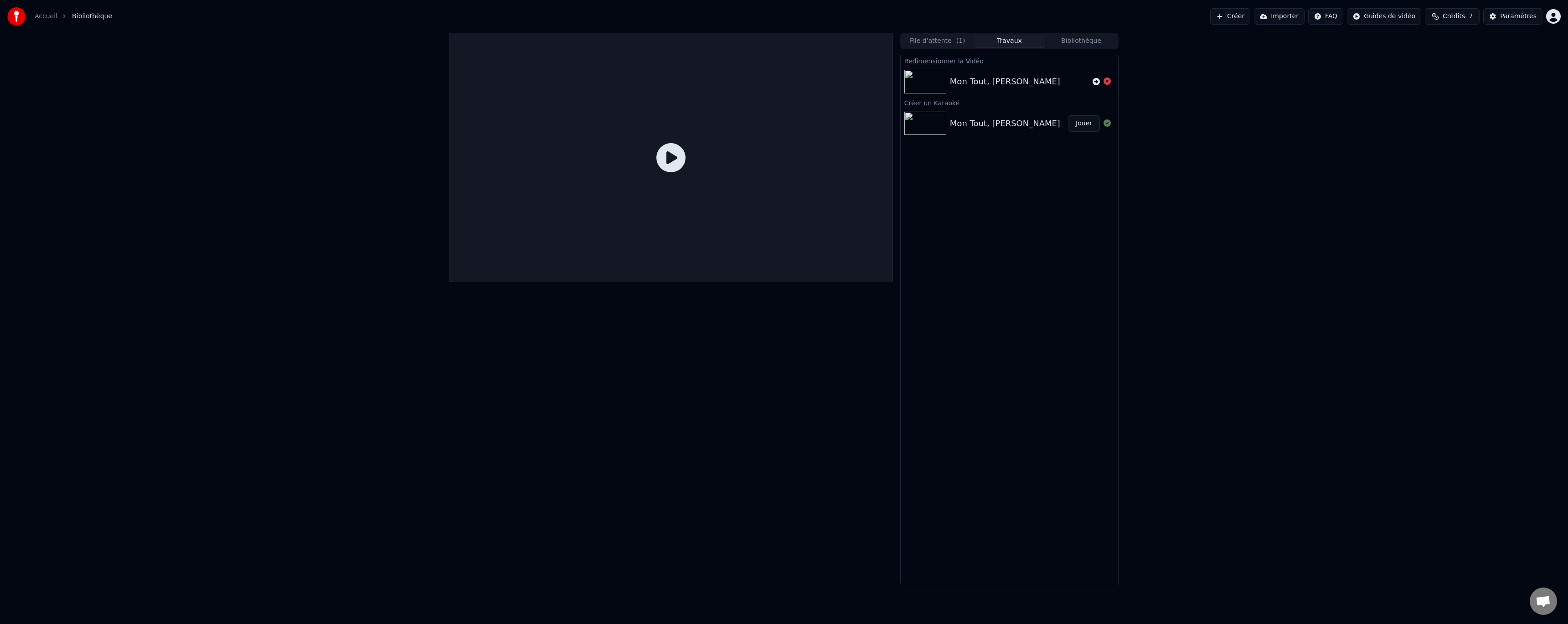
click at [986, 128] on div "Mon Tout, [PERSON_NAME]" at bounding box center [1005, 123] width 110 height 13
click at [626, 147] on div at bounding box center [671, 157] width 443 height 249
click at [659, 151] on icon at bounding box center [670, 157] width 29 height 29
click at [927, 122] on img at bounding box center [925, 123] width 42 height 24
click at [985, 471] on div "Redimensionner la Vidéo Mon Tout, Ma Moitié Créer un Karaoké Mon Tout, Ma Moiti…" at bounding box center [1009, 320] width 218 height 530
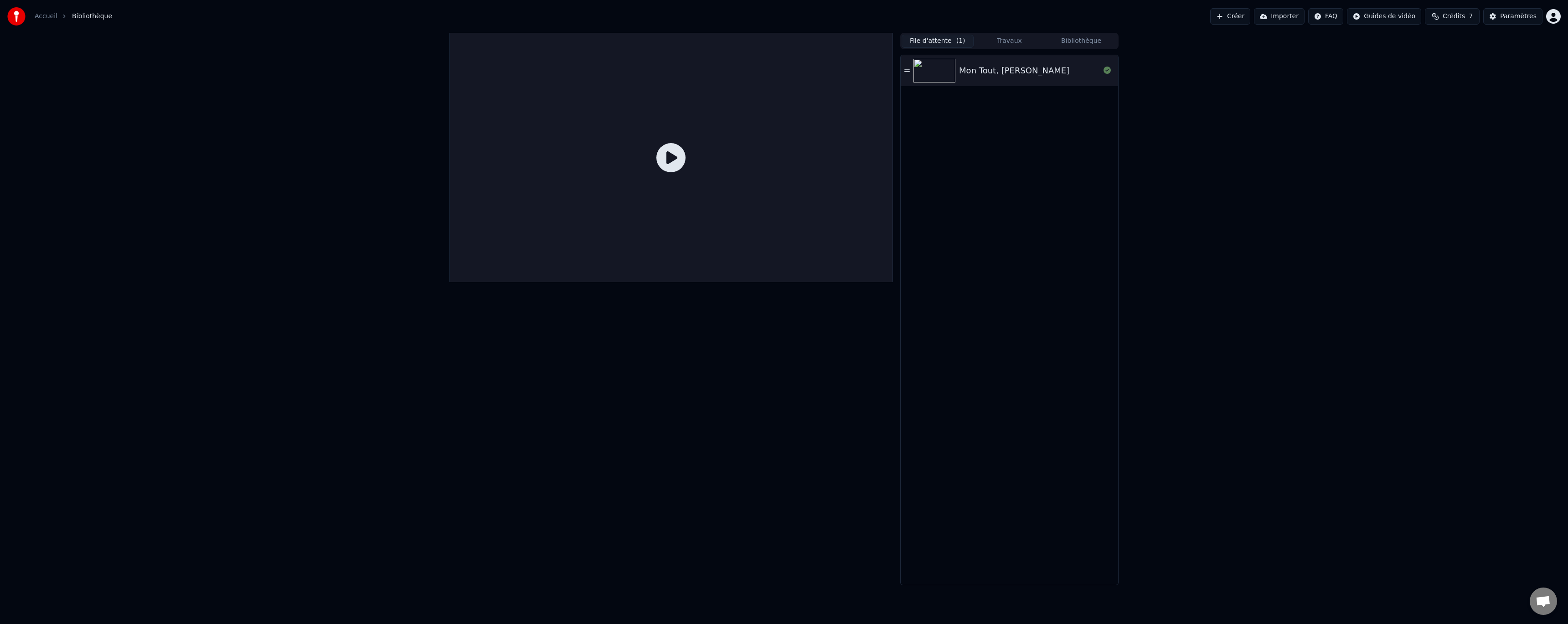
click at [937, 36] on button "File d'attente ( 1 )" at bounding box center [938, 41] width 72 height 13
click at [935, 67] on img at bounding box center [933, 70] width 42 height 24
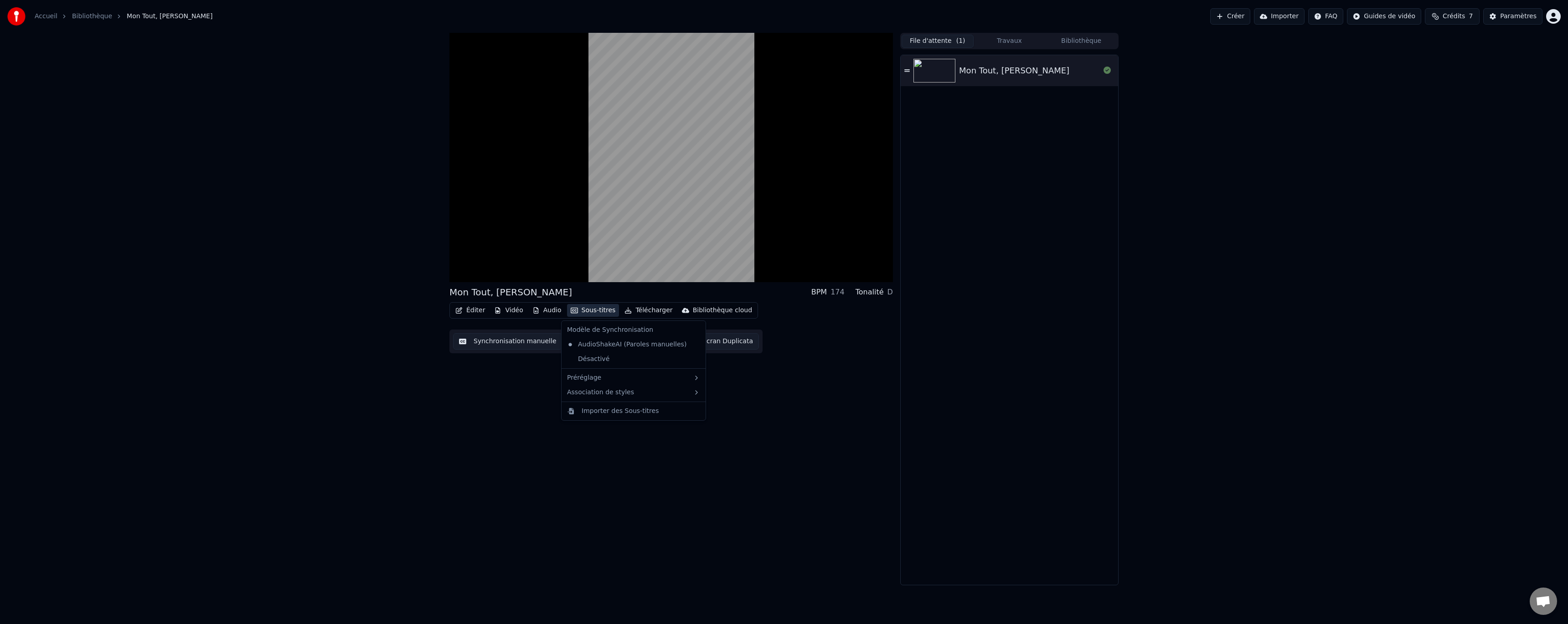
click at [593, 306] on button "Sous-titres" at bounding box center [593, 311] width 52 height 13
click at [781, 394] on div "2 Lines - Dynamic (Horizontal)" at bounding box center [751, 395] width 115 height 15
click at [594, 310] on button "Sous-titres" at bounding box center [593, 311] width 52 height 13
click at [740, 413] on div "4 Lines (Horizontal)" at bounding box center [751, 409] width 115 height 15
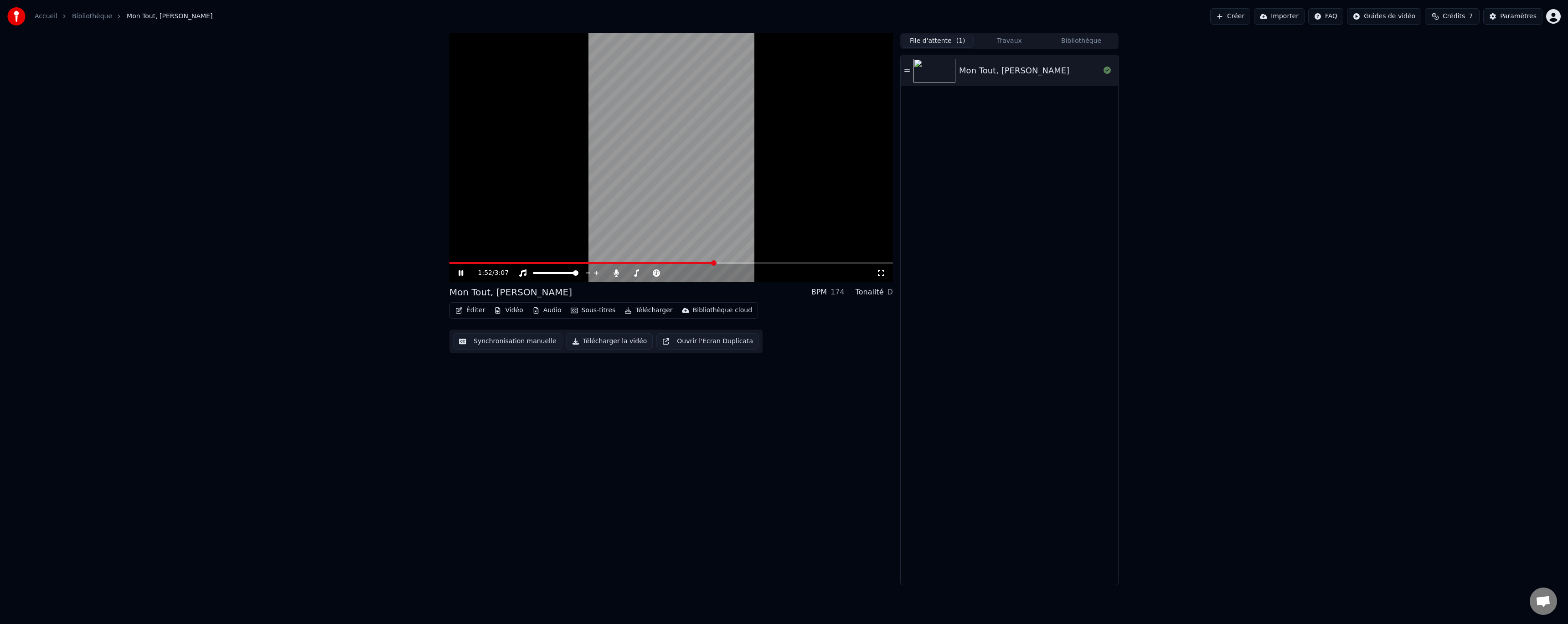
click at [323, 198] on div "1:52 / 3:07 Mon Tout, Ma Moitié BPM 174 Tonalité D Éditer Vidéo Audio Sous-titr…" at bounding box center [784, 308] width 1568 height 552
click at [513, 167] on video at bounding box center [671, 157] width 443 height 249
click at [460, 274] on icon at bounding box center [461, 273] width 6 height 6
click at [718, 259] on video at bounding box center [671, 157] width 443 height 249
click at [715, 261] on span at bounding box center [583, 262] width 267 height 2
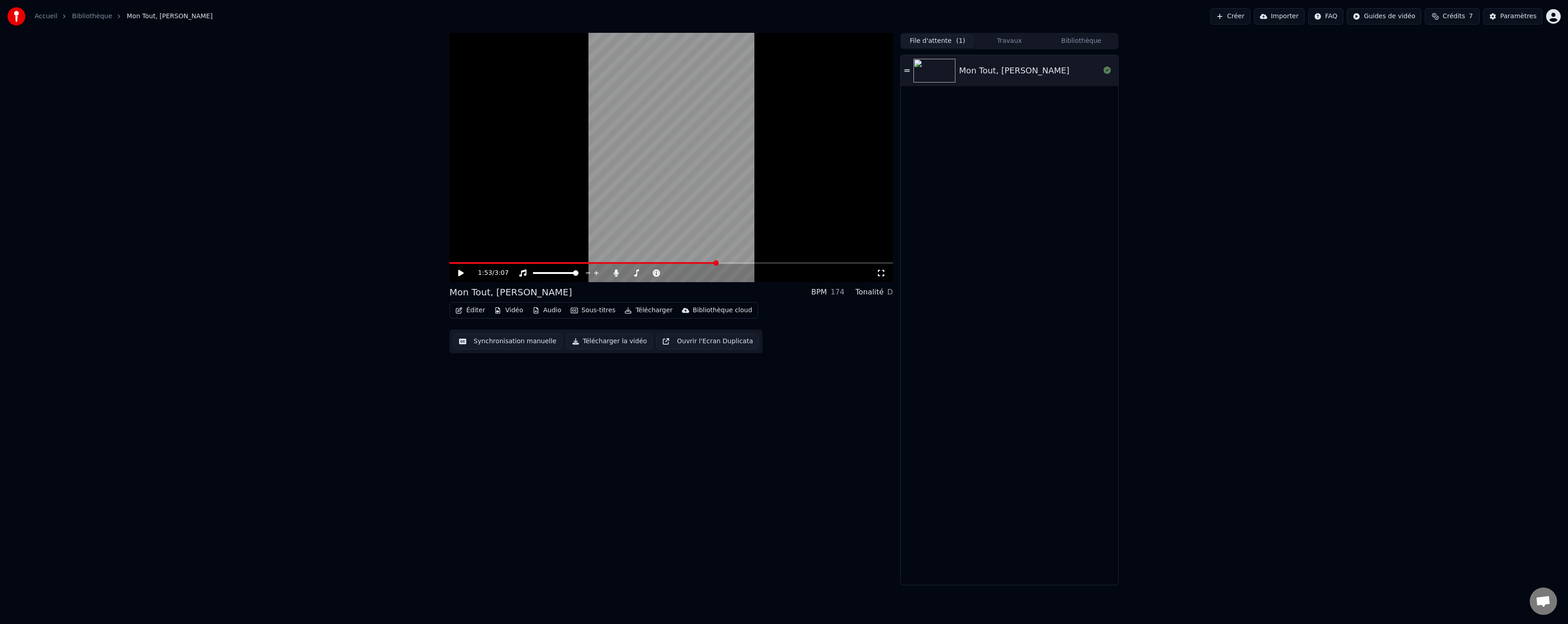
click at [454, 272] on div "1:53 / 3:07" at bounding box center [671, 273] width 436 height 9
click at [457, 272] on icon at bounding box center [467, 273] width 21 height 7
click at [667, 272] on span at bounding box center [665, 273] width 6 height 6
click at [621, 380] on div "2:58 / 3:07 Mon Tout, Ma Moitié BPM 174 Tonalité D Éditer Vidéo Audio Sous-titr…" at bounding box center [671, 308] width 443 height 552
click at [461, 273] on icon at bounding box center [467, 273] width 21 height 7
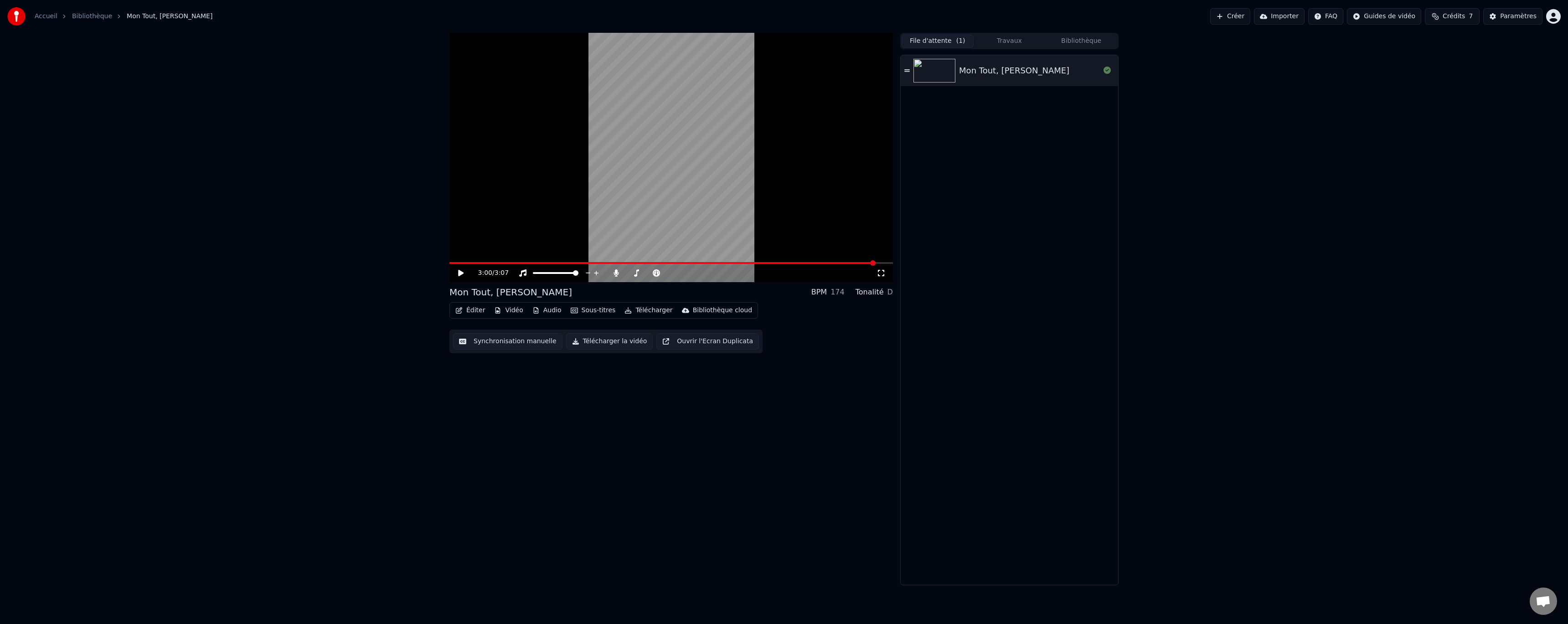
click at [604, 340] on button "Télécharger la vidéo" at bounding box center [610, 341] width 87 height 17
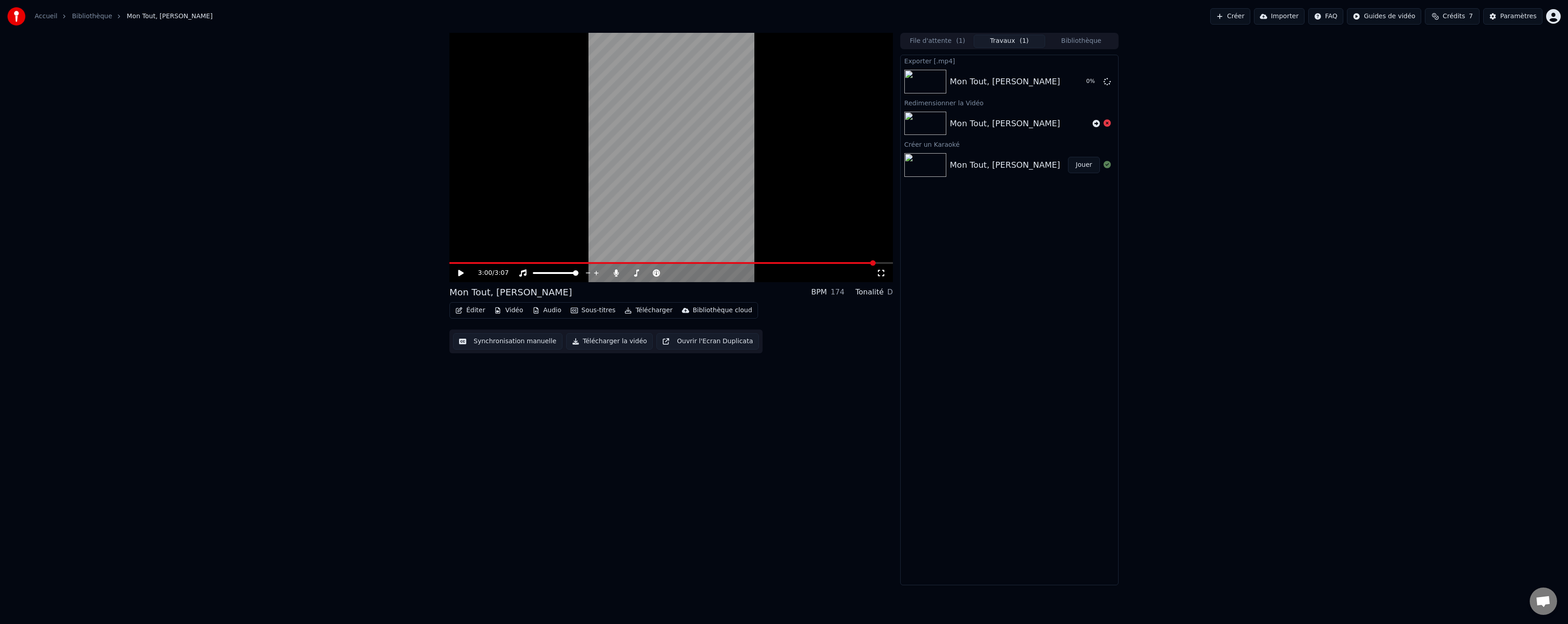
click at [1106, 124] on icon at bounding box center [1107, 123] width 7 height 7
